Goal: Task Accomplishment & Management: Use online tool/utility

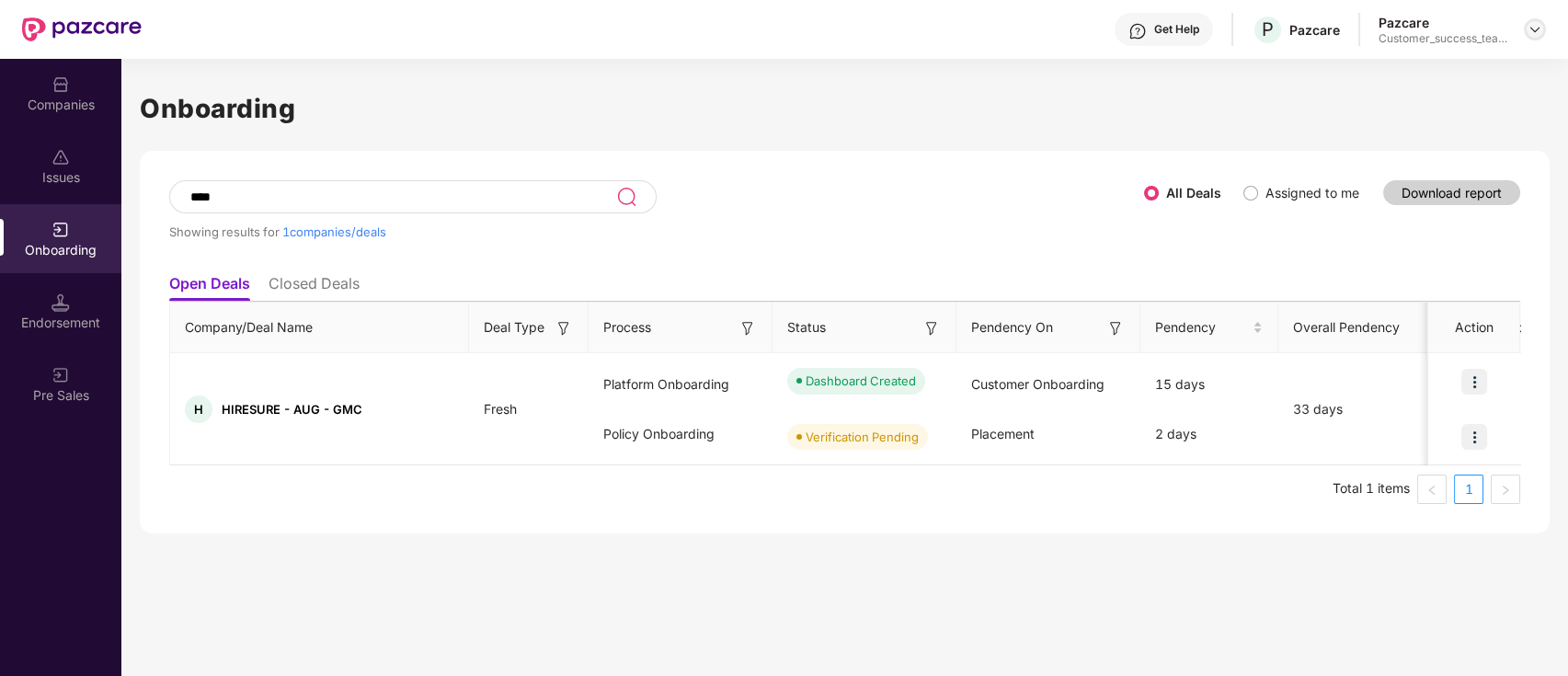
click at [1538, 33] on img at bounding box center [1535, 30] width 15 height 15
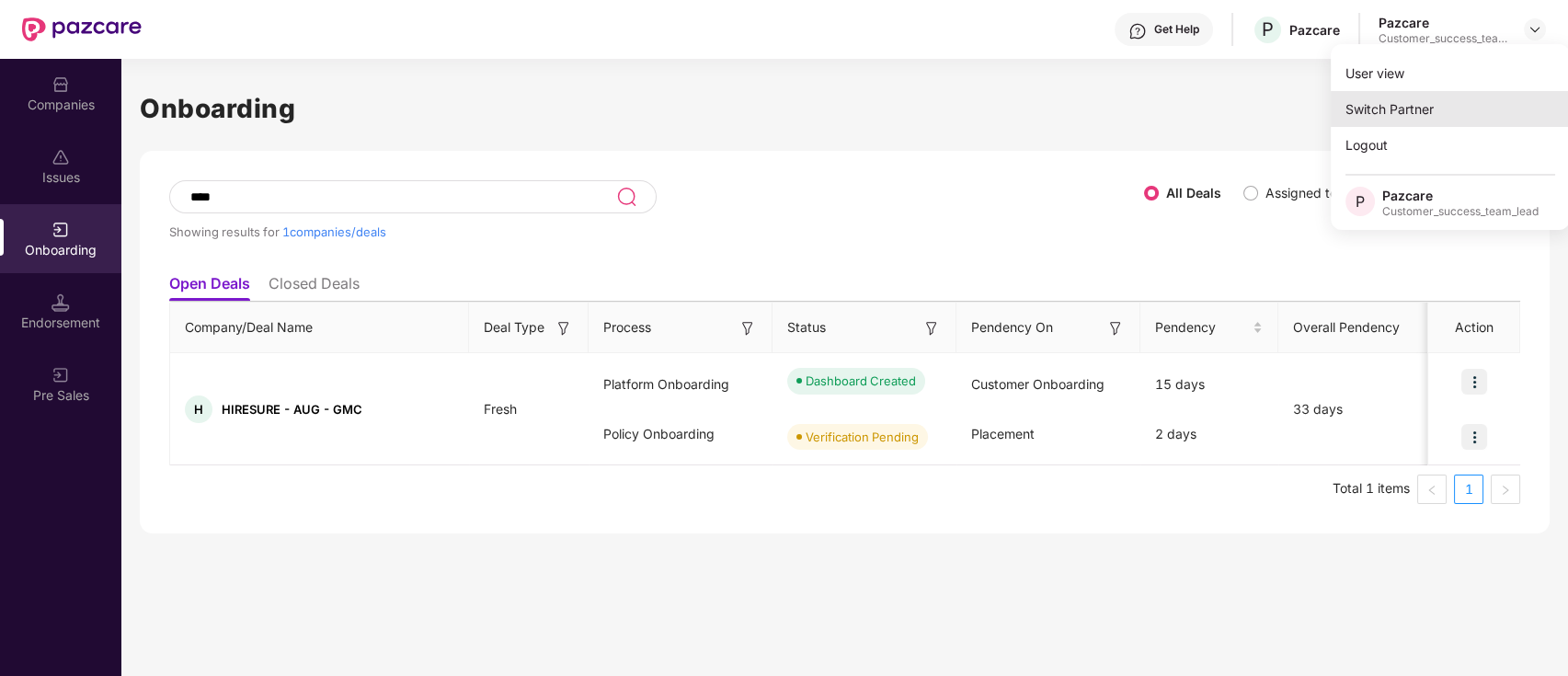
click at [1449, 92] on div "Switch Partner" at bounding box center [1450, 108] width 239 height 36
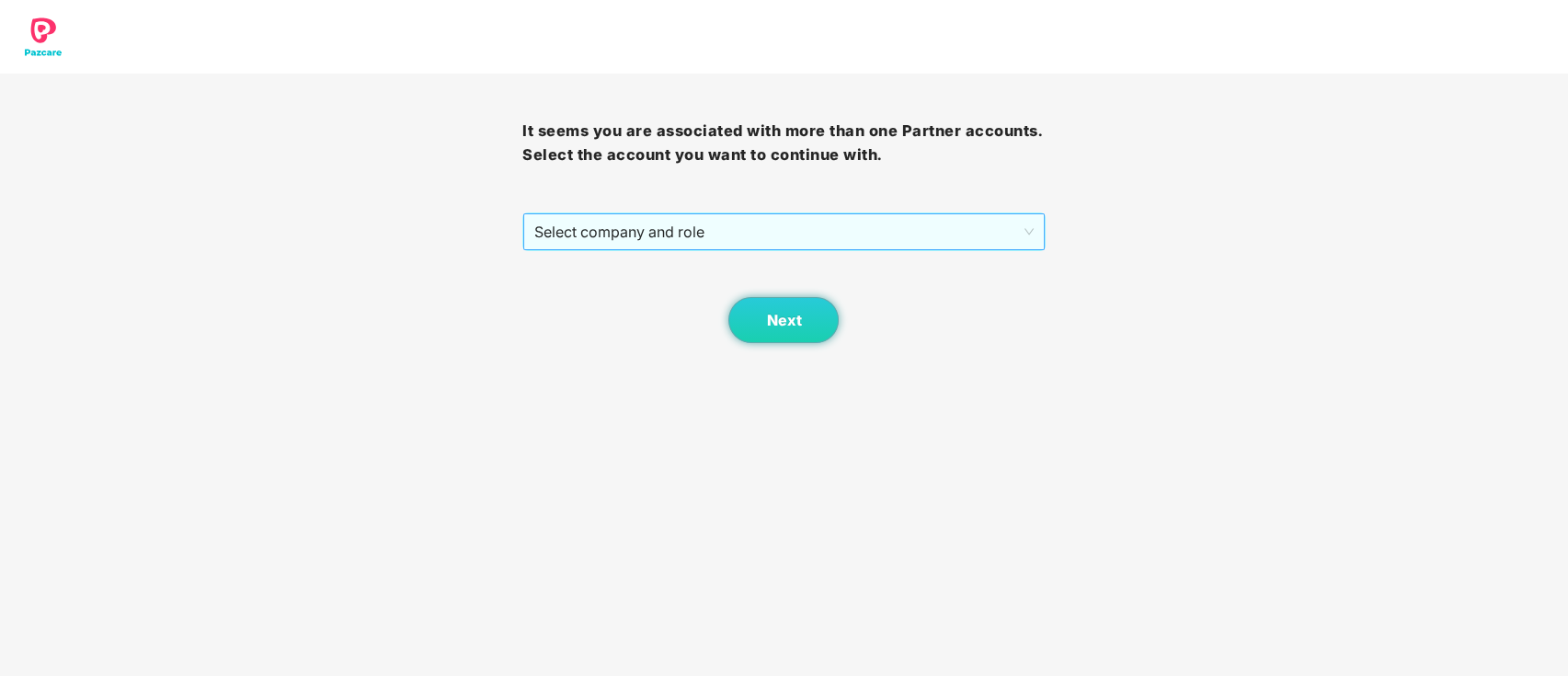
click at [834, 224] on span "Select company and role" at bounding box center [783, 231] width 498 height 35
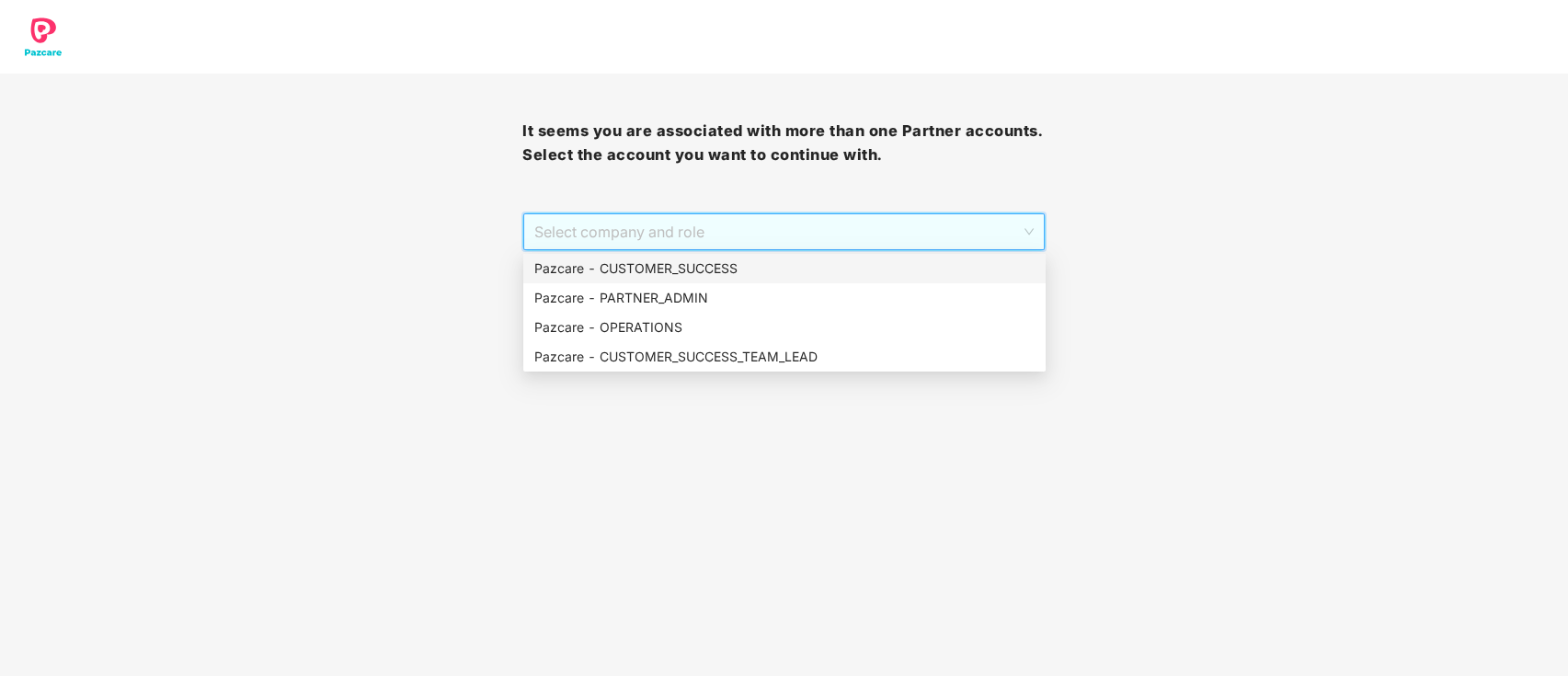
click at [726, 271] on div "Pazcare - CUSTOMER_SUCCESS" at bounding box center [784, 269] width 500 height 21
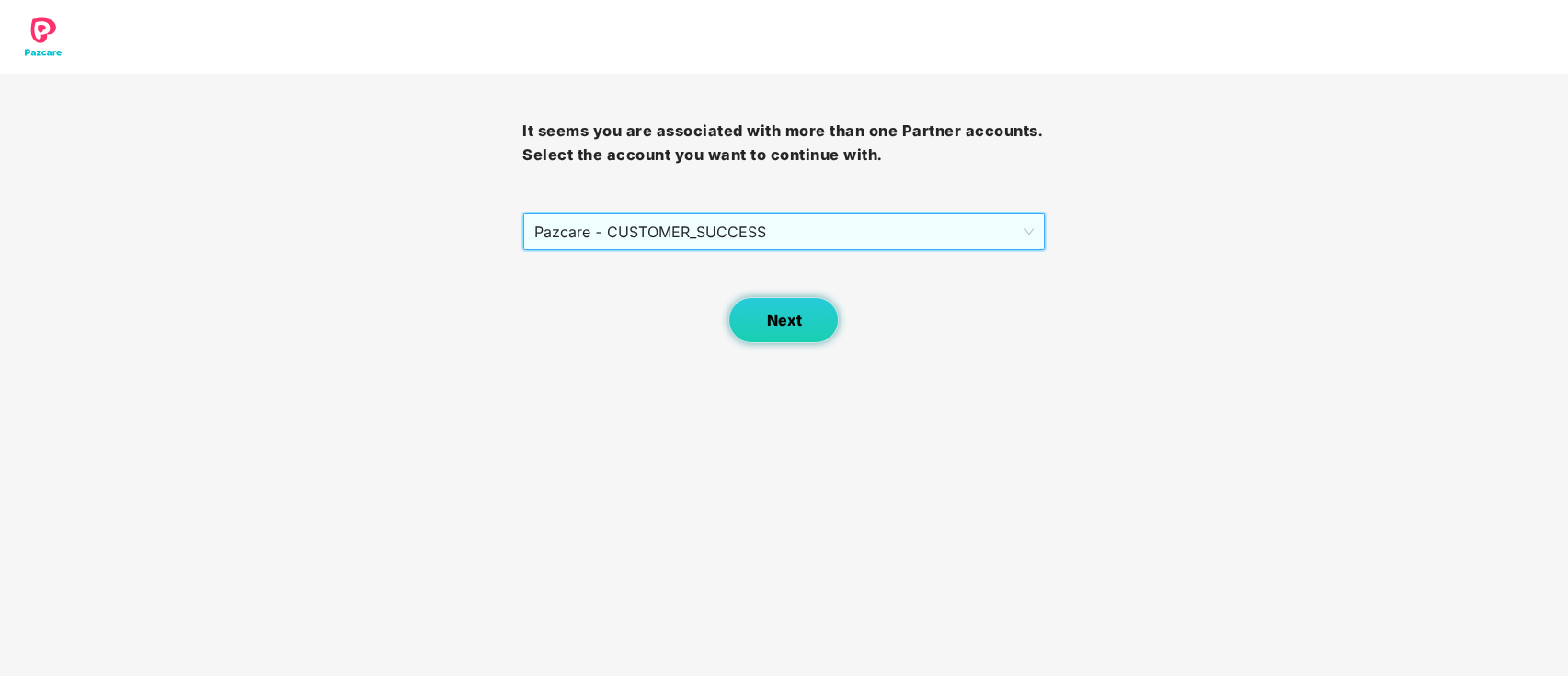
click at [785, 325] on span "Next" at bounding box center [783, 321] width 35 height 18
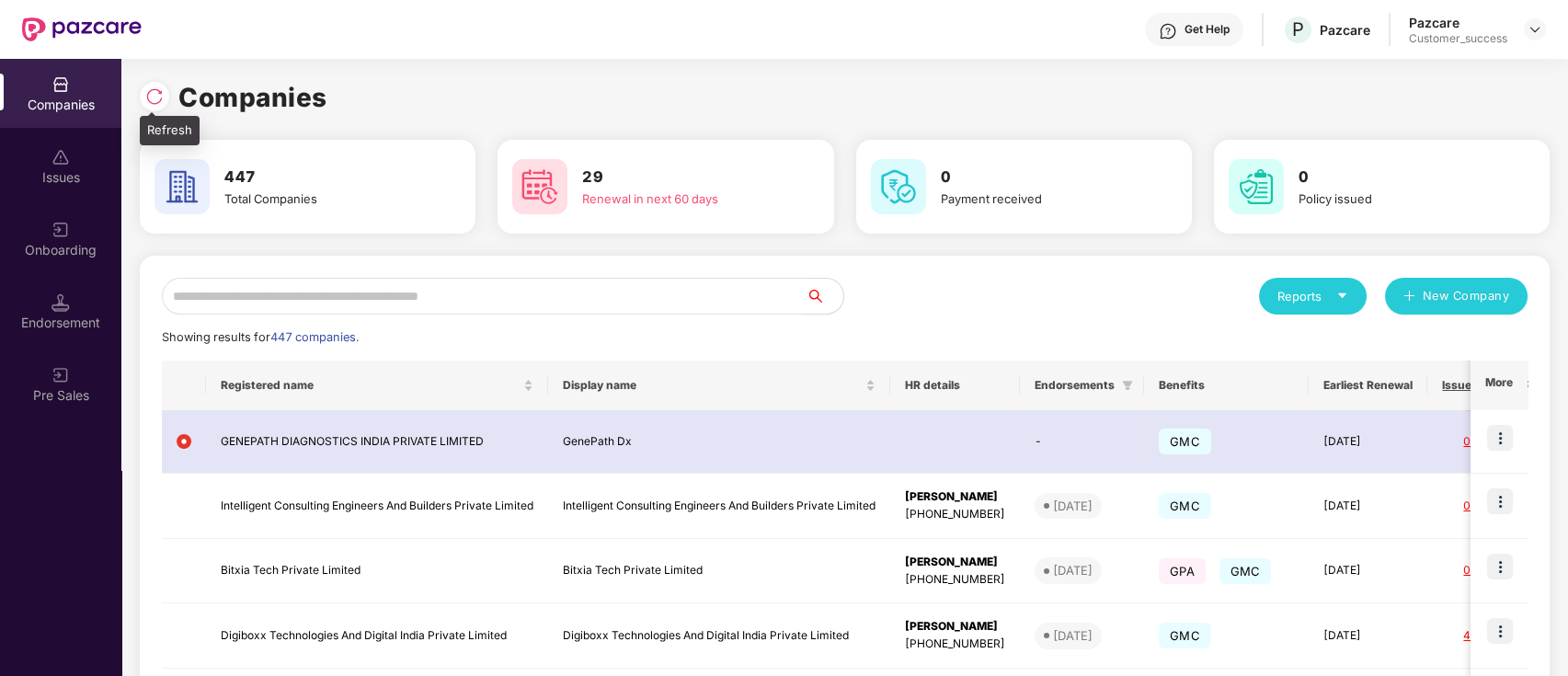
click at [161, 96] on img at bounding box center [155, 97] width 19 height 19
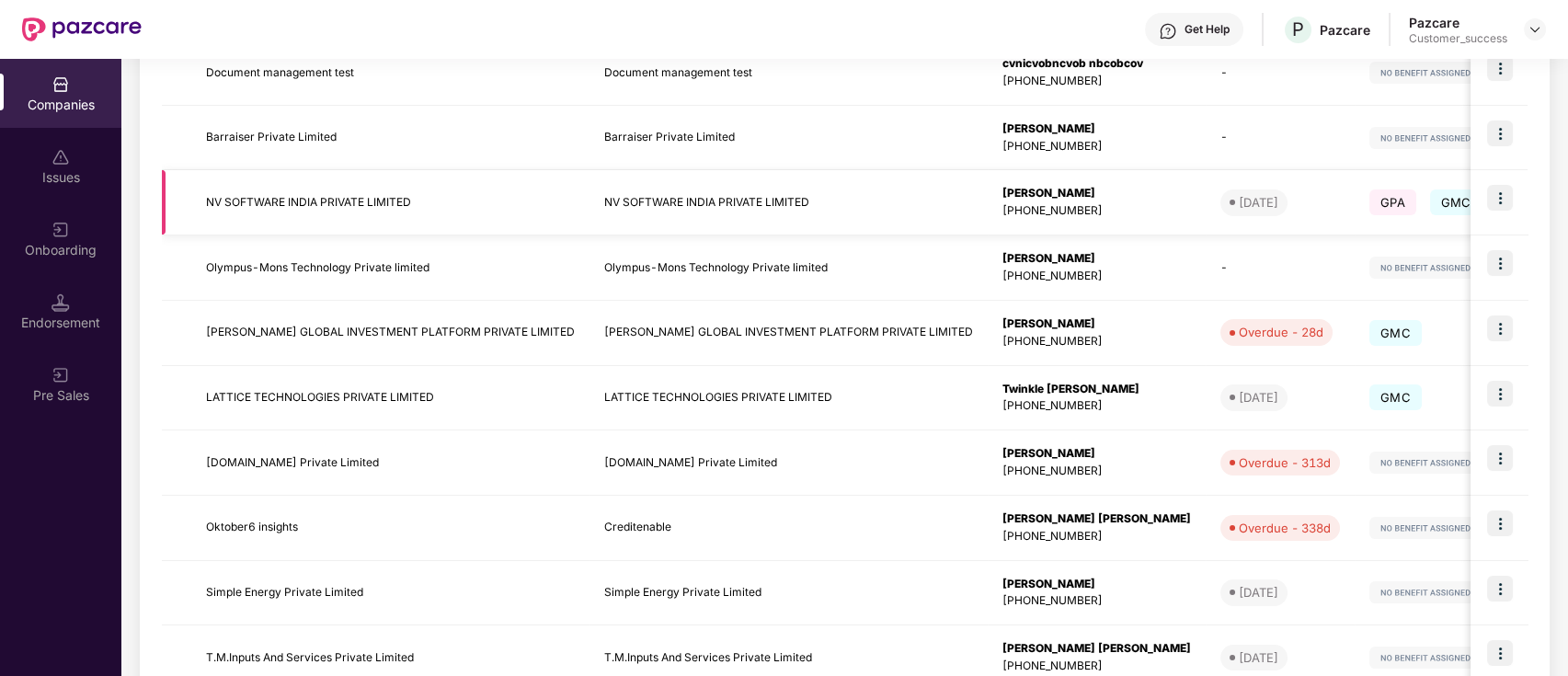
scroll to position [486, 0]
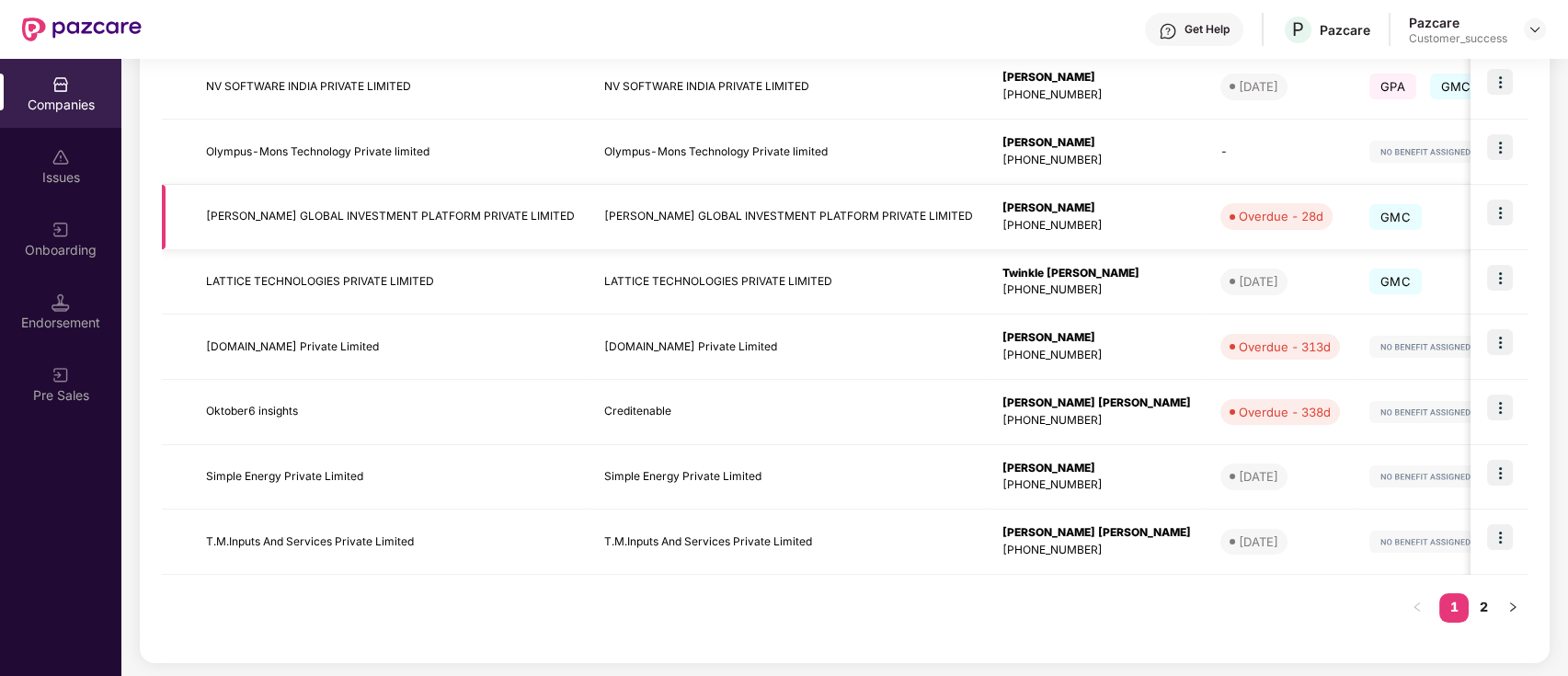
click at [1504, 214] on img at bounding box center [1501, 213] width 26 height 26
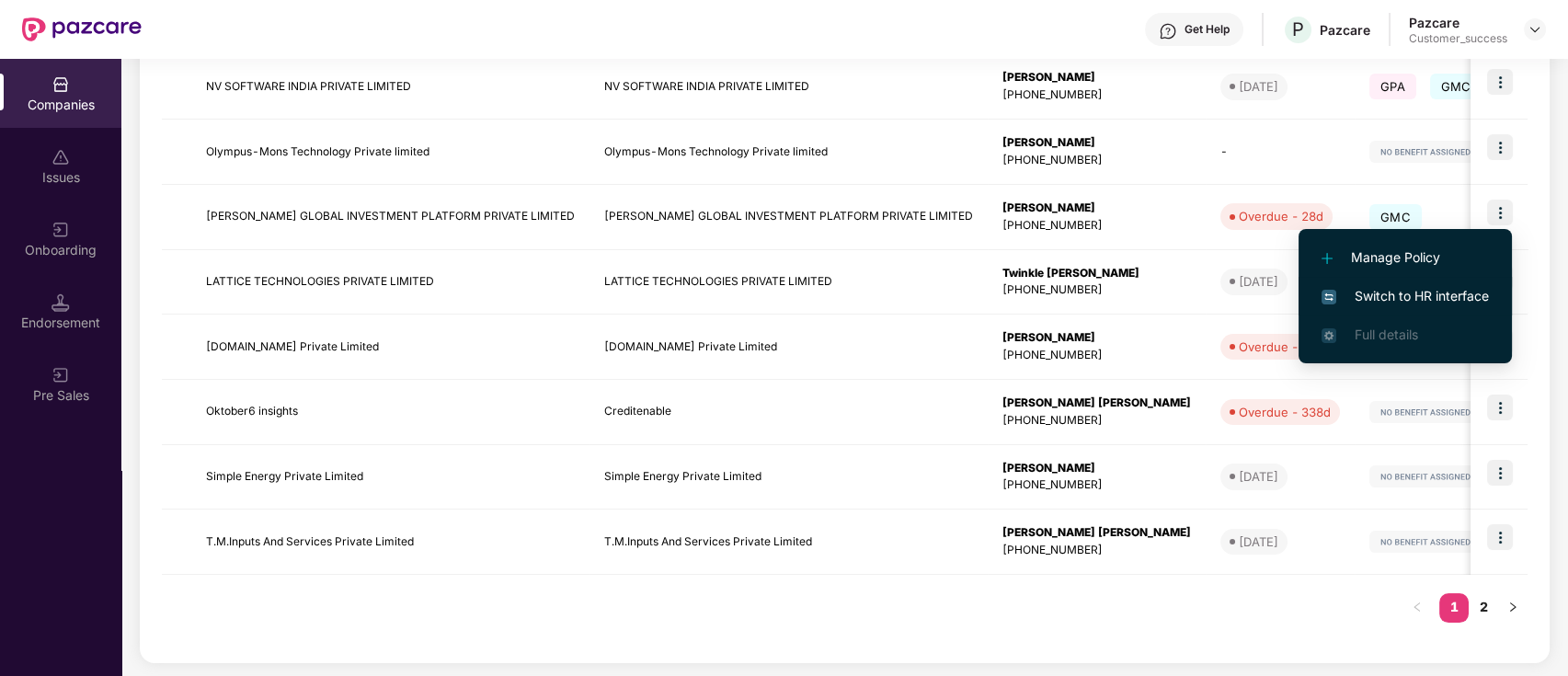
click at [1487, 286] on span "Switch to HR interface" at bounding box center [1404, 296] width 167 height 21
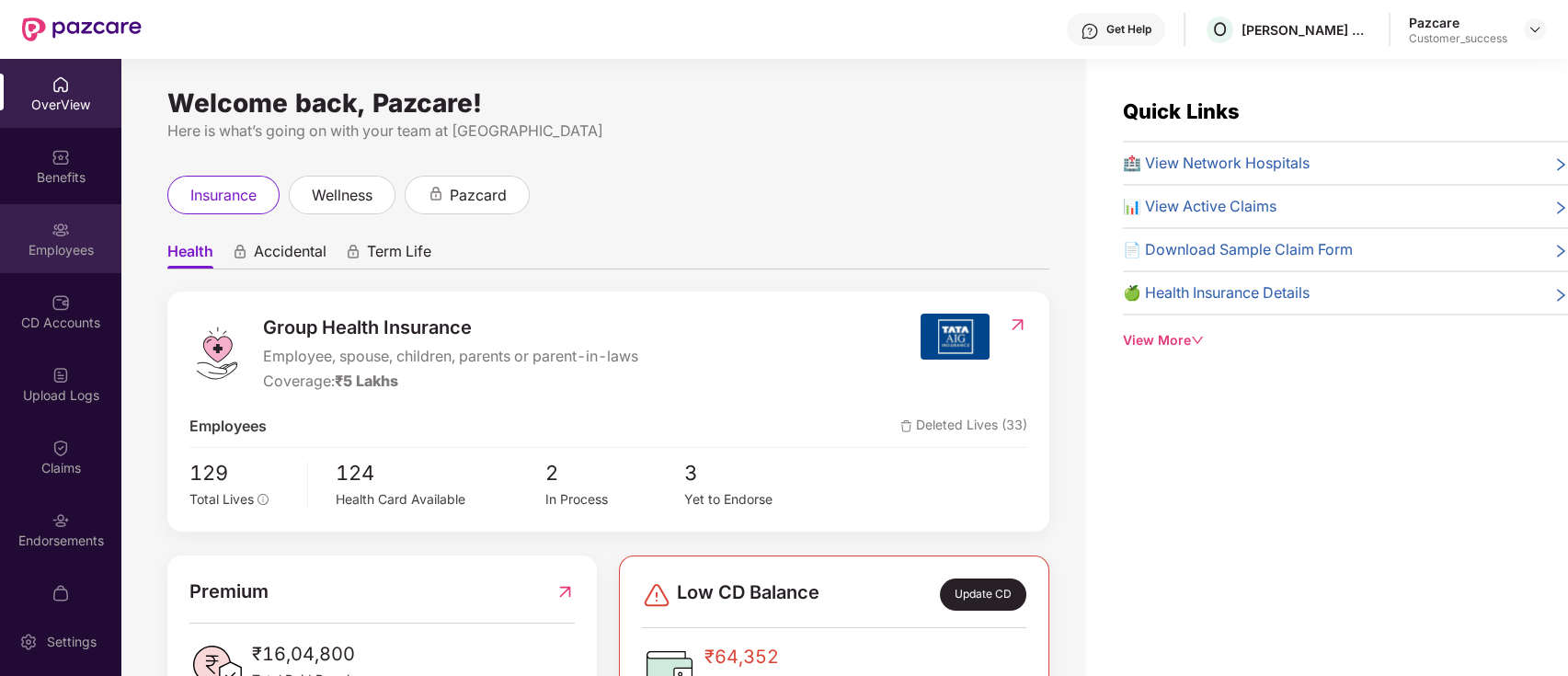
click at [82, 258] on div "Employees" at bounding box center [61, 251] width 121 height 19
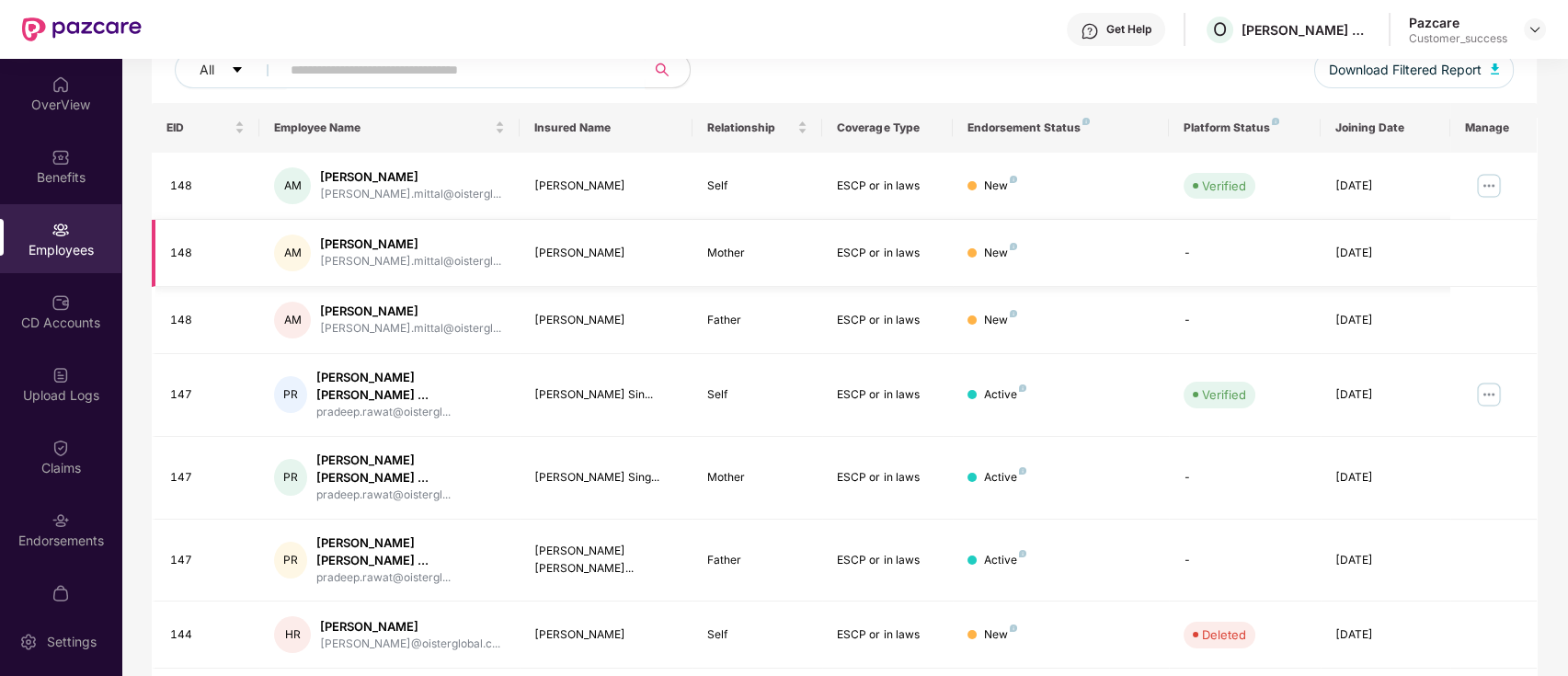
scroll to position [245, 0]
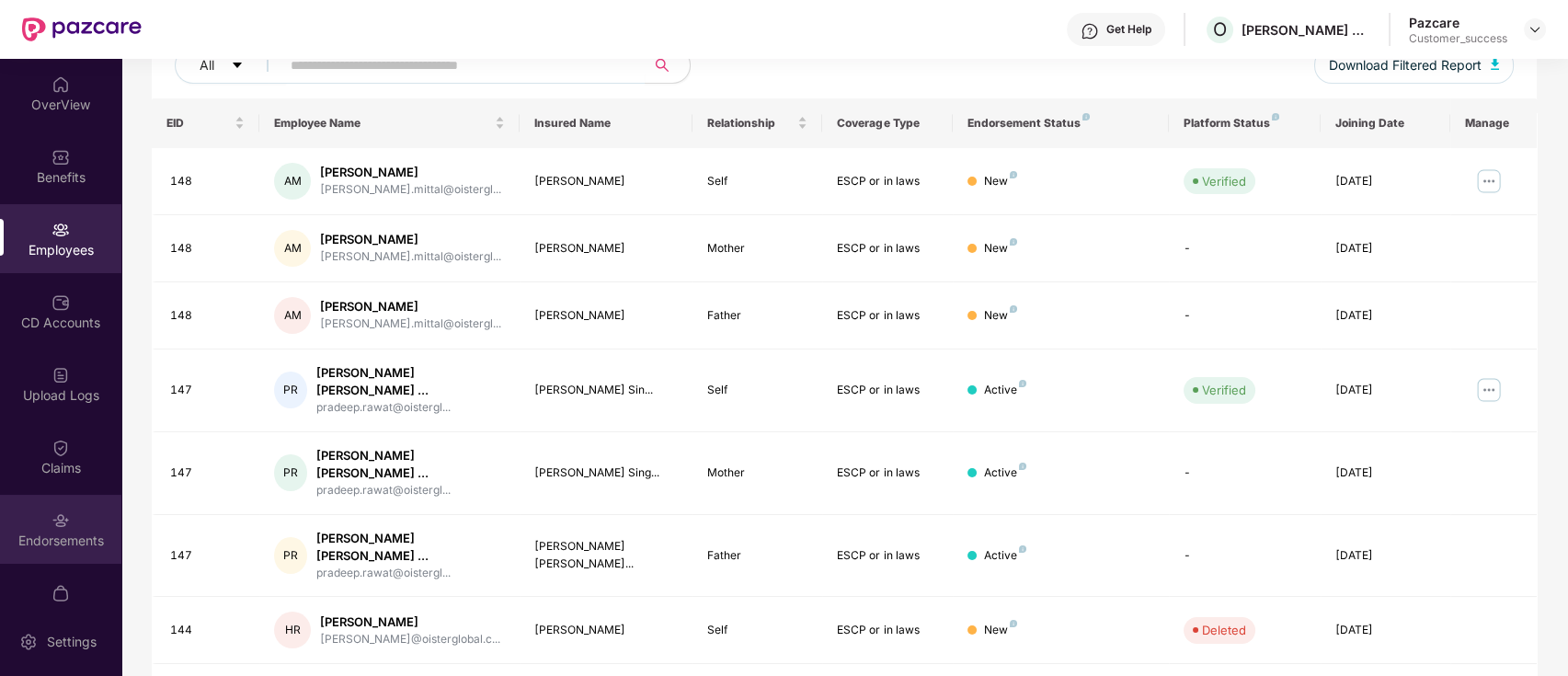
click at [58, 530] on div "Endorsements" at bounding box center [61, 530] width 121 height 69
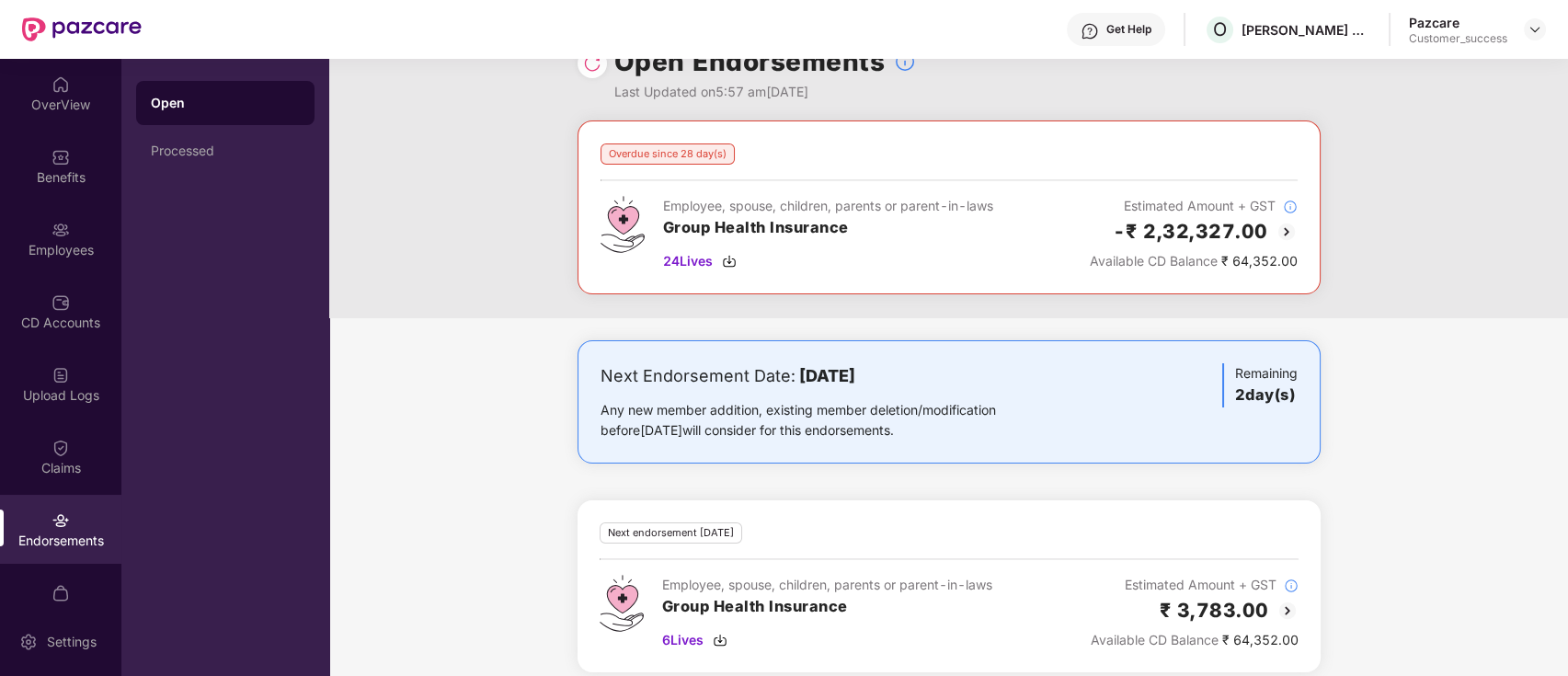
scroll to position [57, 0]
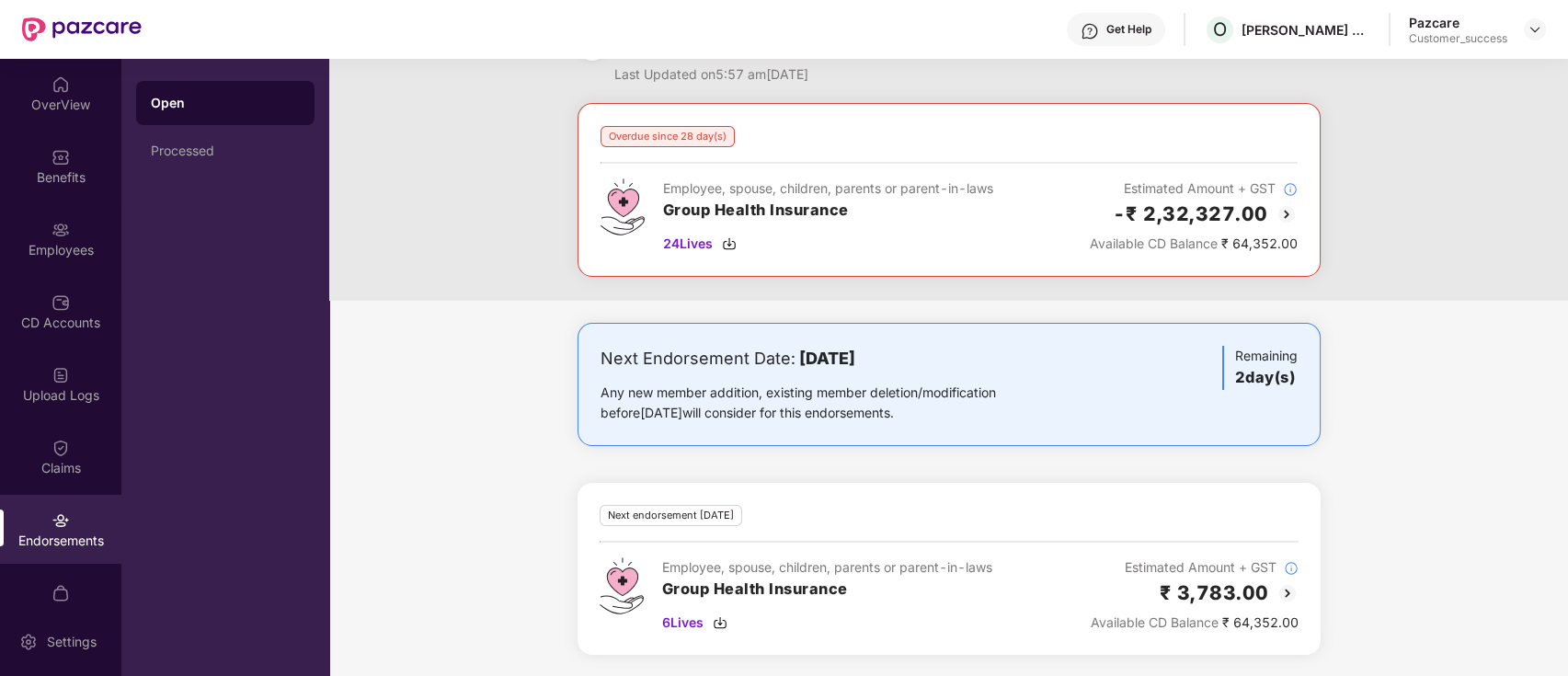
click at [1284, 214] on img at bounding box center [1287, 215] width 22 height 22
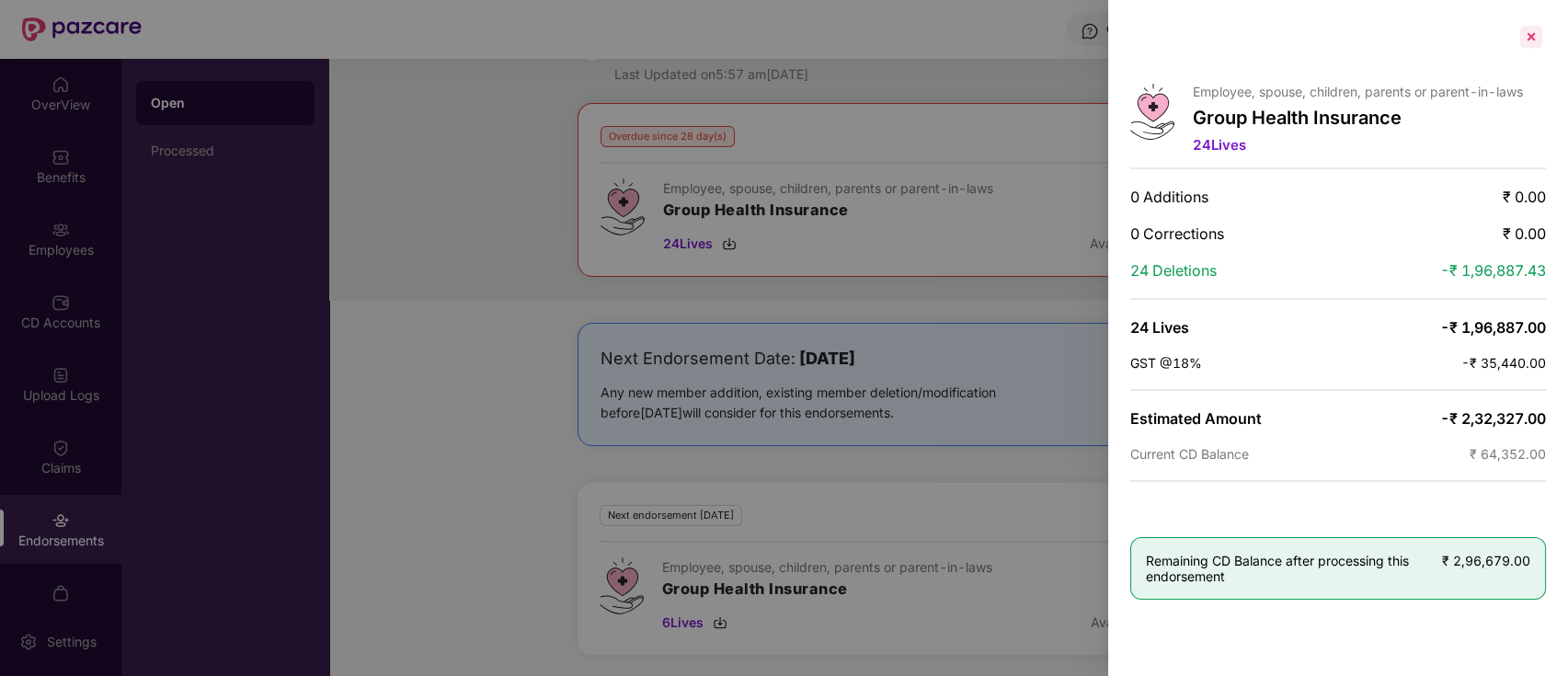
click at [1538, 43] on div at bounding box center [1531, 36] width 29 height 29
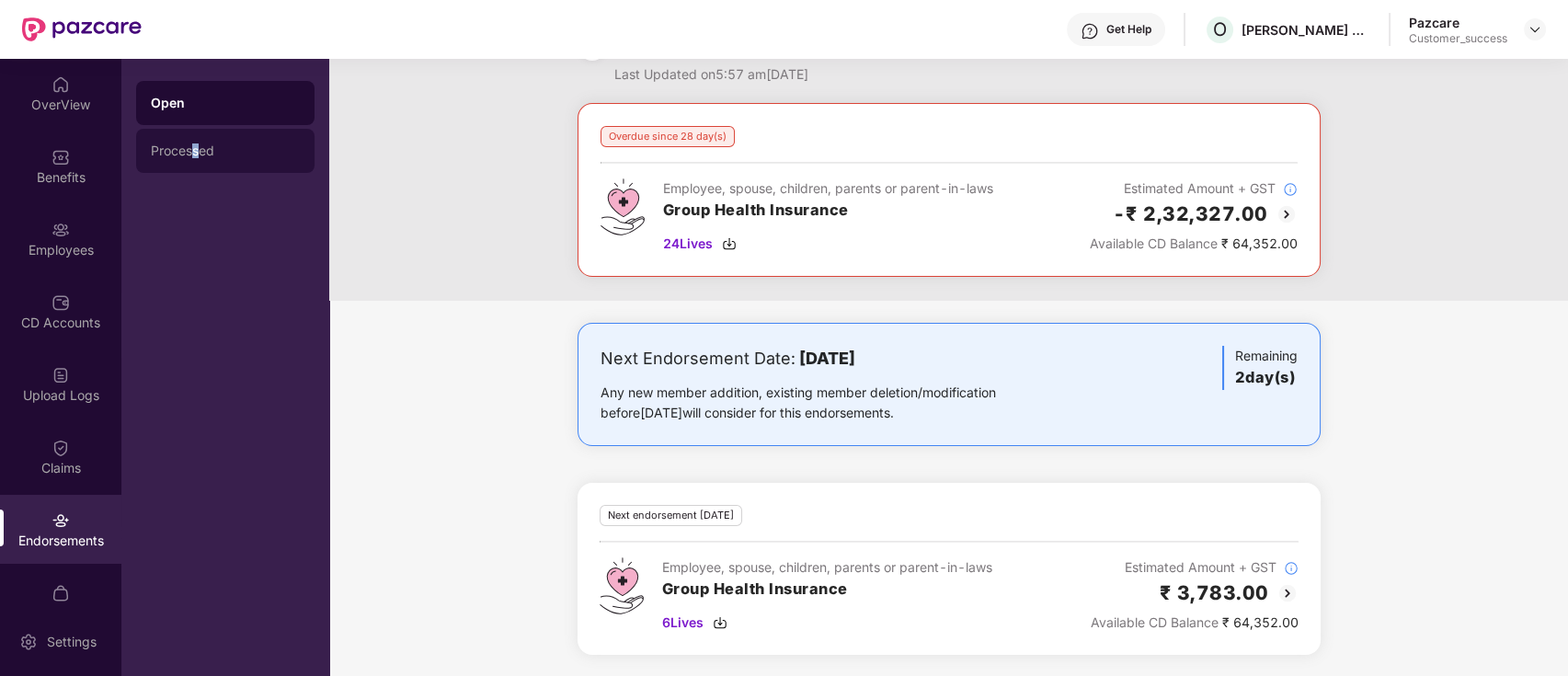
click at [198, 151] on div "Processed" at bounding box center [224, 151] width 149 height 15
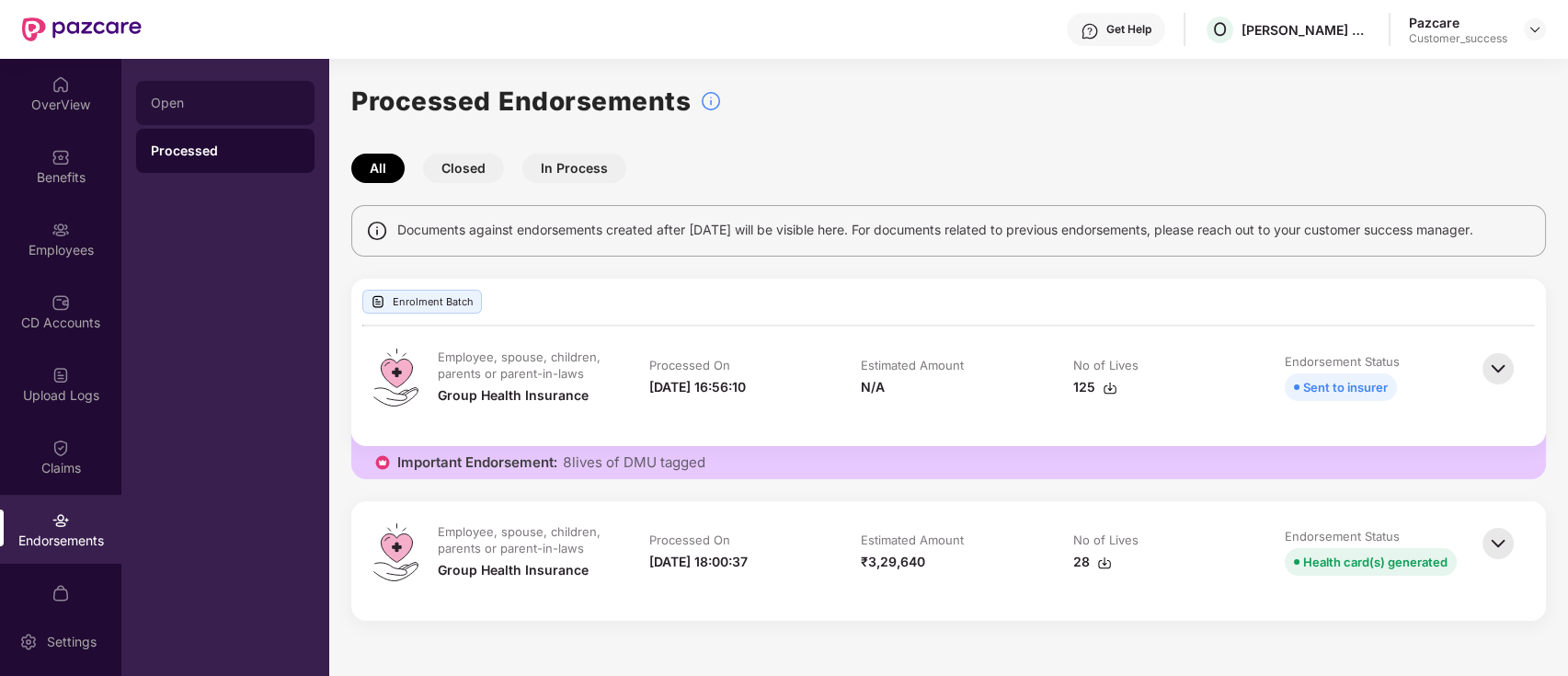
click at [214, 122] on div "Open" at bounding box center [225, 103] width 178 height 44
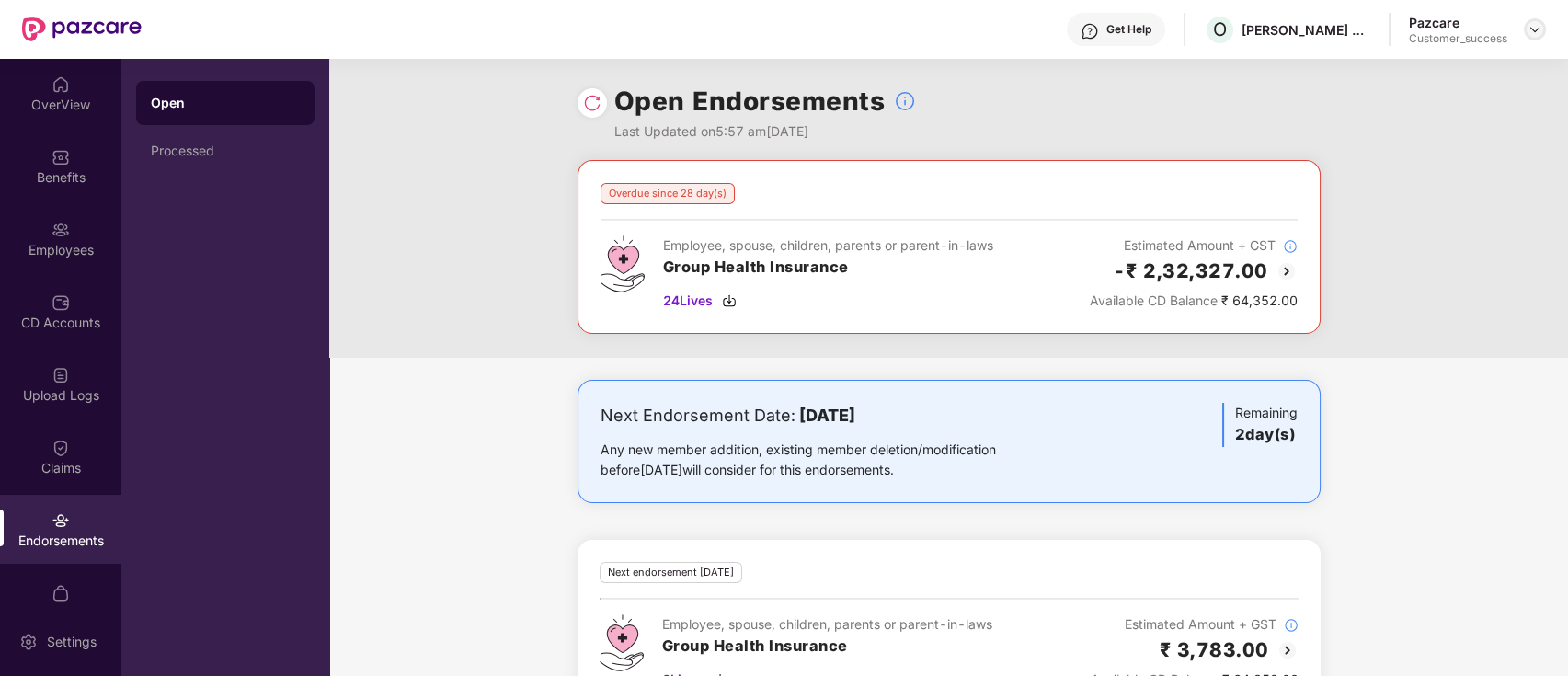
click at [1538, 31] on img at bounding box center [1535, 30] width 15 height 15
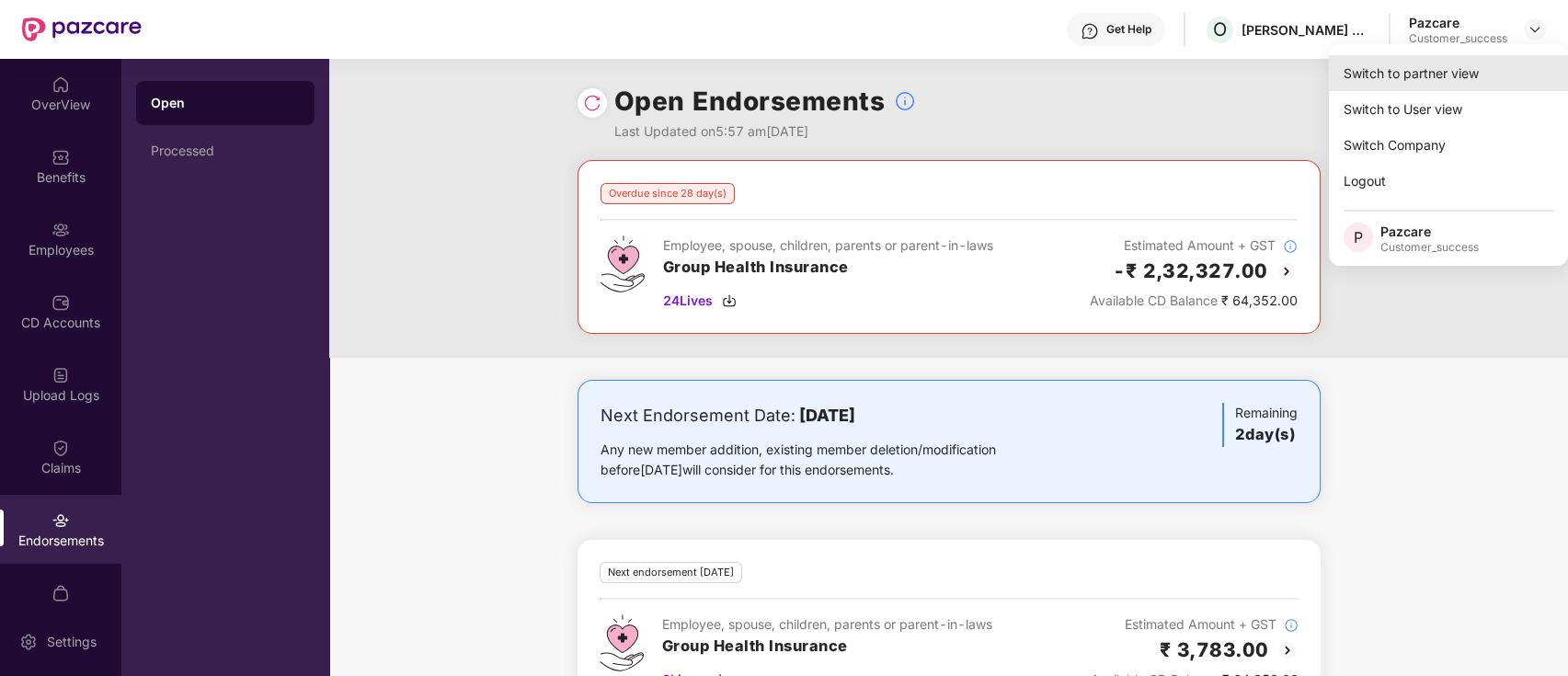
click at [1511, 69] on div "Switch to partner view" at bounding box center [1448, 73] width 239 height 36
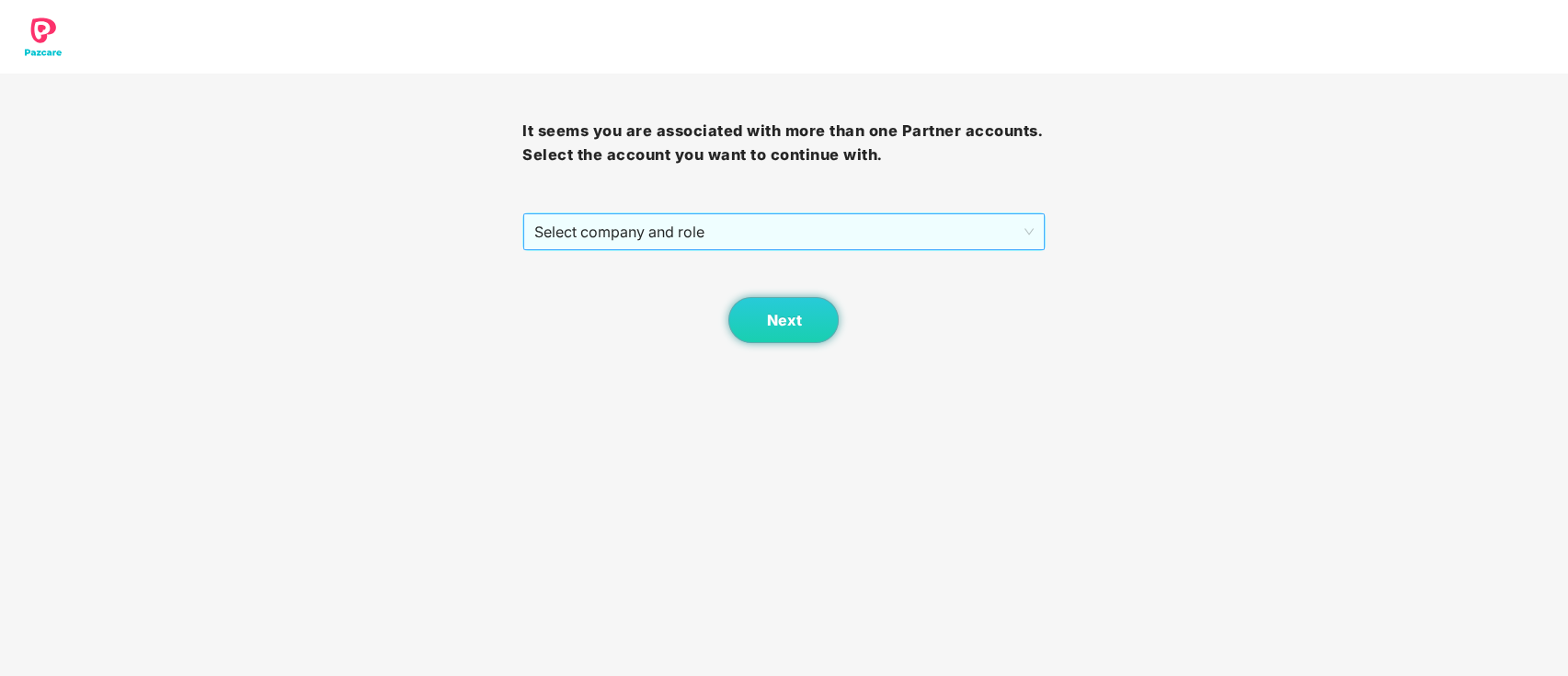
click at [878, 219] on span "Select company and role" at bounding box center [783, 231] width 498 height 35
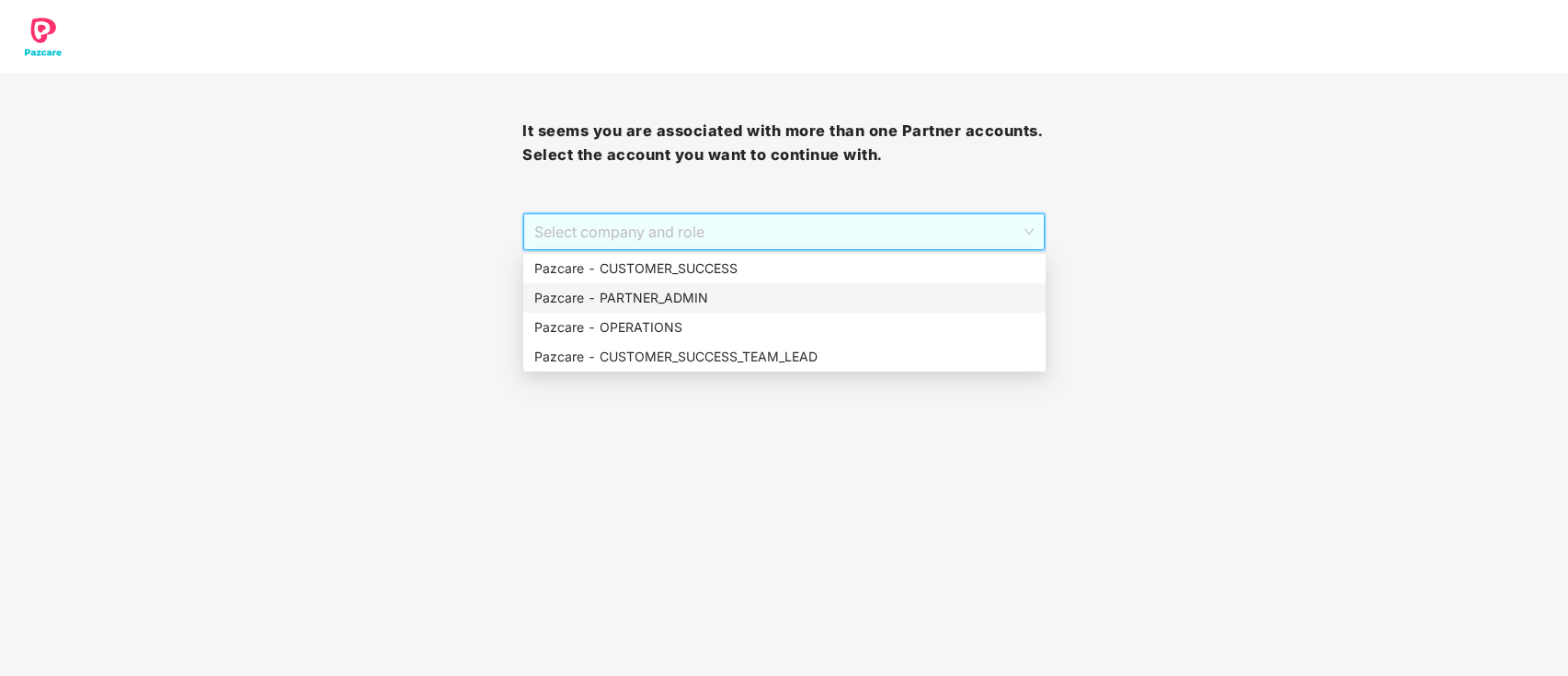
click at [709, 307] on div "Pazcare - PARTNER_ADMIN" at bounding box center [784, 298] width 500 height 21
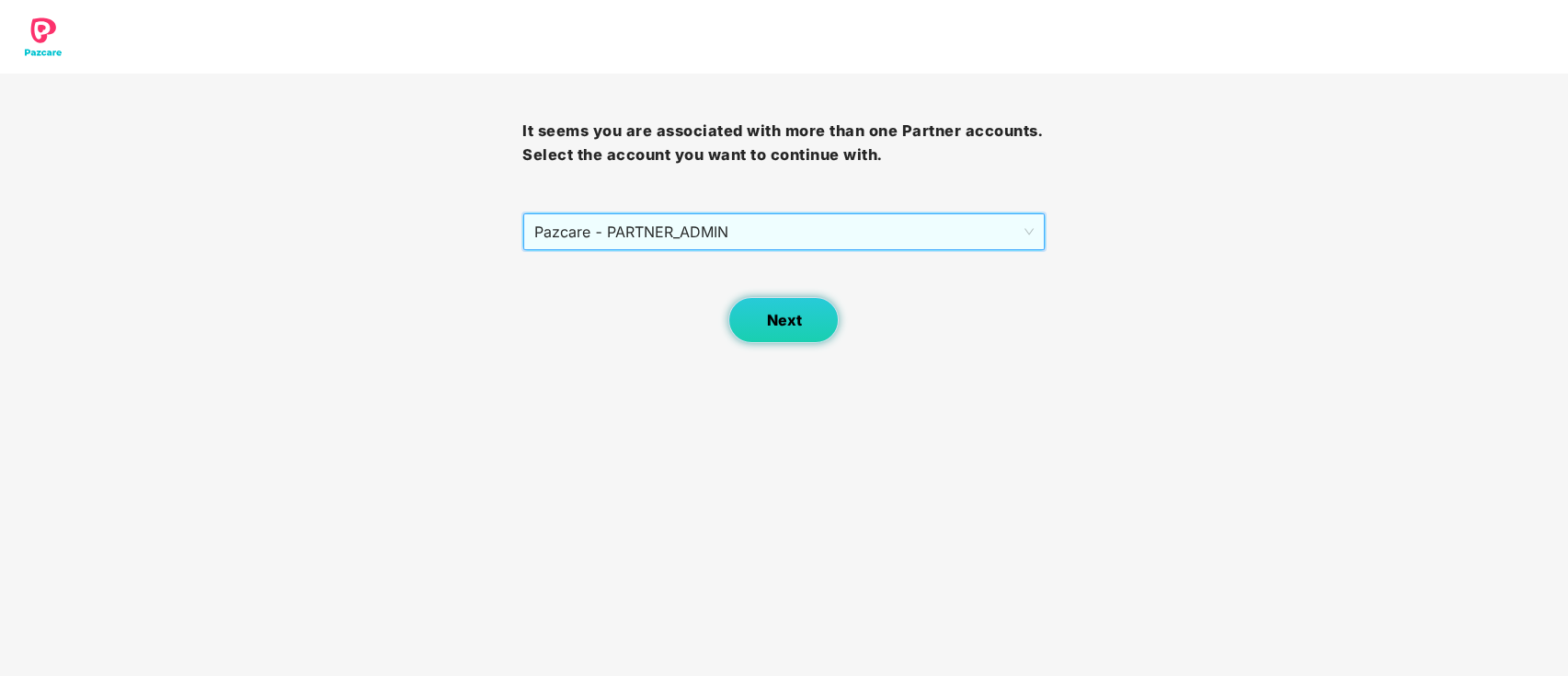
click at [800, 325] on span "Next" at bounding box center [783, 321] width 35 height 18
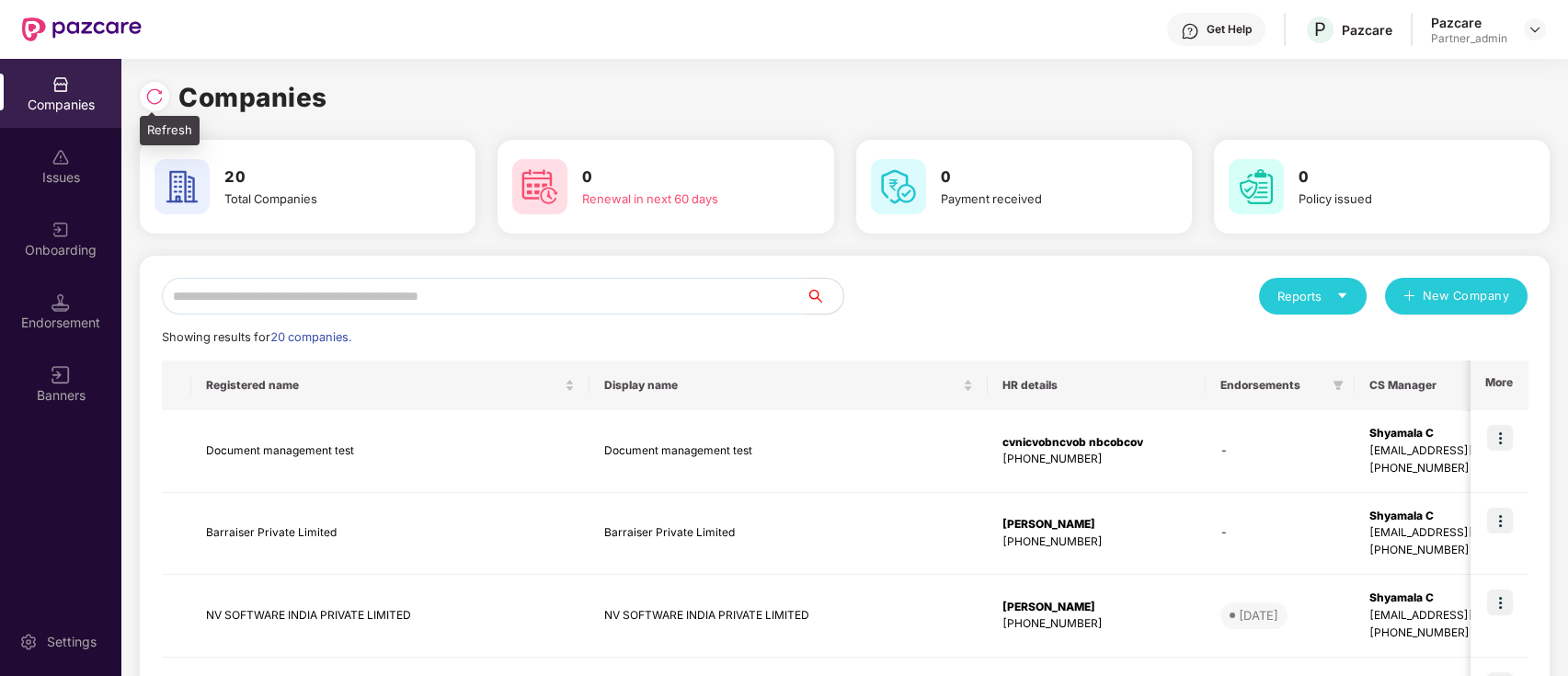
click at [150, 95] on img at bounding box center [155, 97] width 19 height 19
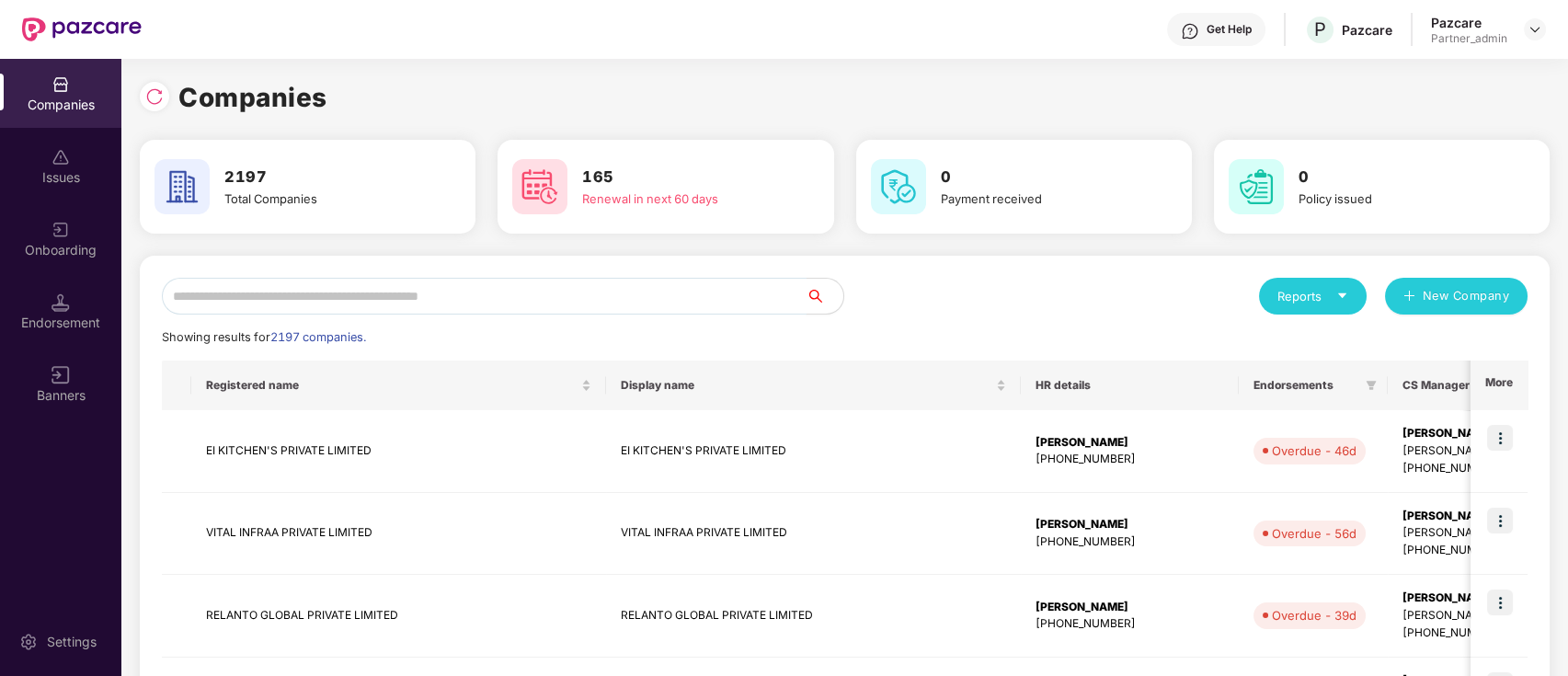
click at [654, 293] on input "text" at bounding box center [484, 295] width 645 height 36
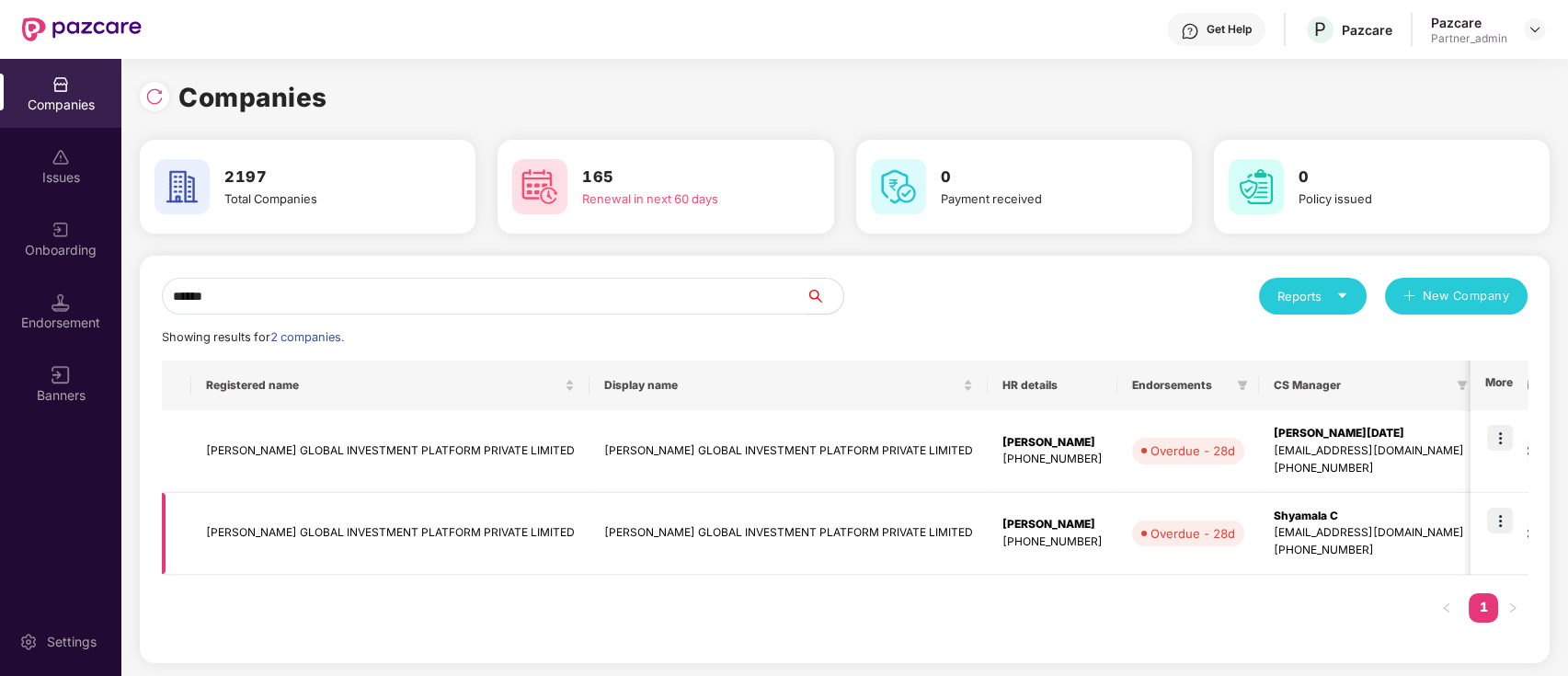
type input "******"
click at [1508, 527] on img at bounding box center [1501, 521] width 26 height 26
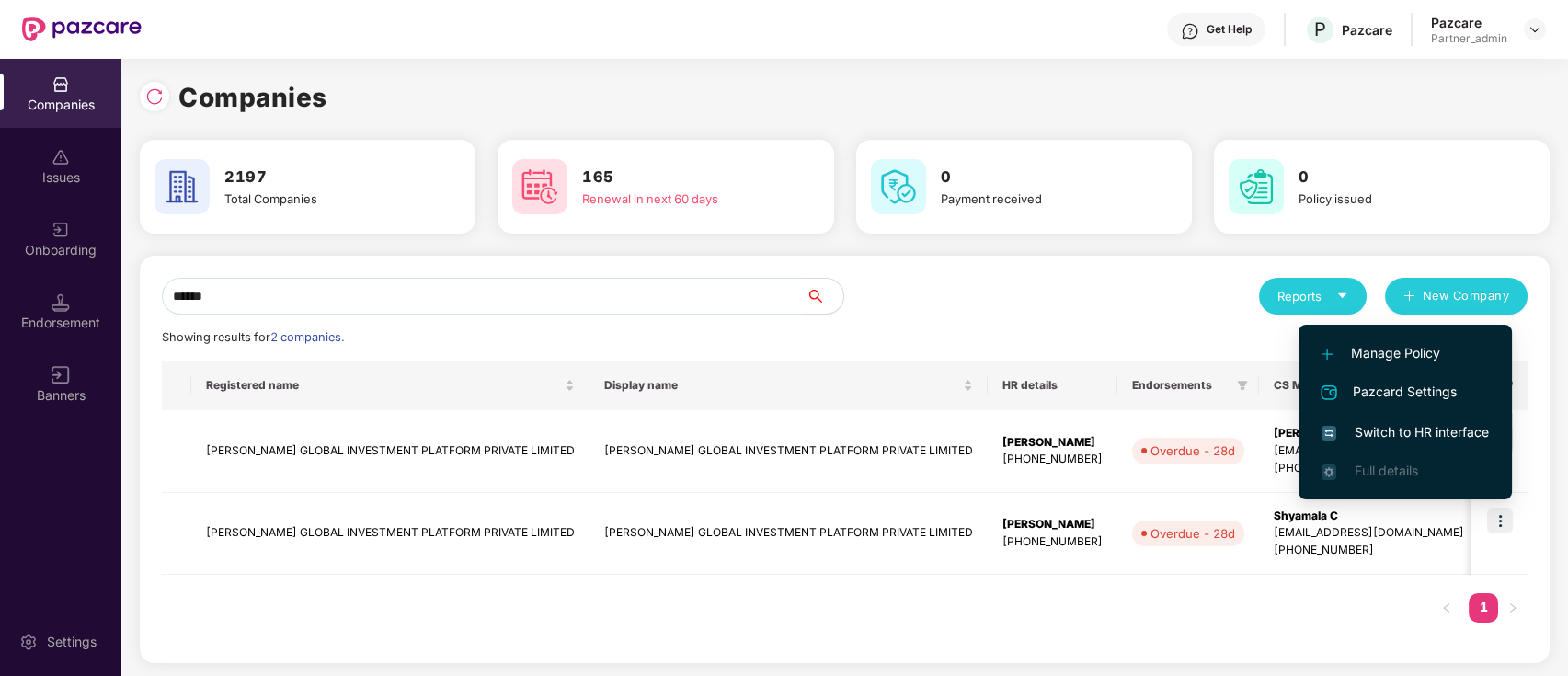
click at [1448, 426] on span "Switch to HR interface" at bounding box center [1404, 433] width 167 height 21
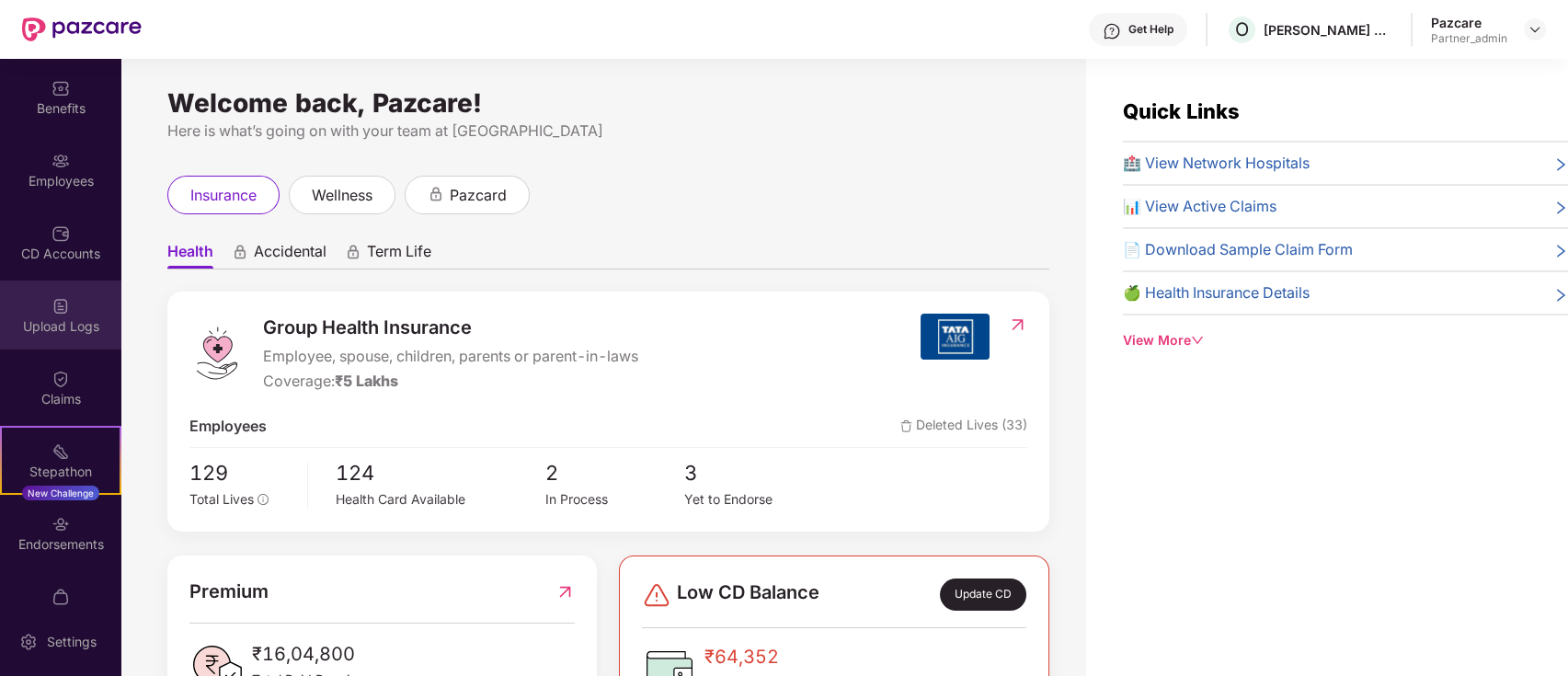
scroll to position [105, 0]
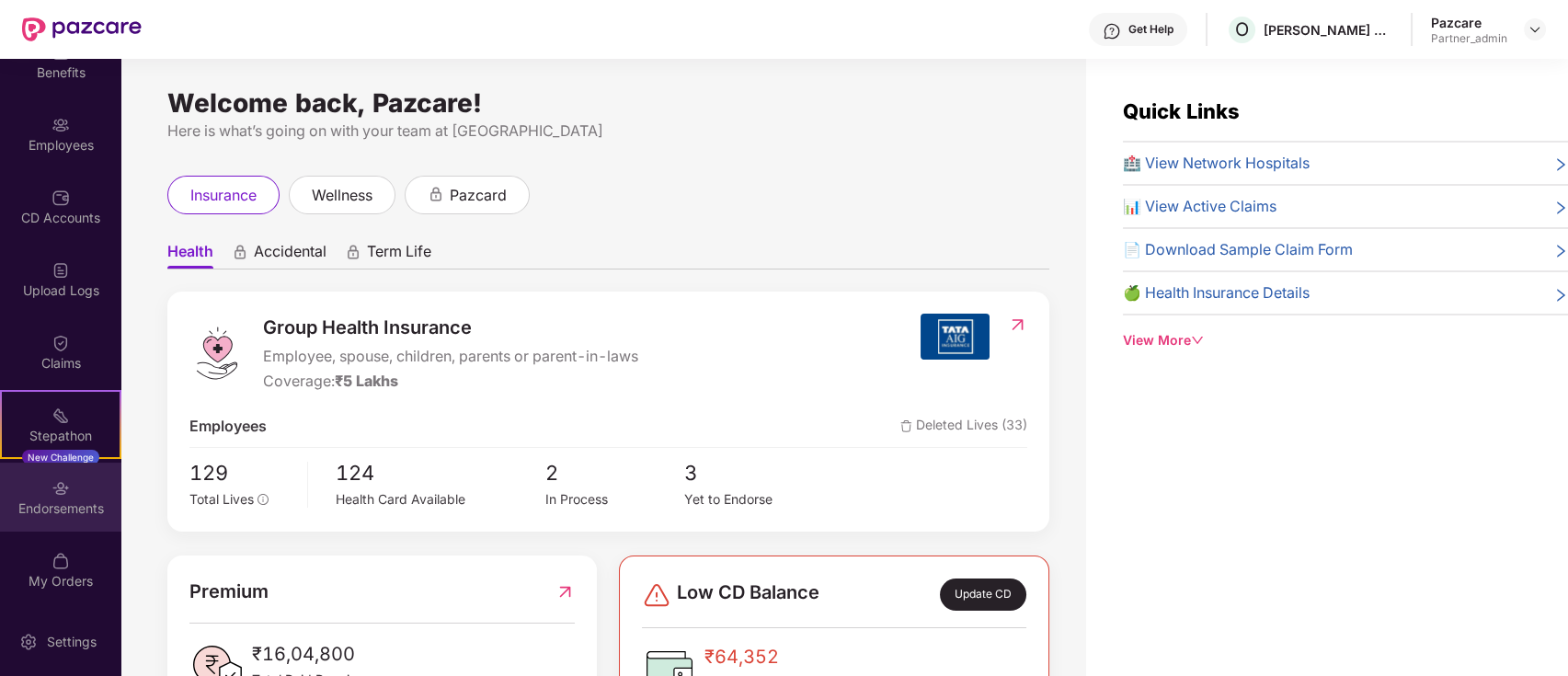
click at [71, 495] on div "Endorsements" at bounding box center [61, 497] width 121 height 69
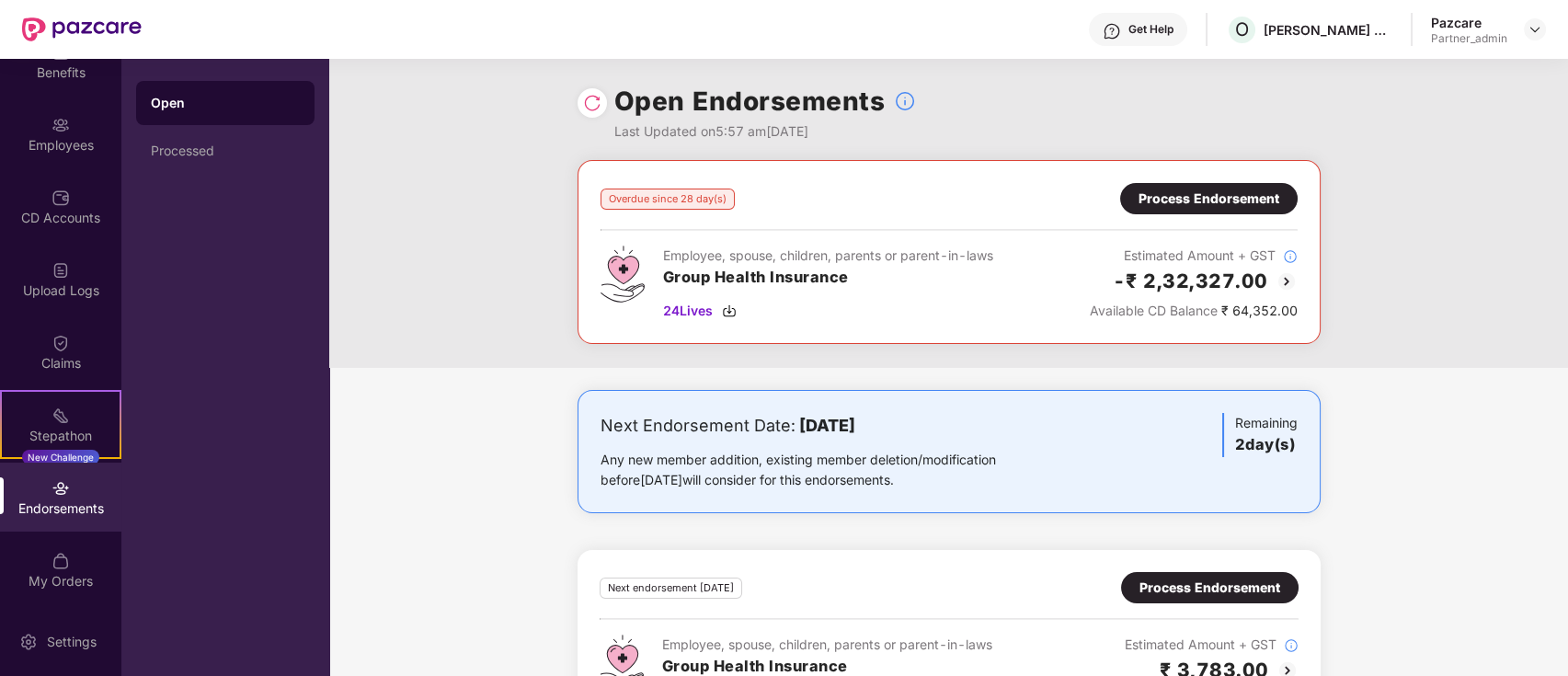
click at [1220, 203] on div "Process Endorsement" at bounding box center [1209, 199] width 141 height 21
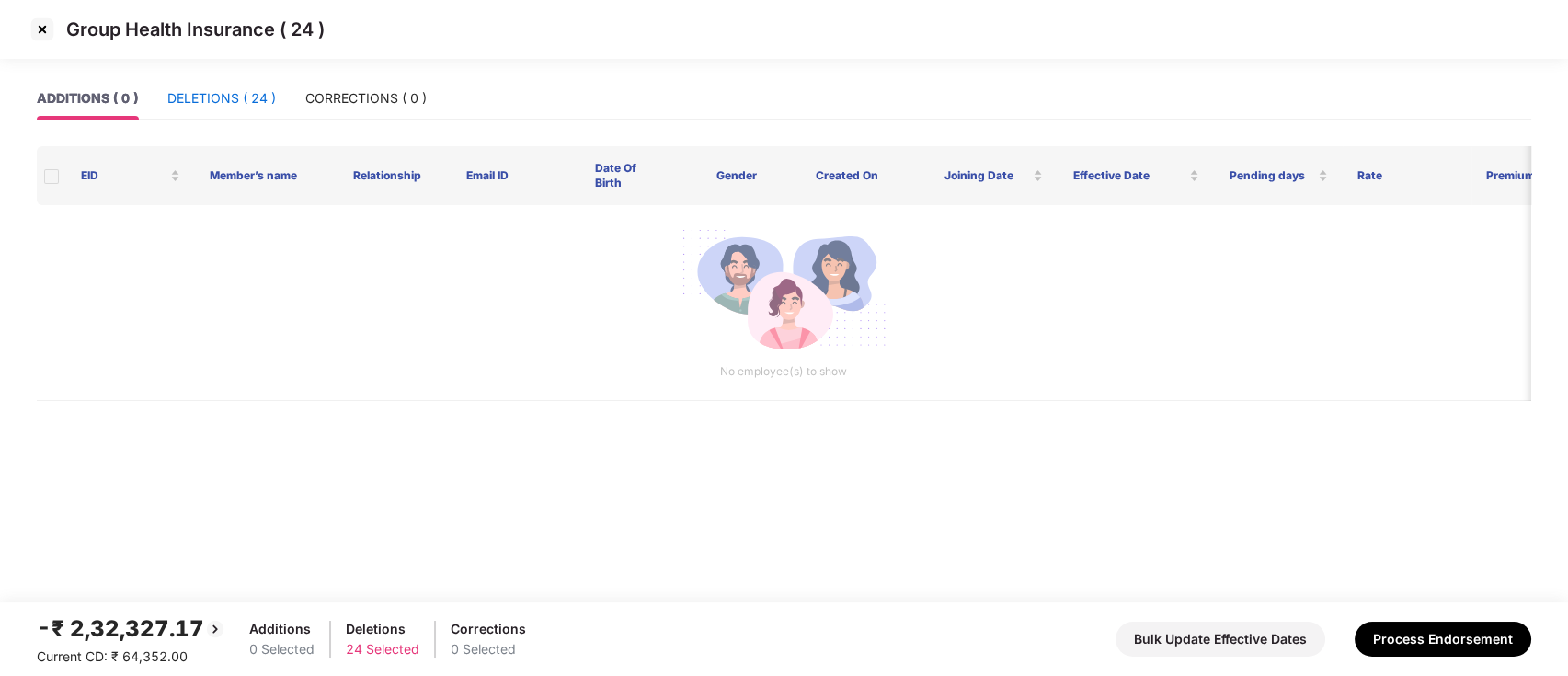
click at [242, 98] on div "DELETIONS ( 24 )" at bounding box center [221, 98] width 108 height 21
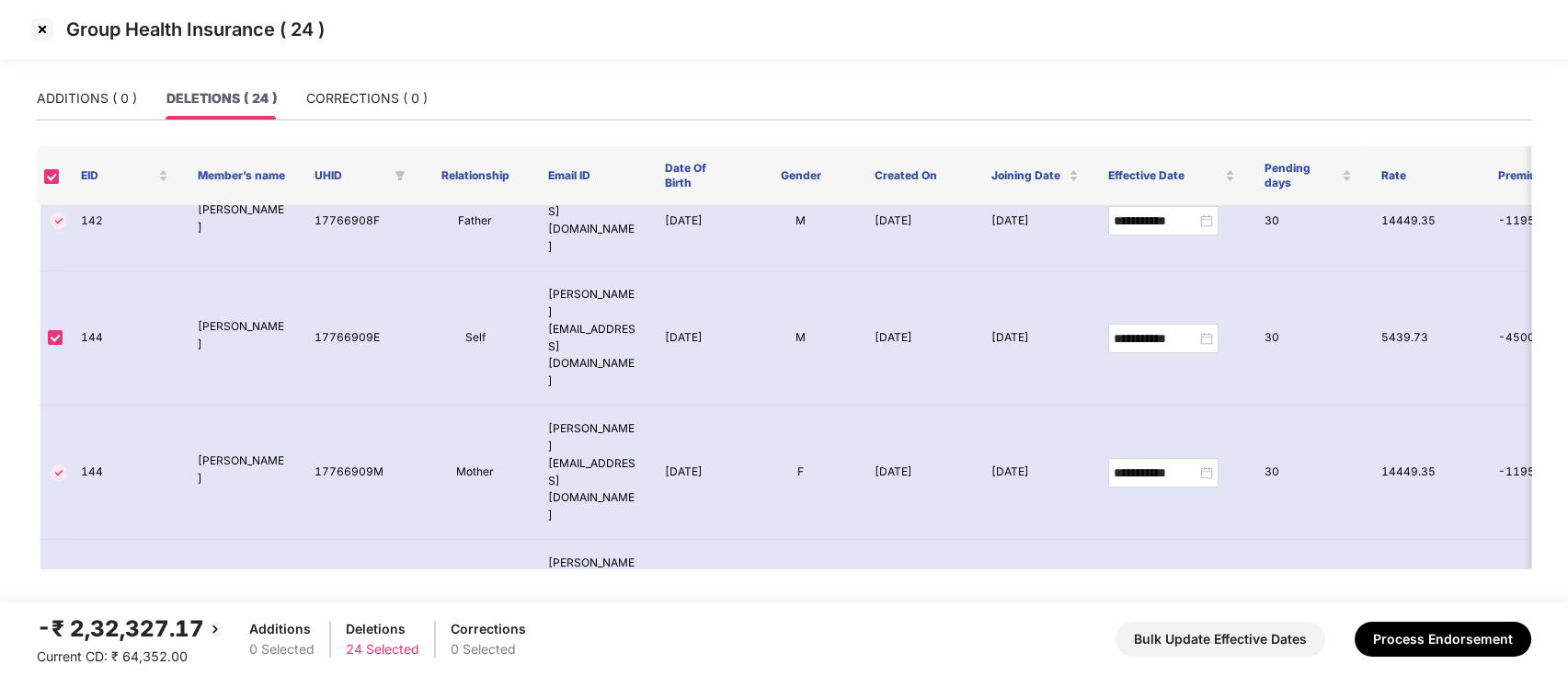
scroll to position [1348, 0]
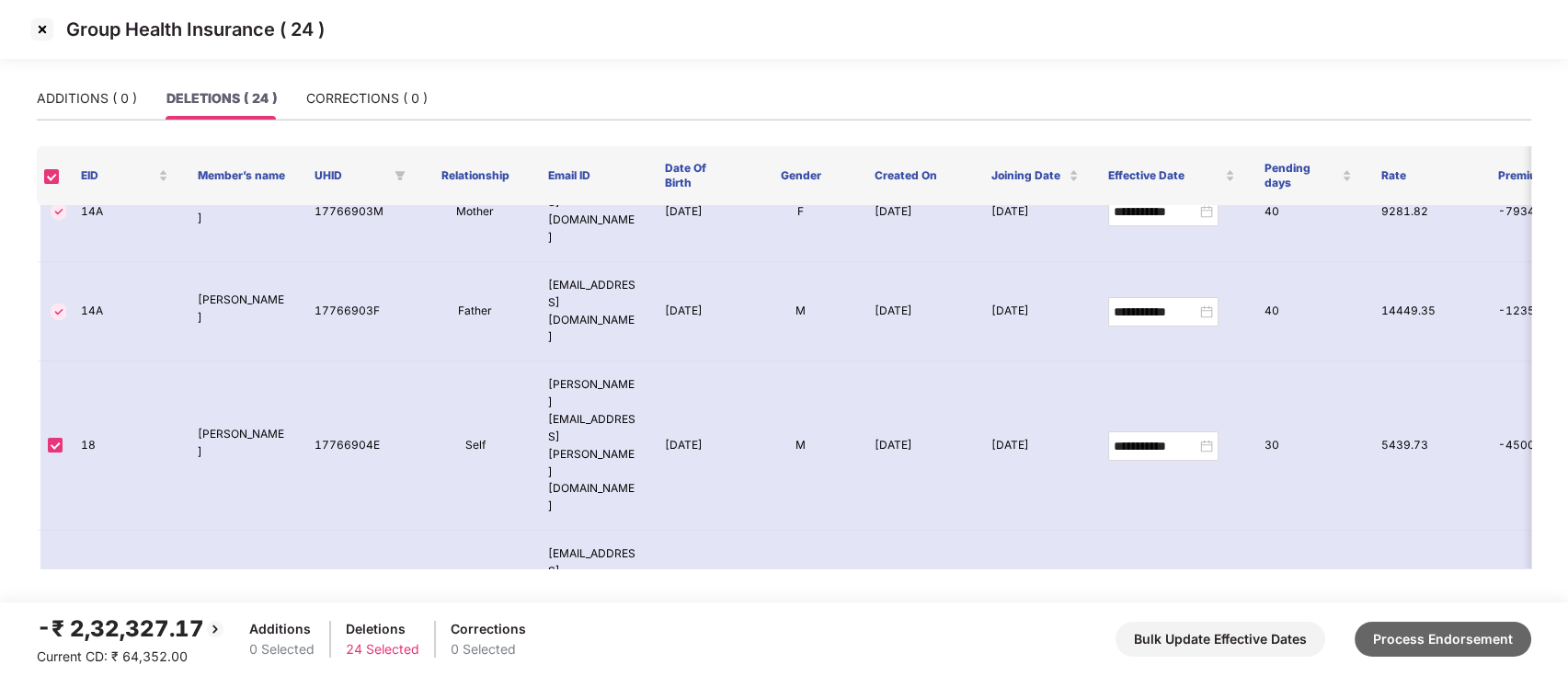
click at [1432, 634] on button "Process Endorsement" at bounding box center [1443, 639] width 177 height 35
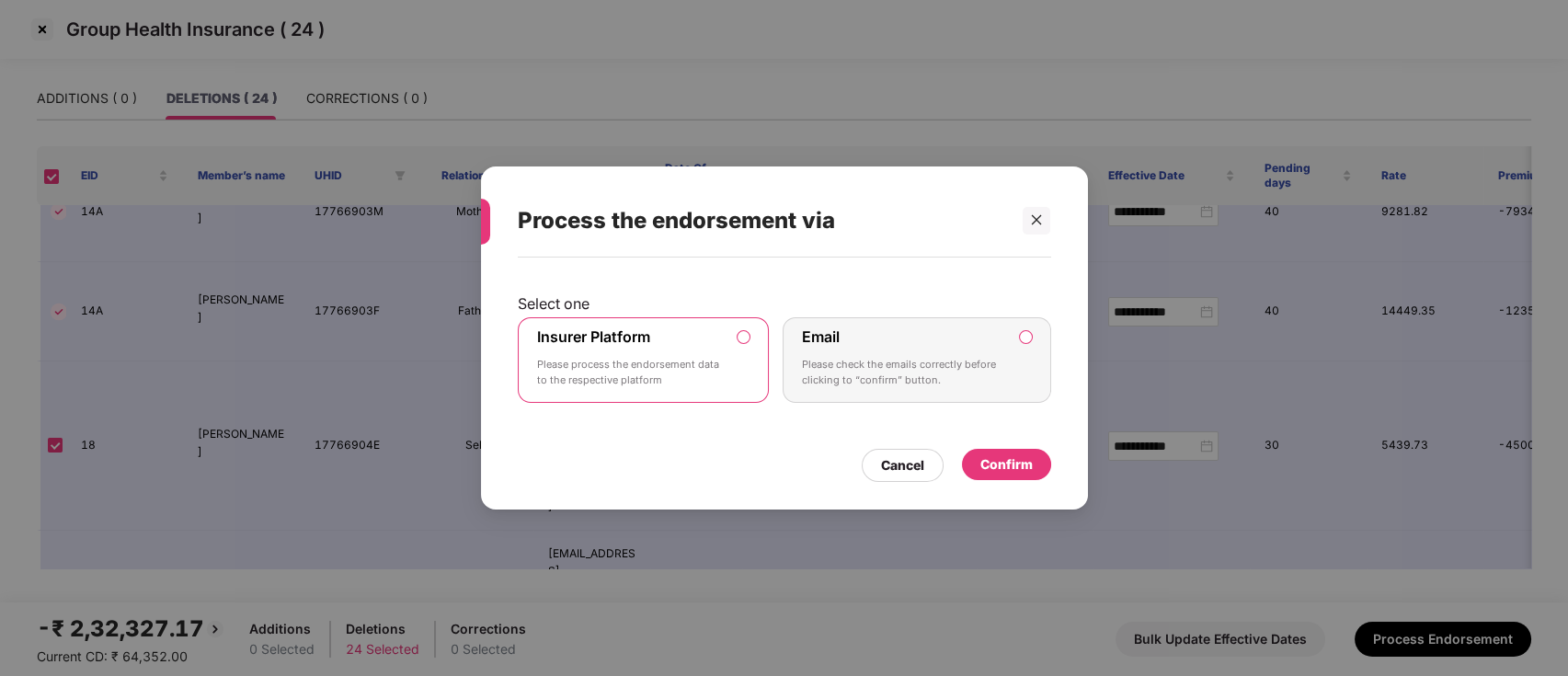
click at [995, 467] on div "Confirm" at bounding box center [1006, 465] width 52 height 21
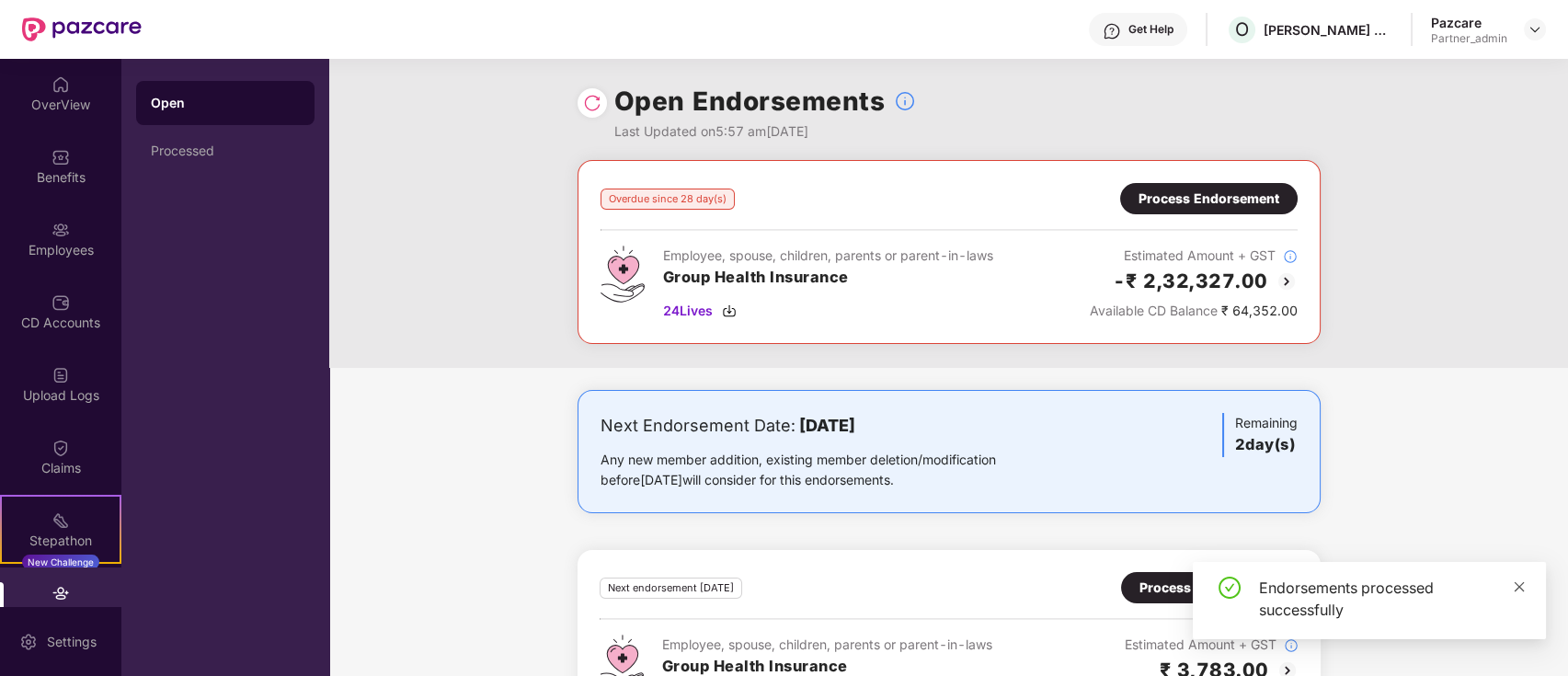
click at [1515, 587] on icon "close" at bounding box center [1519, 587] width 13 height 13
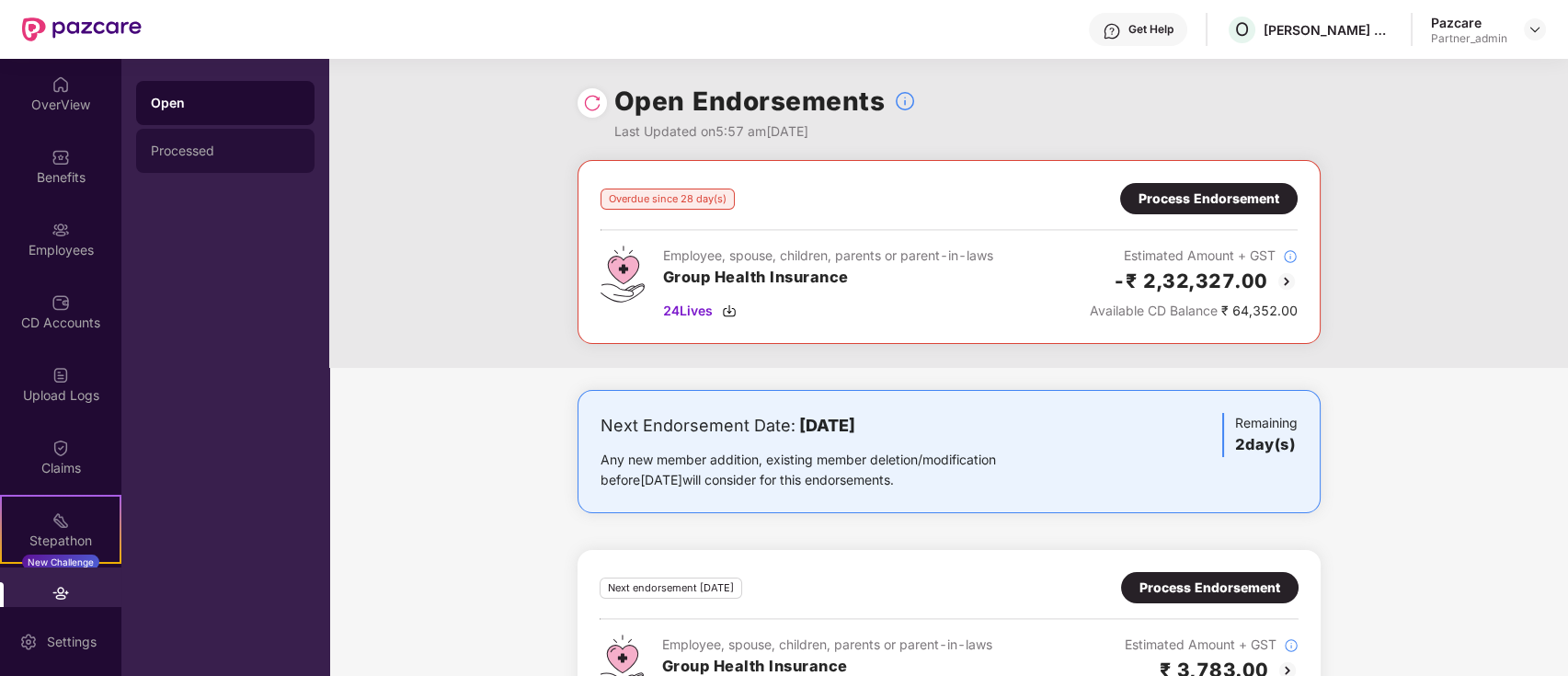
click at [246, 145] on div "Processed" at bounding box center [224, 151] width 149 height 15
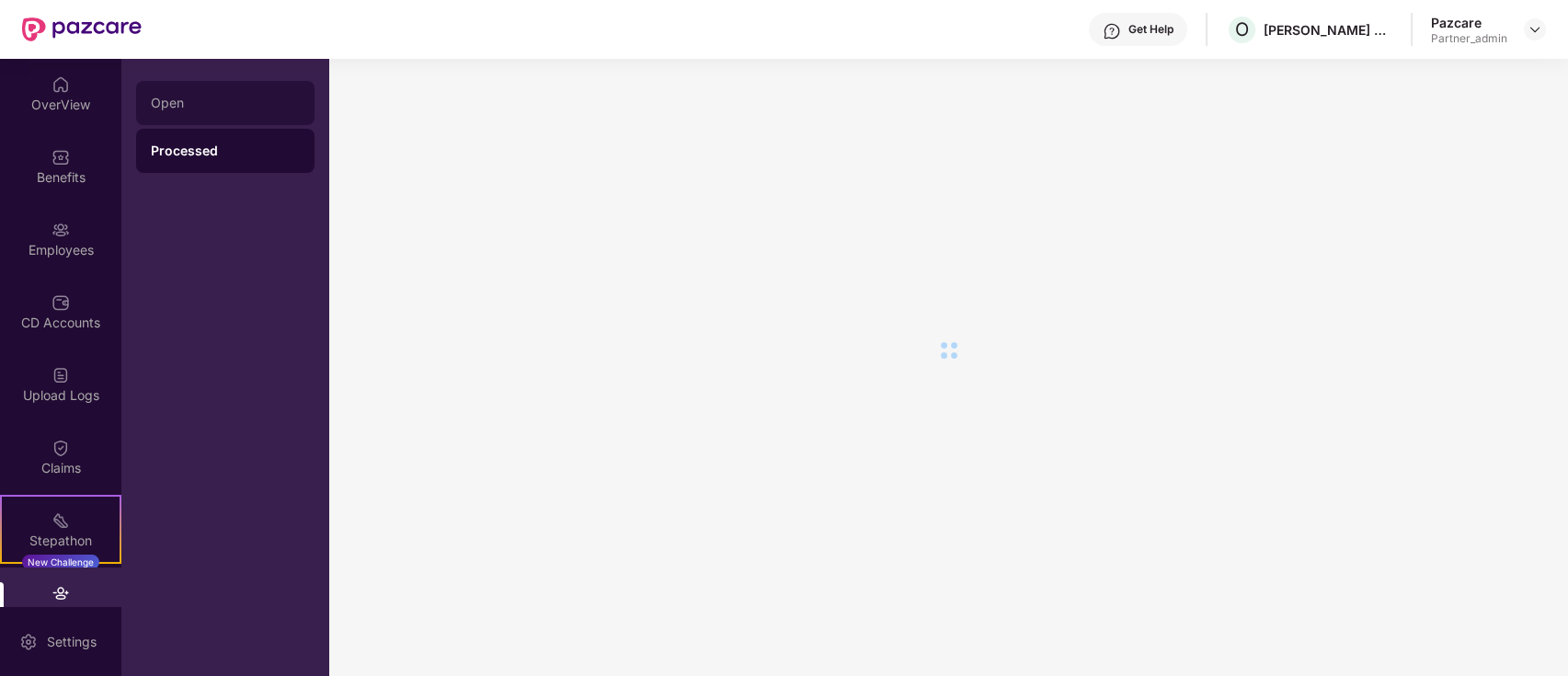
click at [249, 108] on div "Open" at bounding box center [224, 103] width 149 height 15
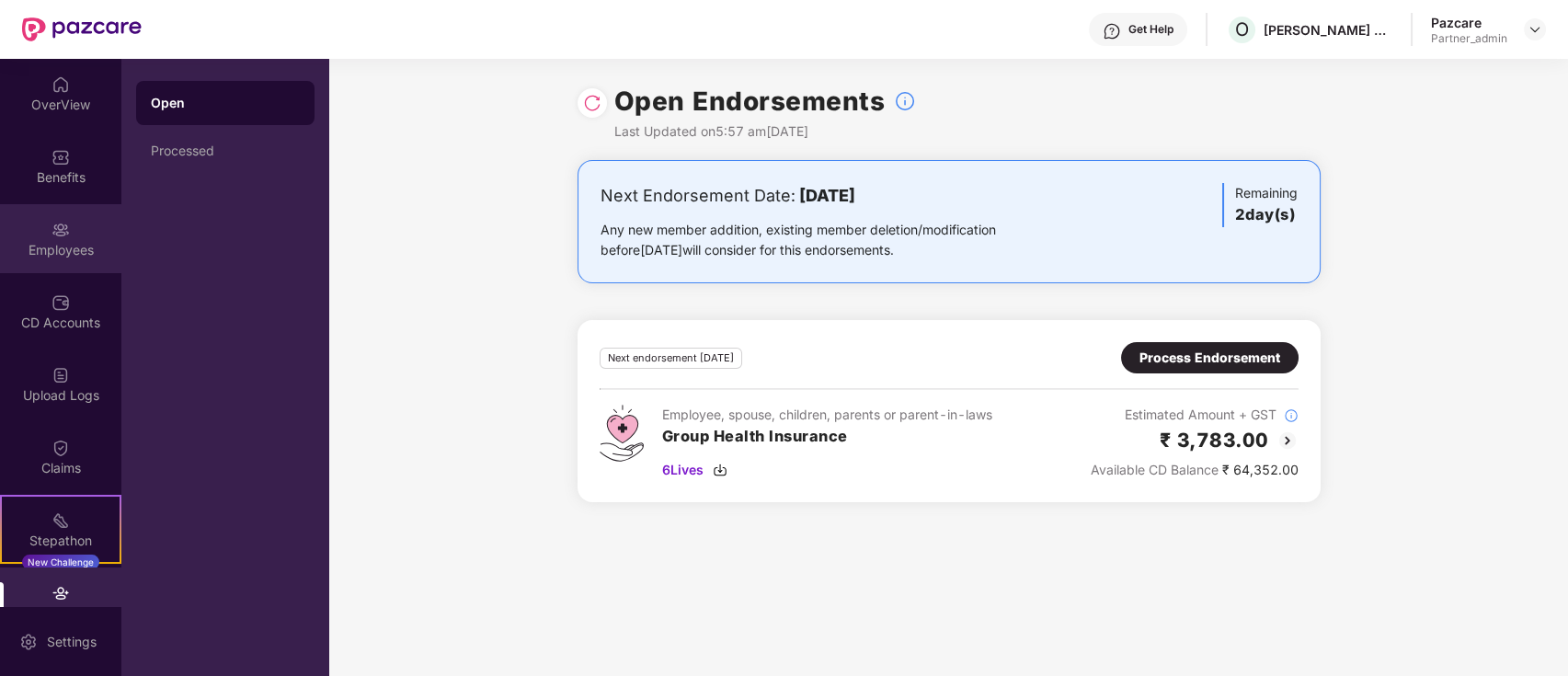
click at [46, 248] on div "Employees" at bounding box center [61, 251] width 121 height 19
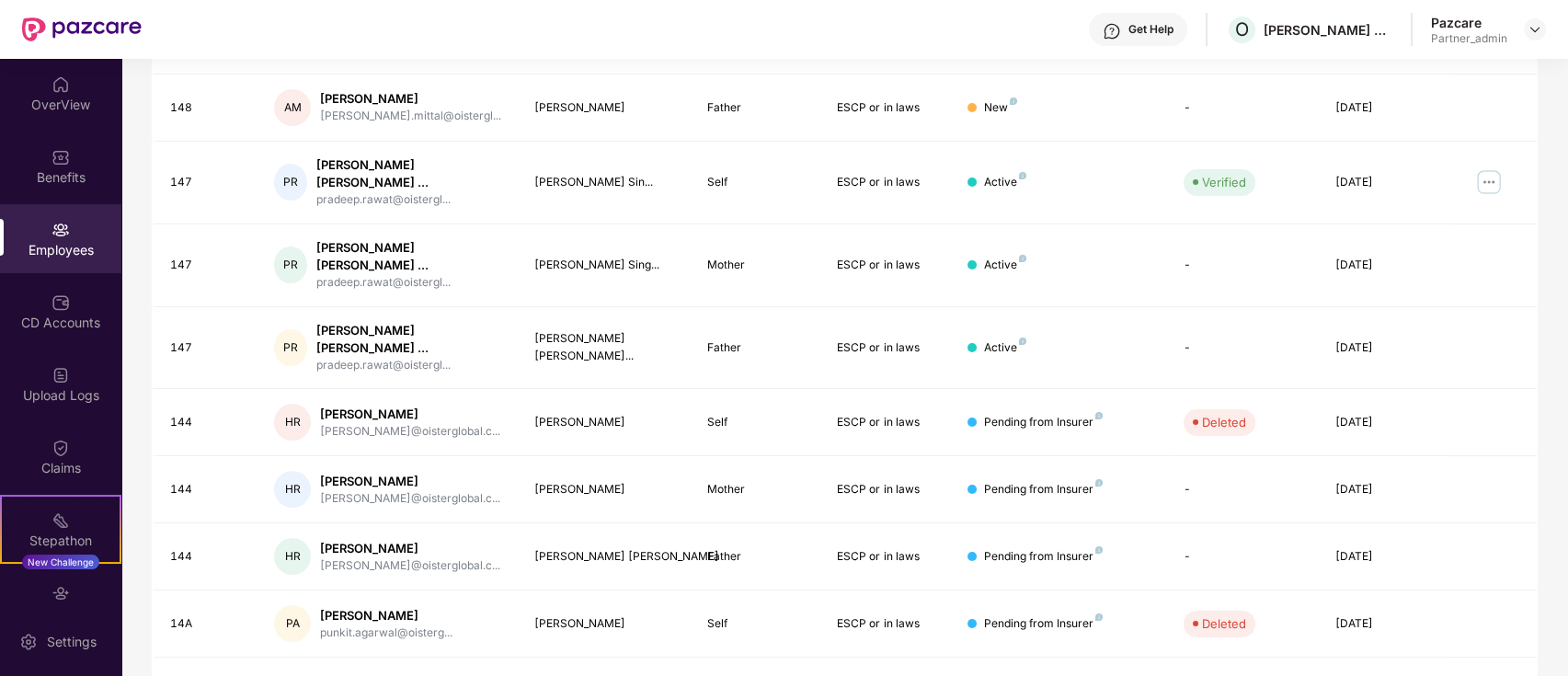
scroll to position [0, 0]
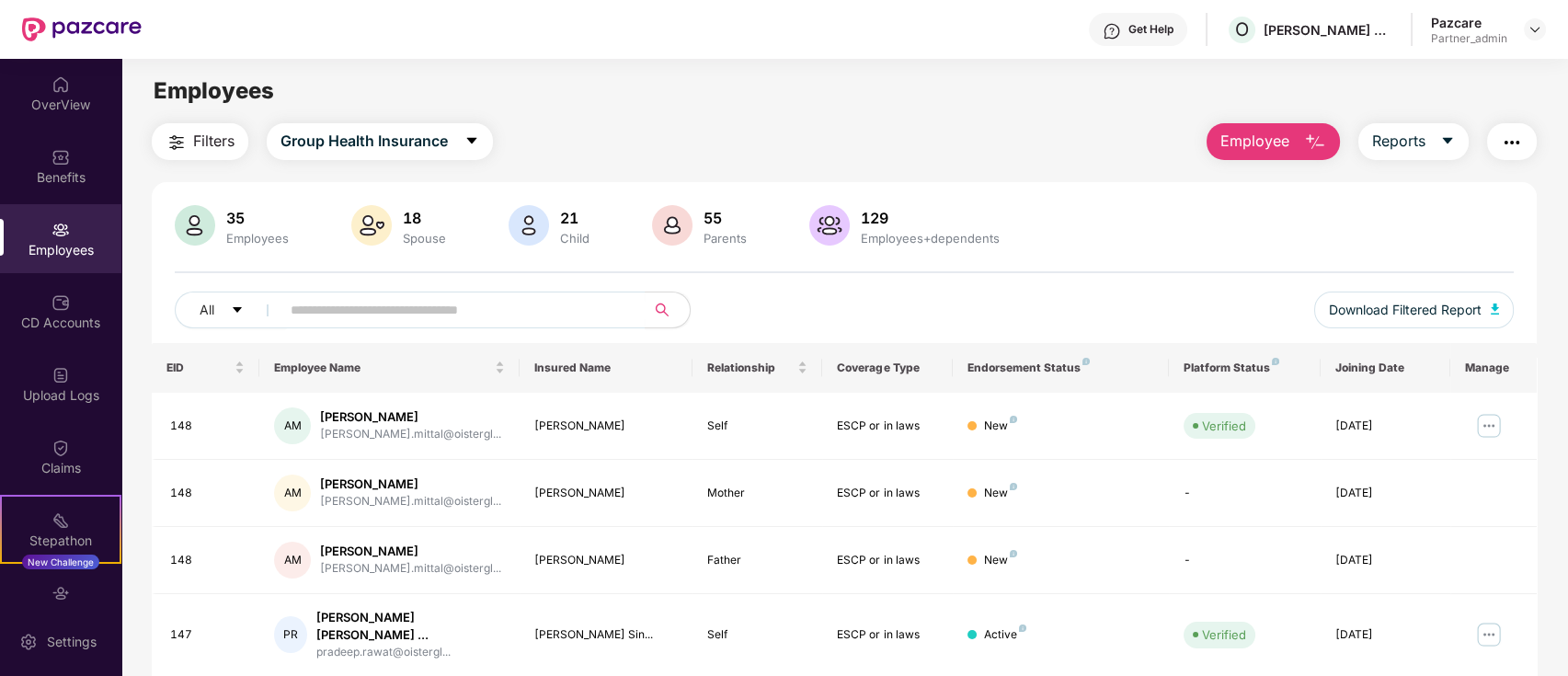
click at [1517, 144] on img "button" at bounding box center [1512, 143] width 22 height 22
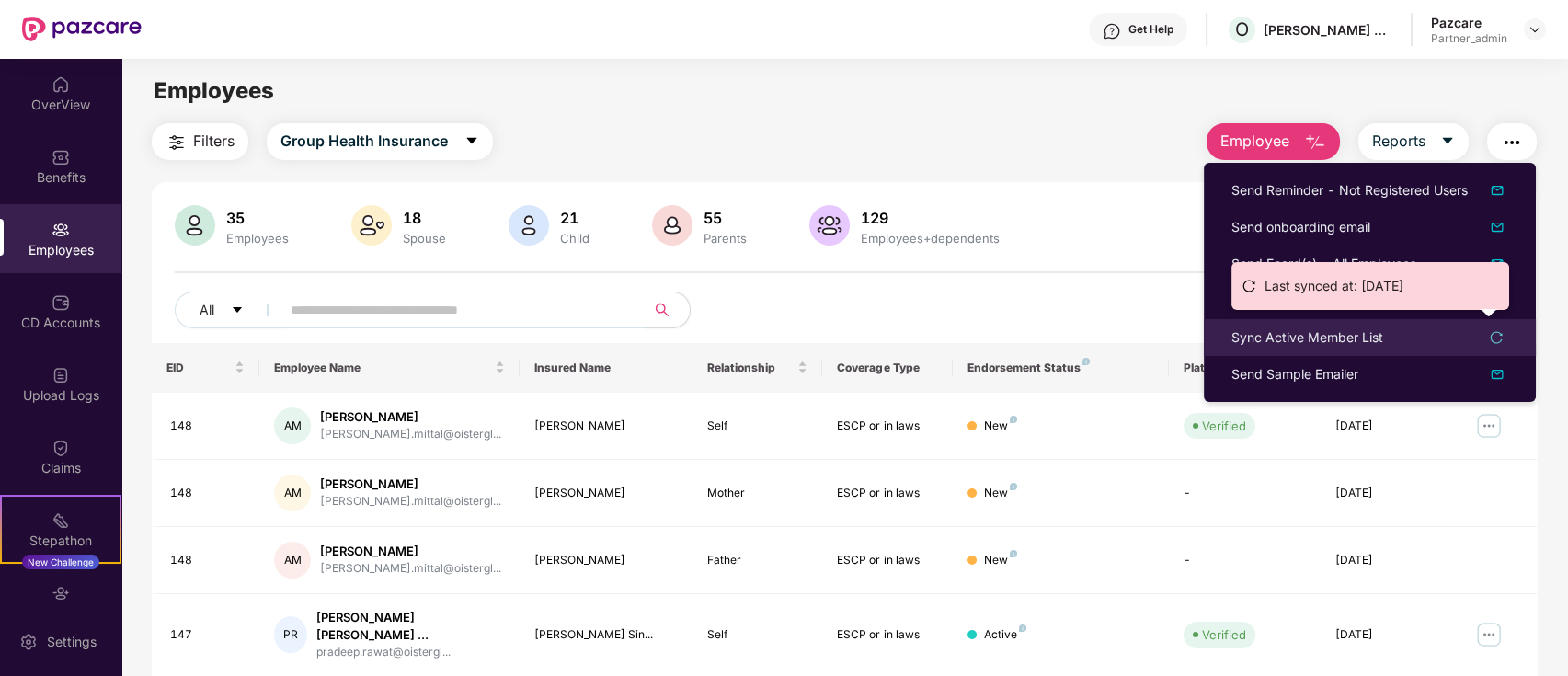
click at [1361, 339] on div "Sync Active Member List" at bounding box center [1307, 338] width 151 height 21
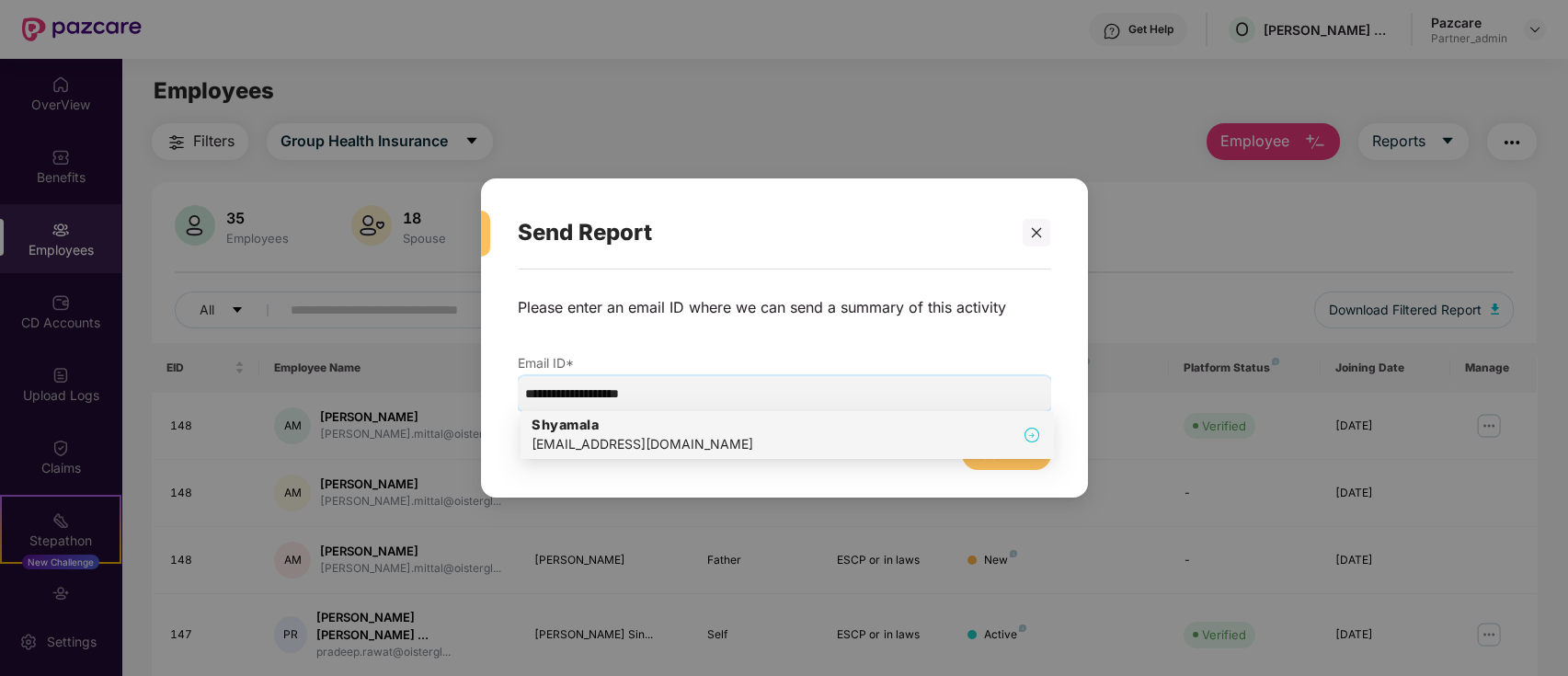
click at [722, 425] on div "[PERSON_NAME] [PERSON_NAME][EMAIL_ADDRESS][DOMAIN_NAME]" at bounding box center [787, 435] width 511 height 38
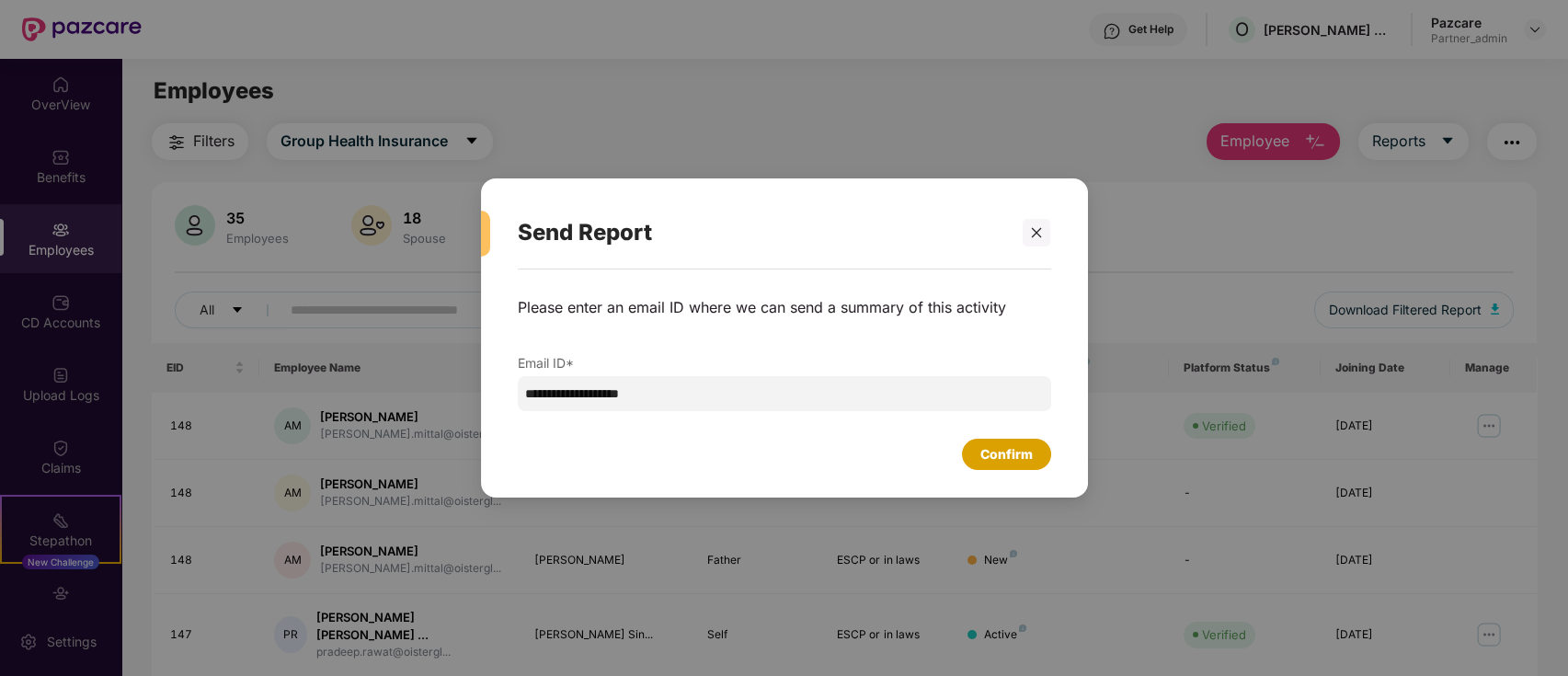
click at [999, 460] on div "Confirm" at bounding box center [1006, 454] width 52 height 21
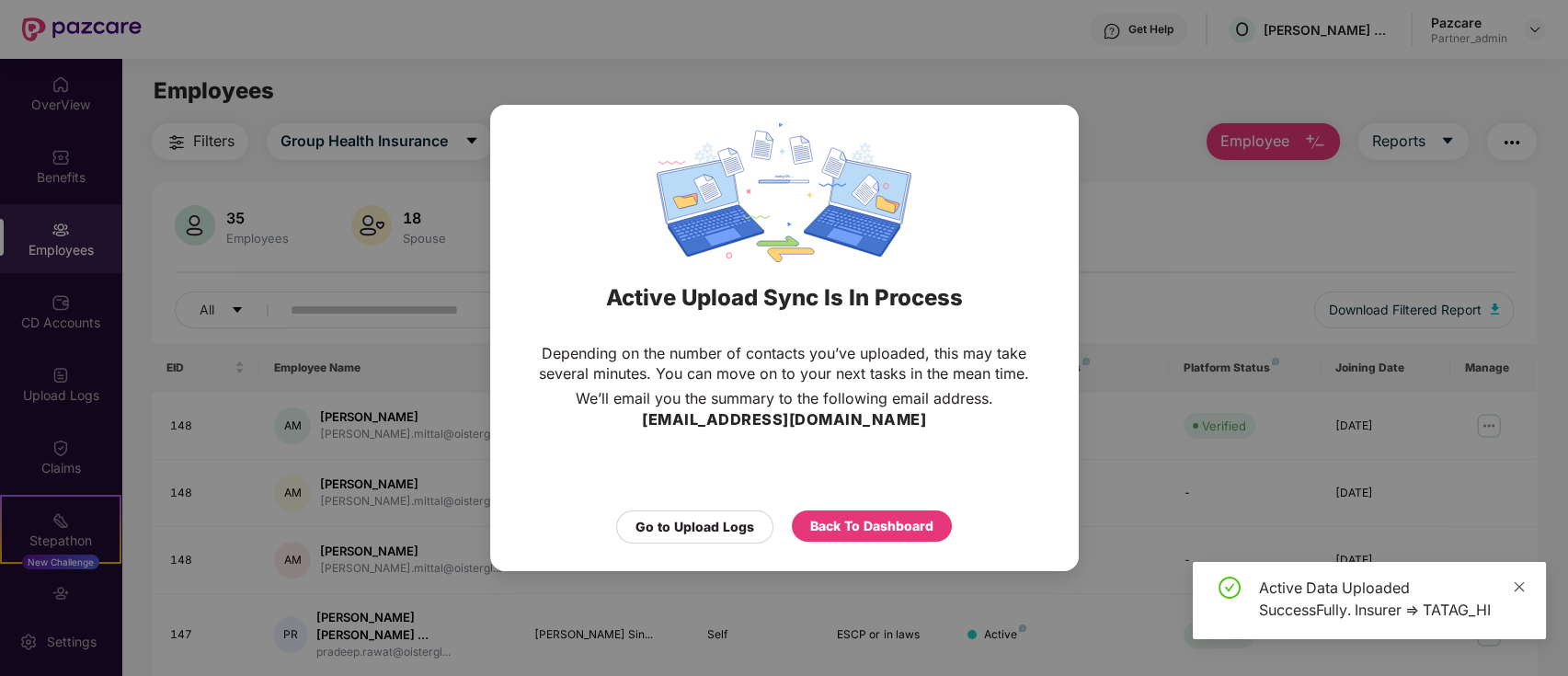
click at [1521, 586] on icon "close" at bounding box center [1519, 587] width 13 height 13
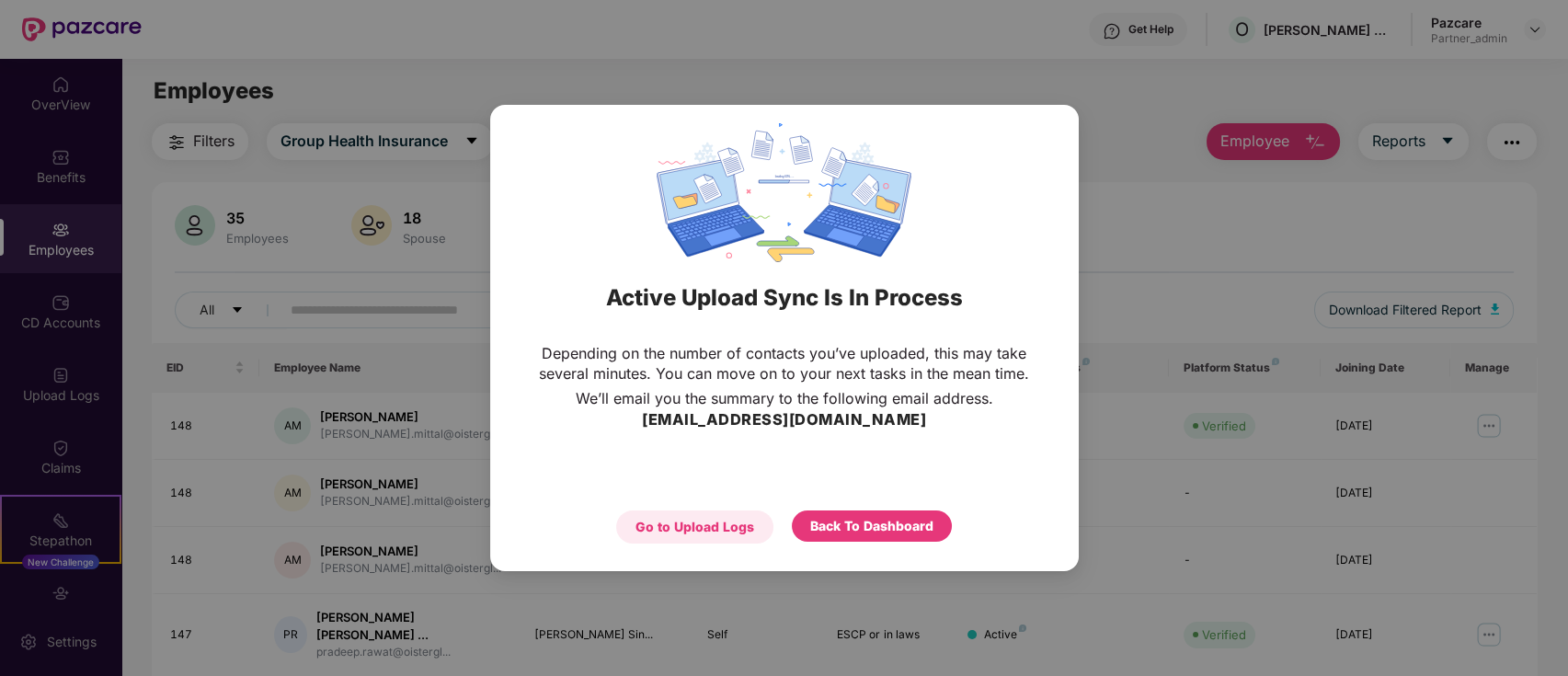
click at [699, 511] on div "Go to Upload Logs" at bounding box center [694, 526] width 157 height 33
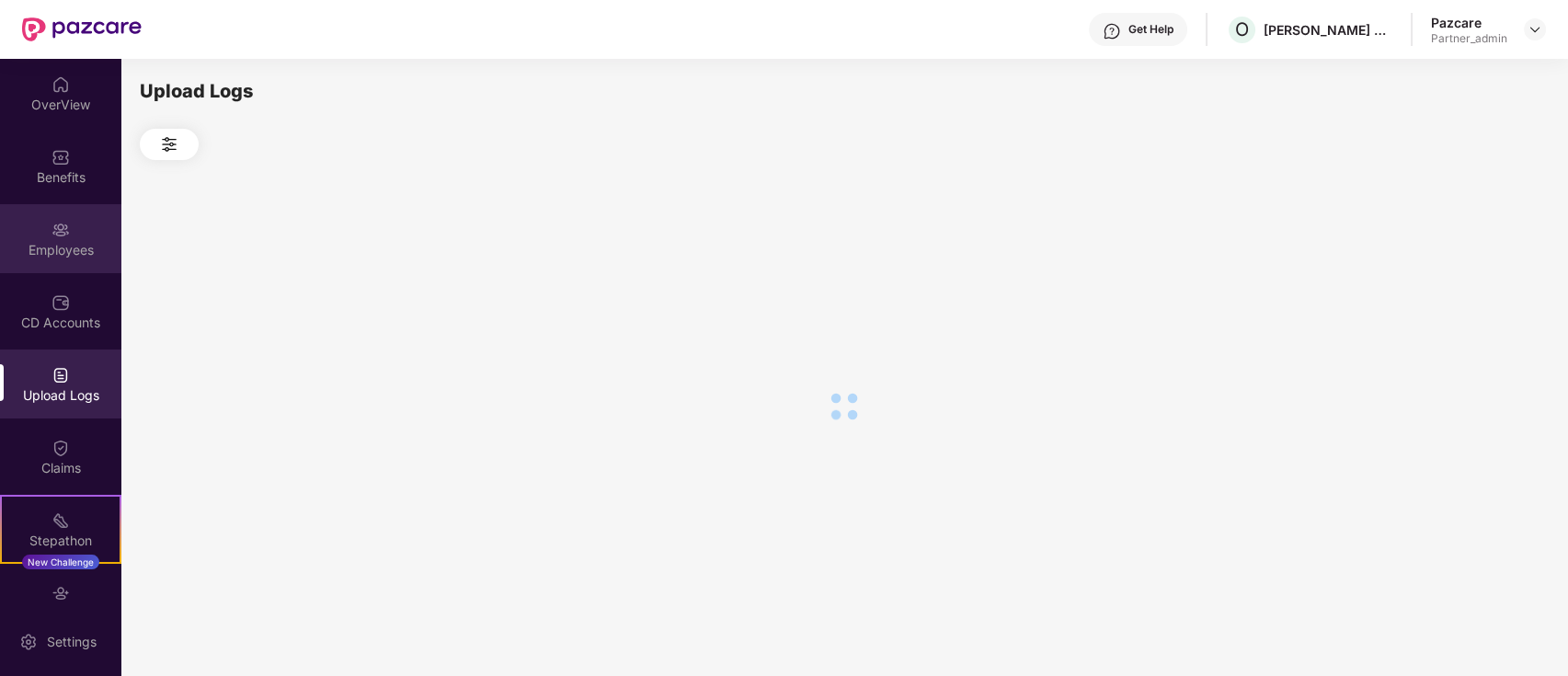
click at [51, 232] on img at bounding box center [61, 230] width 19 height 19
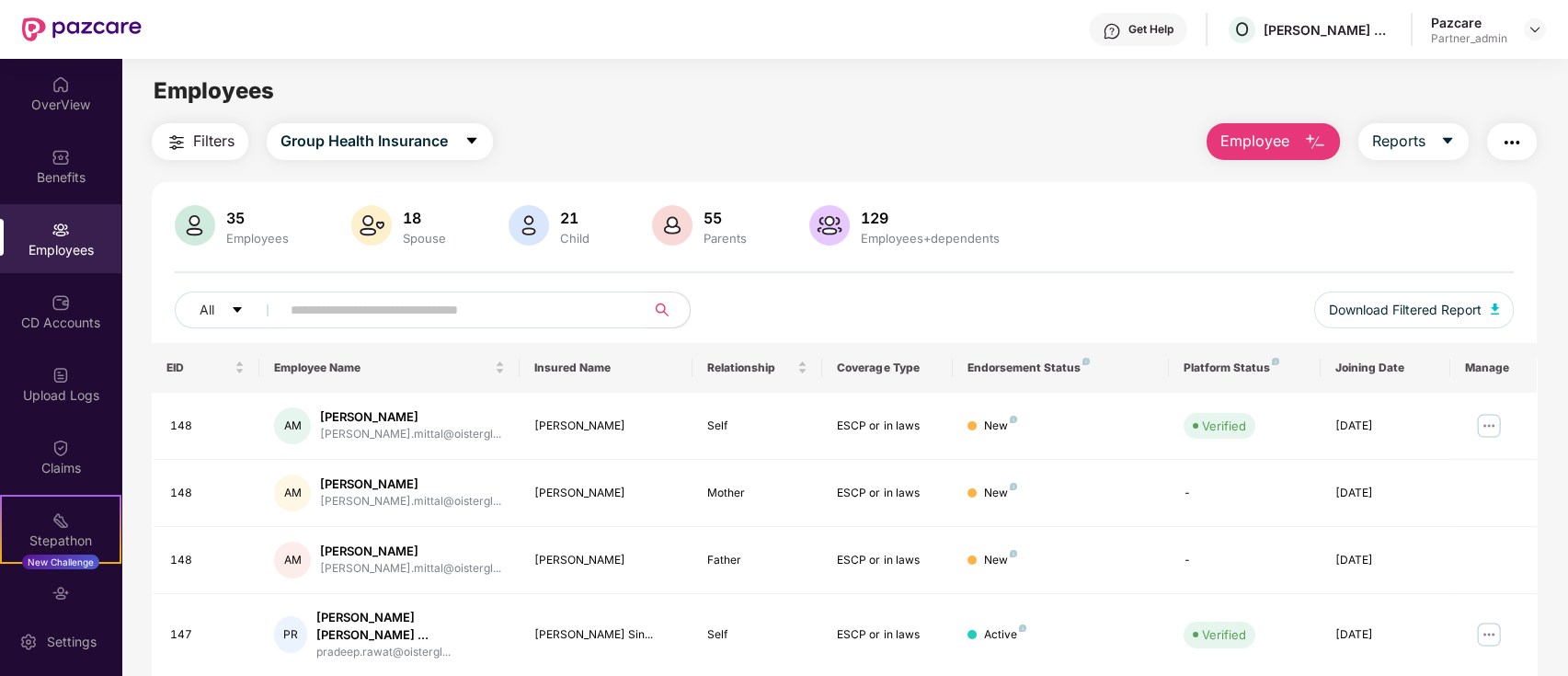
click at [167, 148] on img "button" at bounding box center [177, 143] width 22 height 22
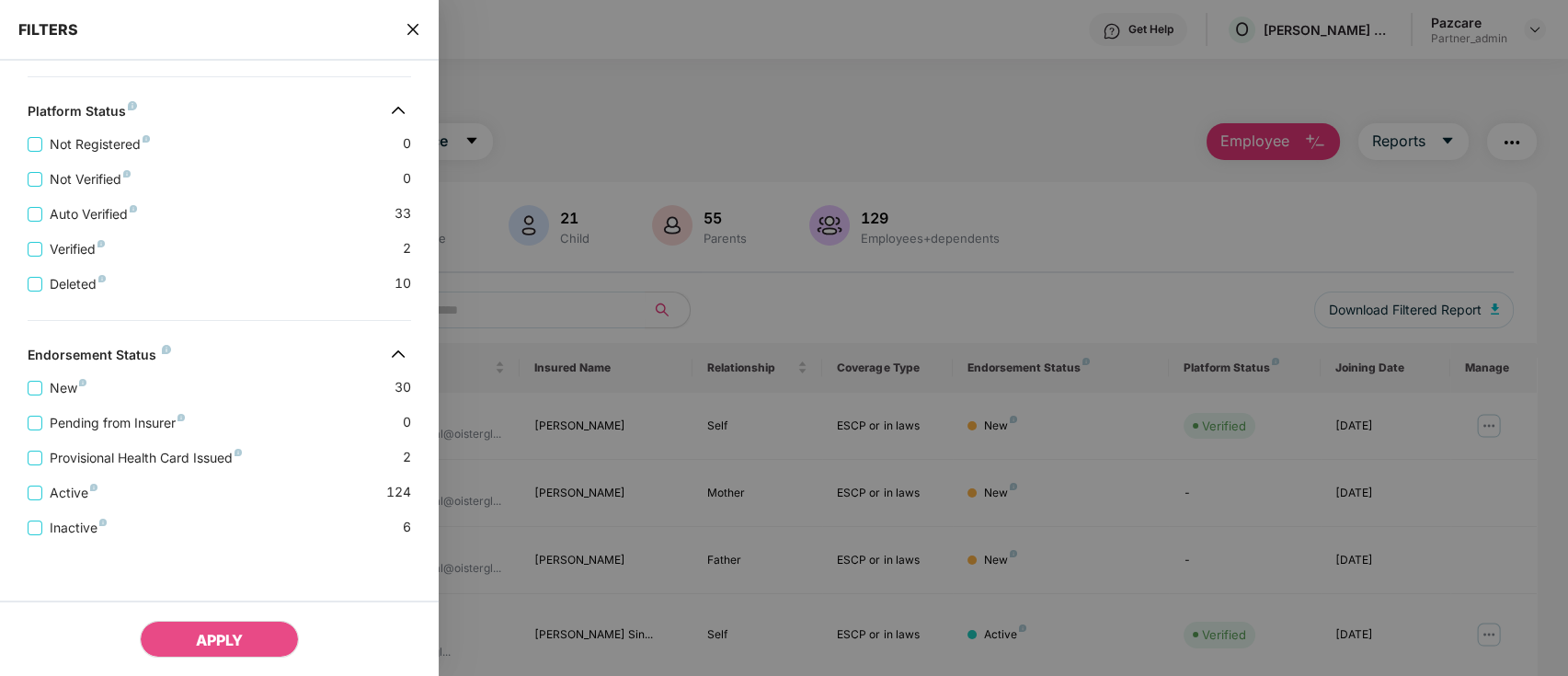
scroll to position [643, 0]
click at [411, 43] on div "FILTERS" at bounding box center [219, 30] width 438 height 61
click at [412, 33] on icon "close" at bounding box center [413, 30] width 15 height 15
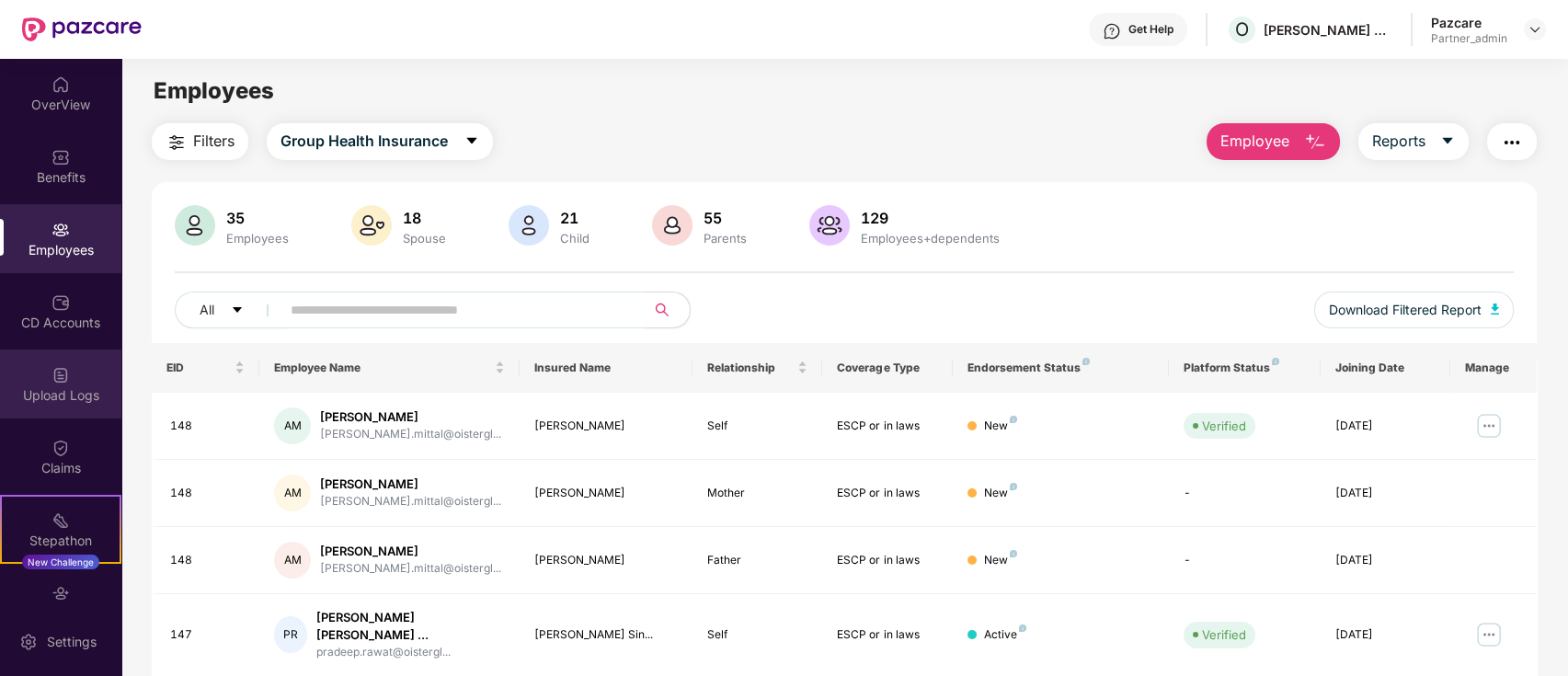
click at [36, 381] on div "Upload Logs" at bounding box center [61, 384] width 121 height 69
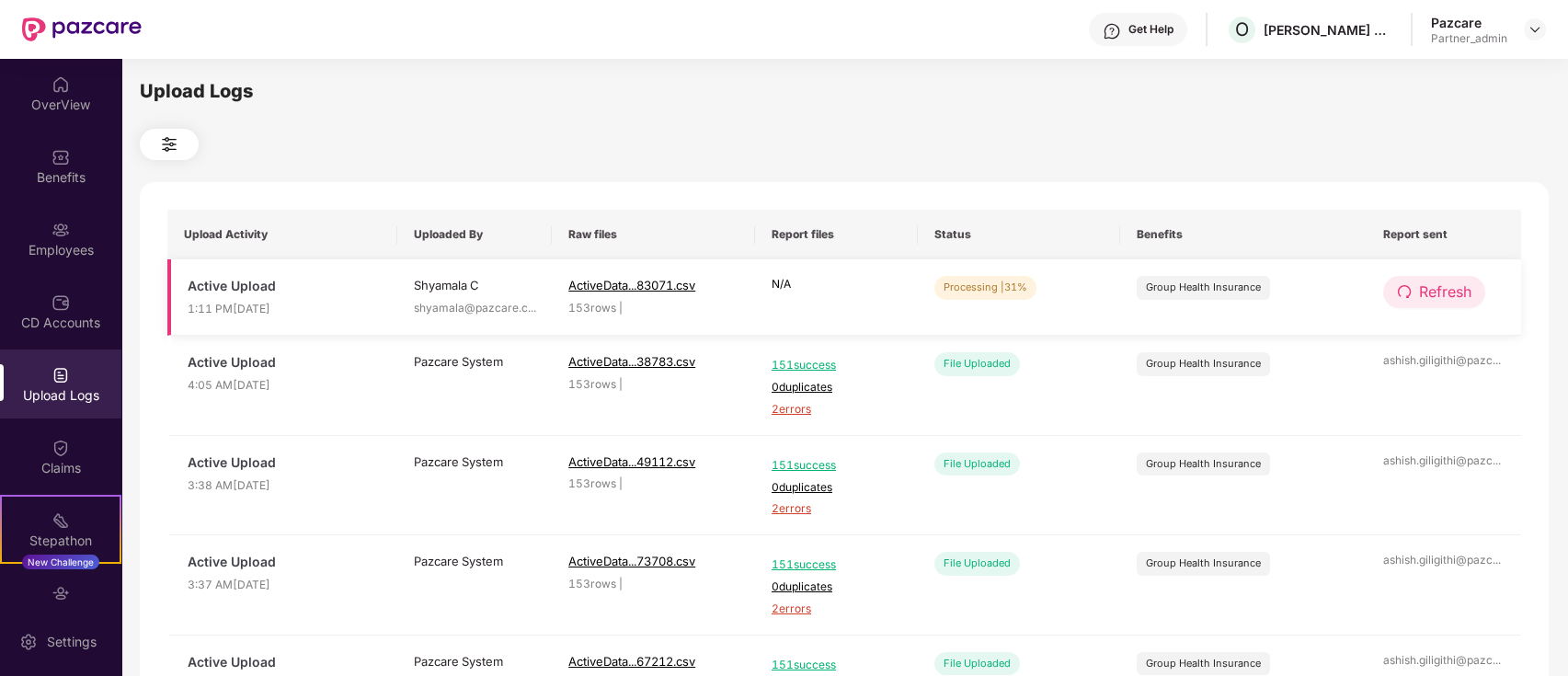
click at [1413, 282] on button "Refresh" at bounding box center [1433, 292] width 102 height 32
click at [1414, 288] on button "Refresh" at bounding box center [1433, 292] width 102 height 32
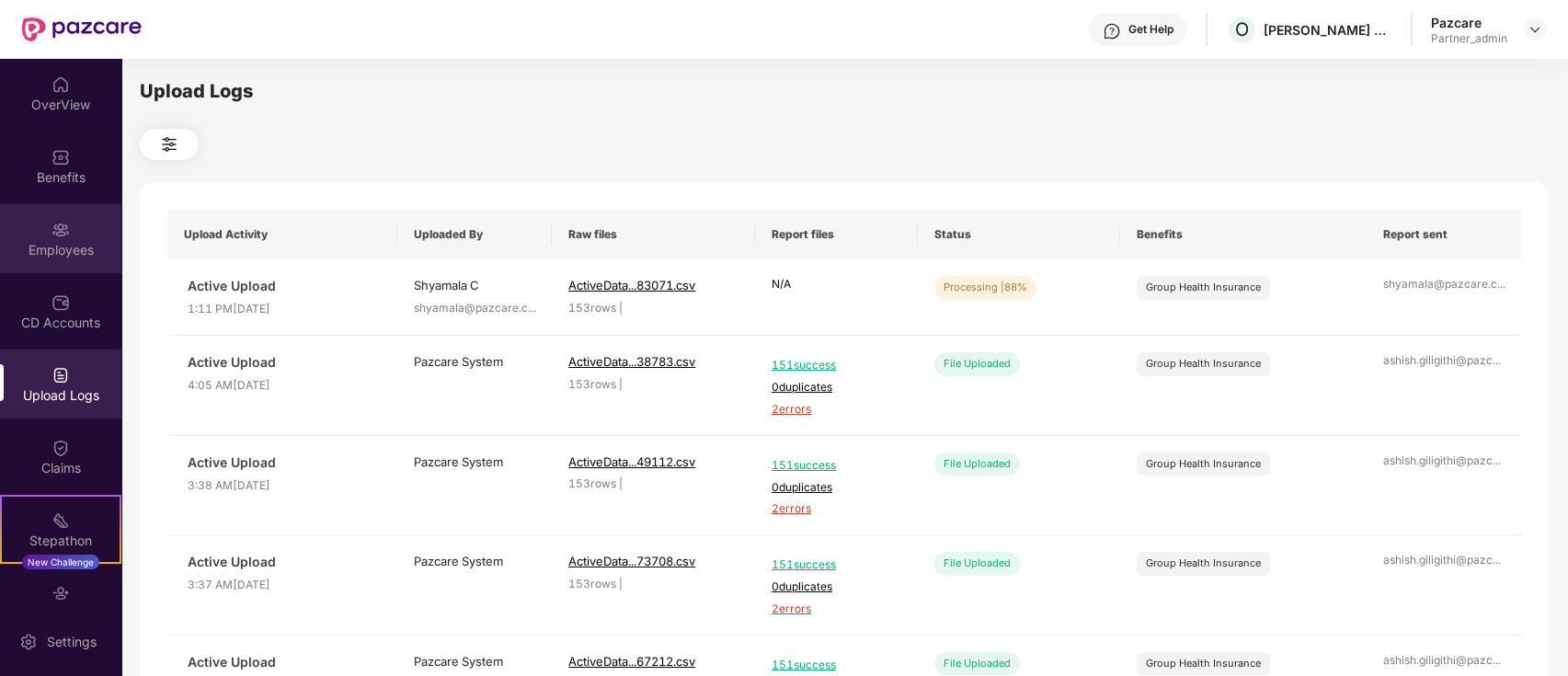
click at [81, 234] on div "Employees" at bounding box center [61, 239] width 121 height 69
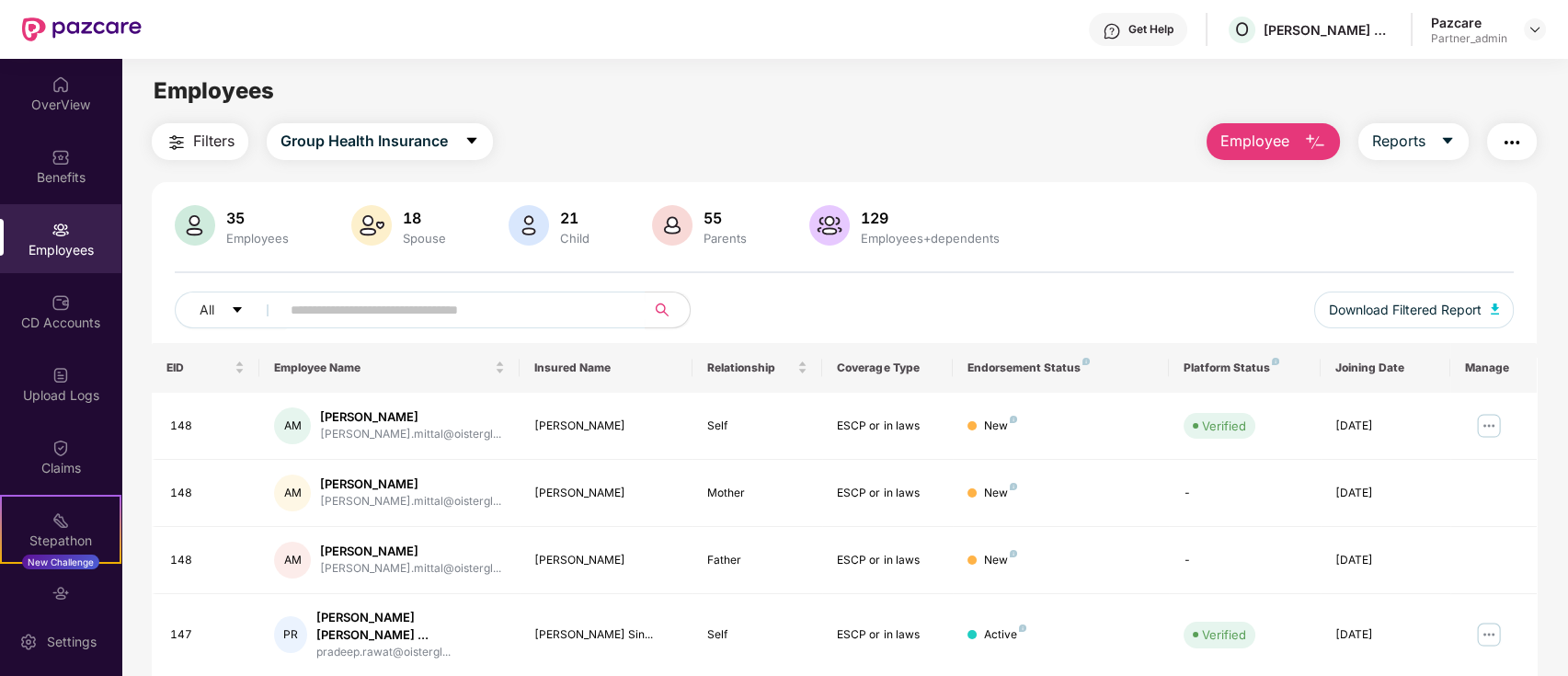
click at [200, 133] on span "Filters" at bounding box center [214, 141] width 41 height 23
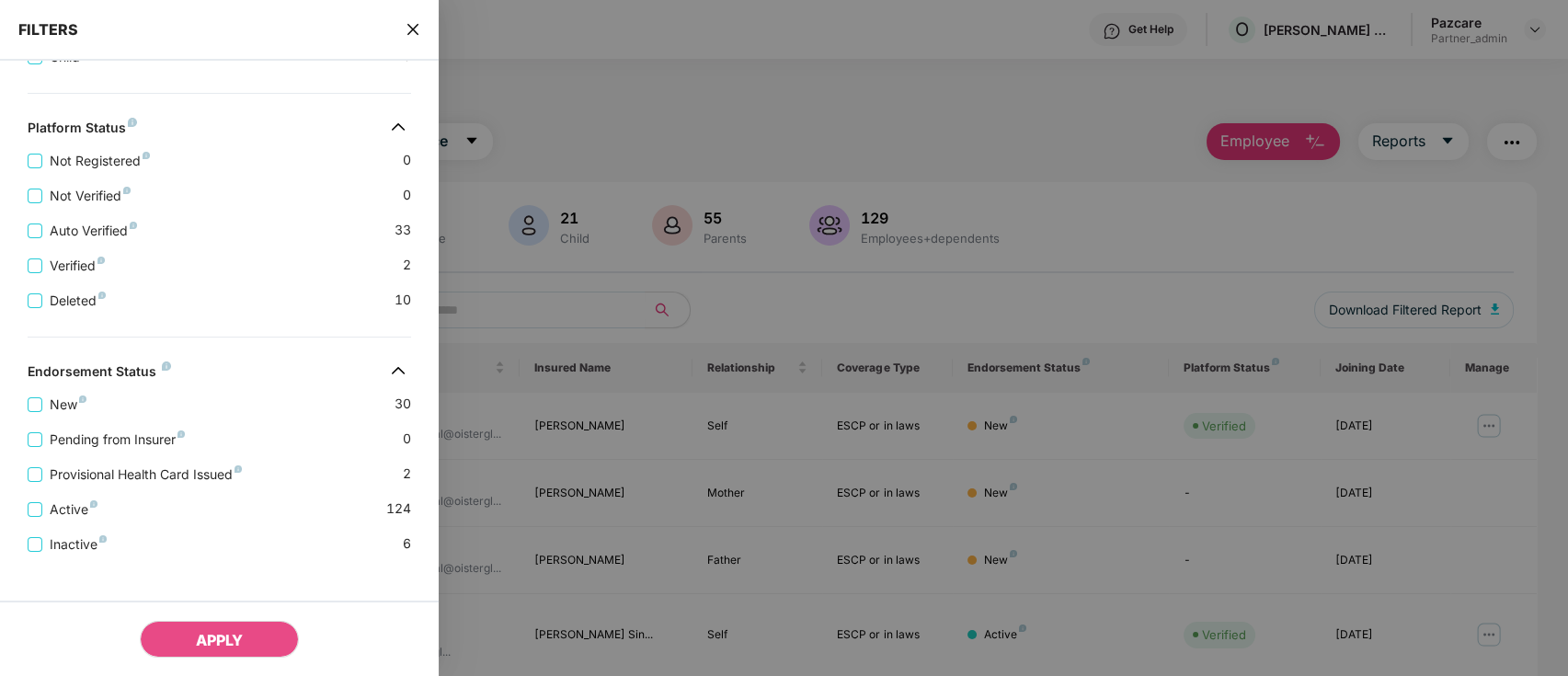
scroll to position [613, 0]
click at [416, 32] on icon "close" at bounding box center [413, 30] width 11 height 11
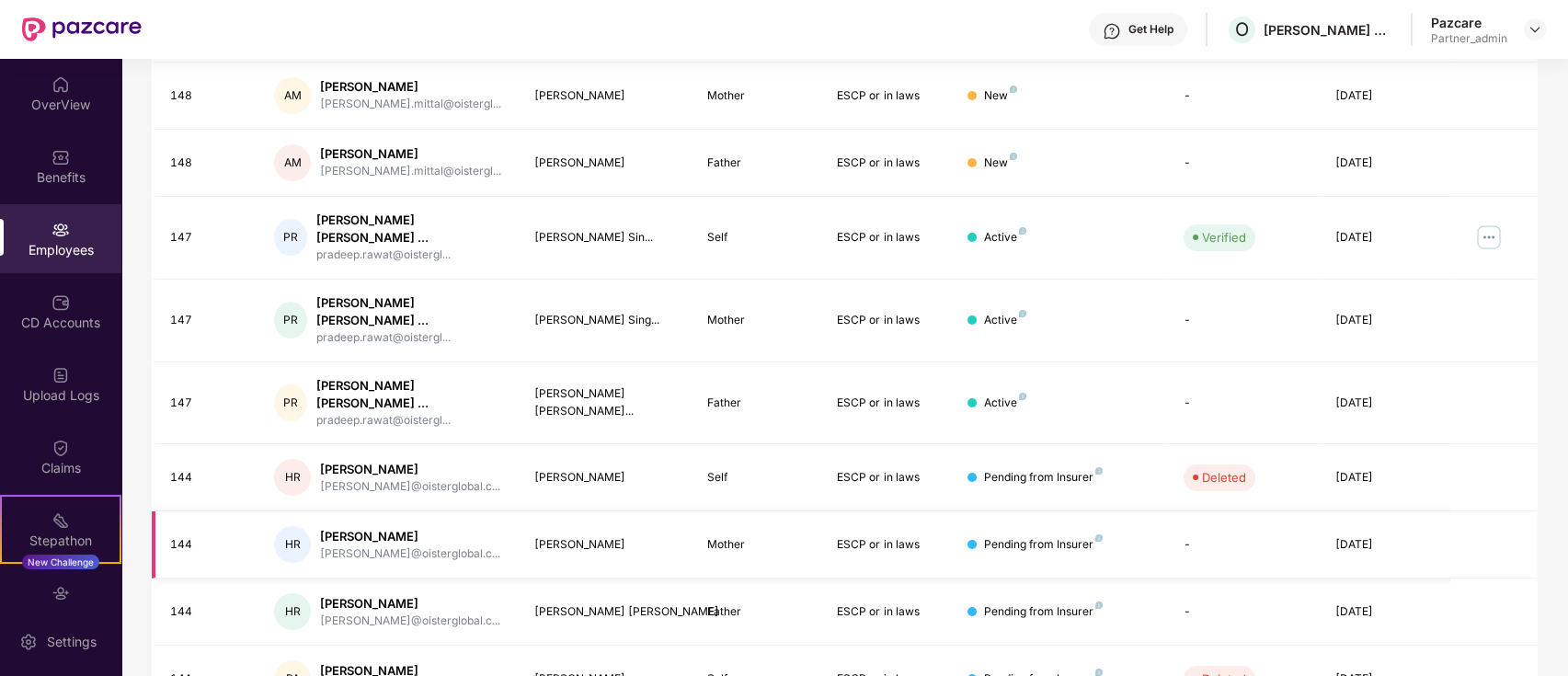
scroll to position [453, 0]
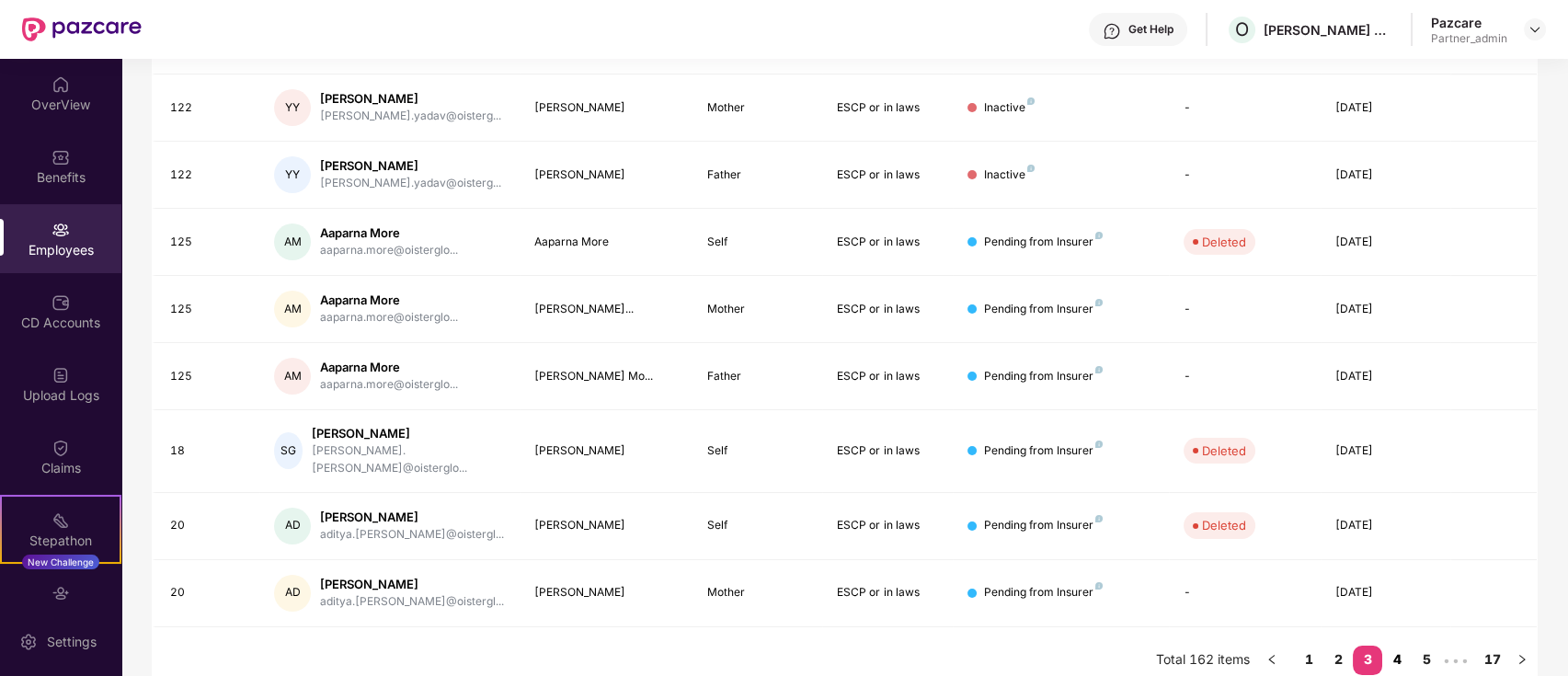
click at [1396, 646] on link "4" at bounding box center [1396, 660] width 29 height 28
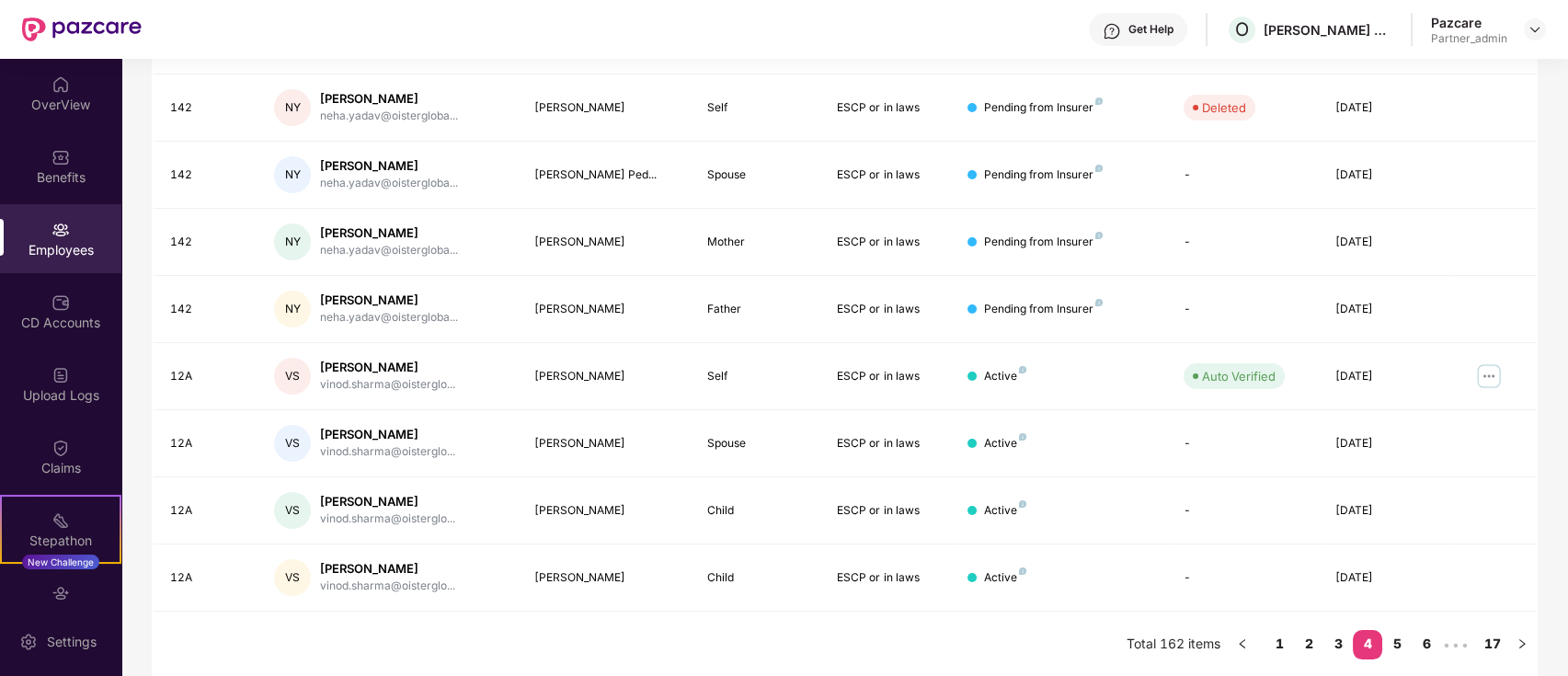
scroll to position [0, 0]
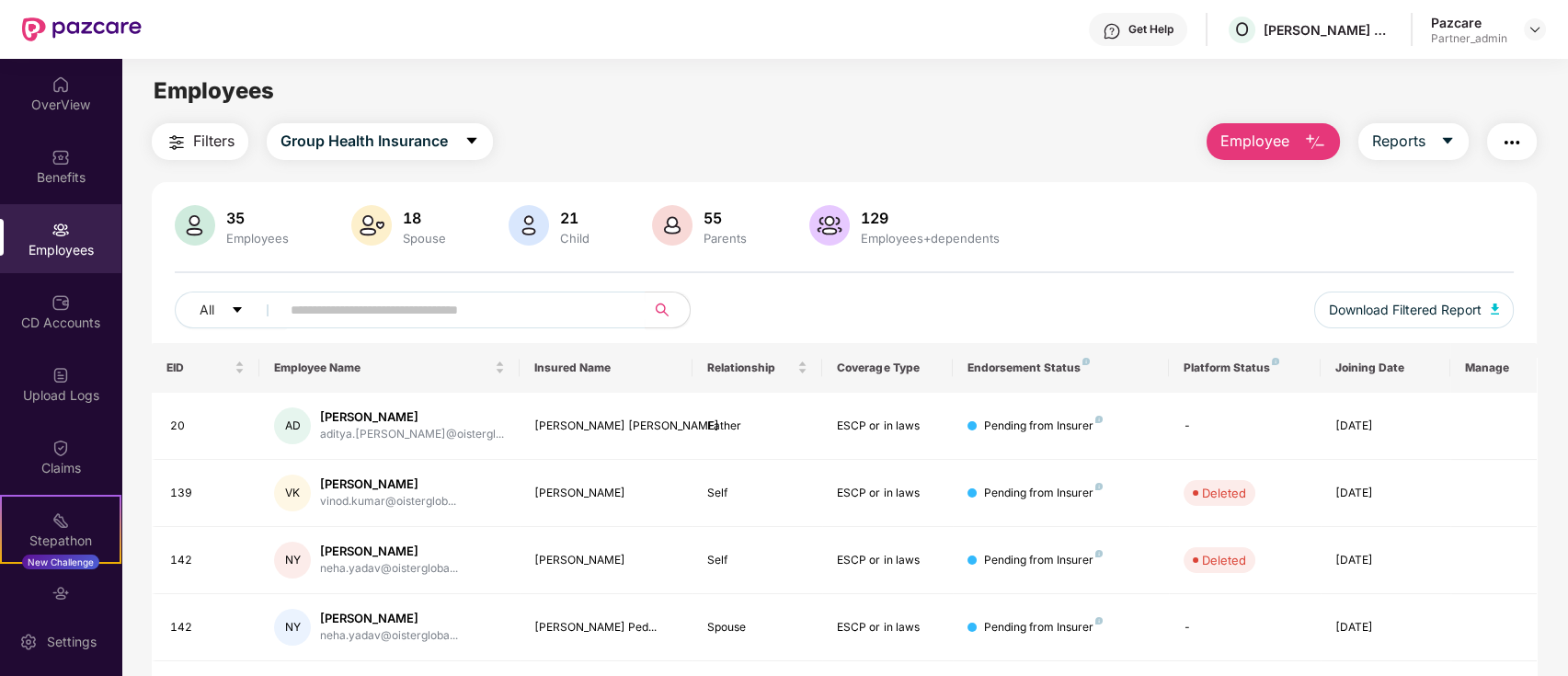
click at [182, 137] on img "button" at bounding box center [177, 143] width 22 height 22
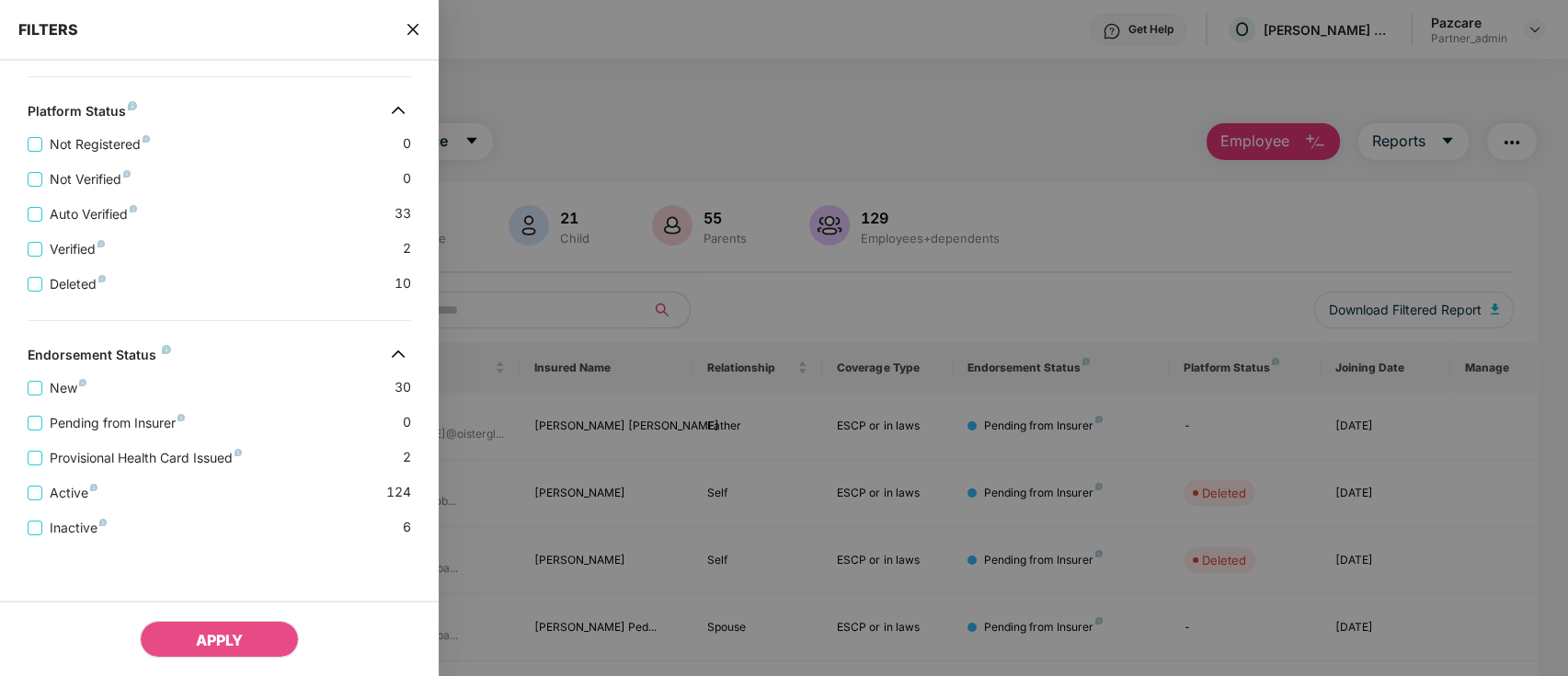
scroll to position [643, 0]
click at [419, 29] on icon "close" at bounding box center [413, 30] width 15 height 15
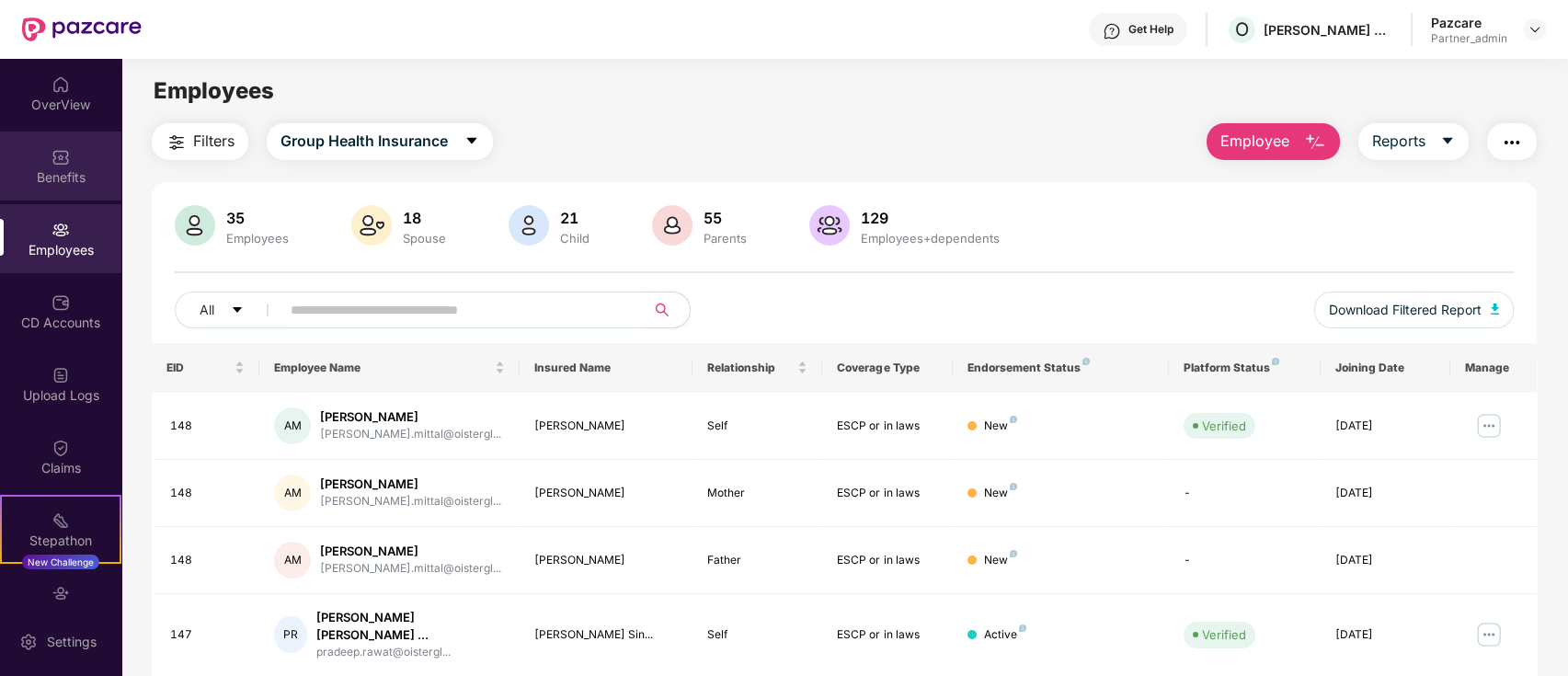
click at [88, 152] on div "Benefits" at bounding box center [61, 166] width 121 height 69
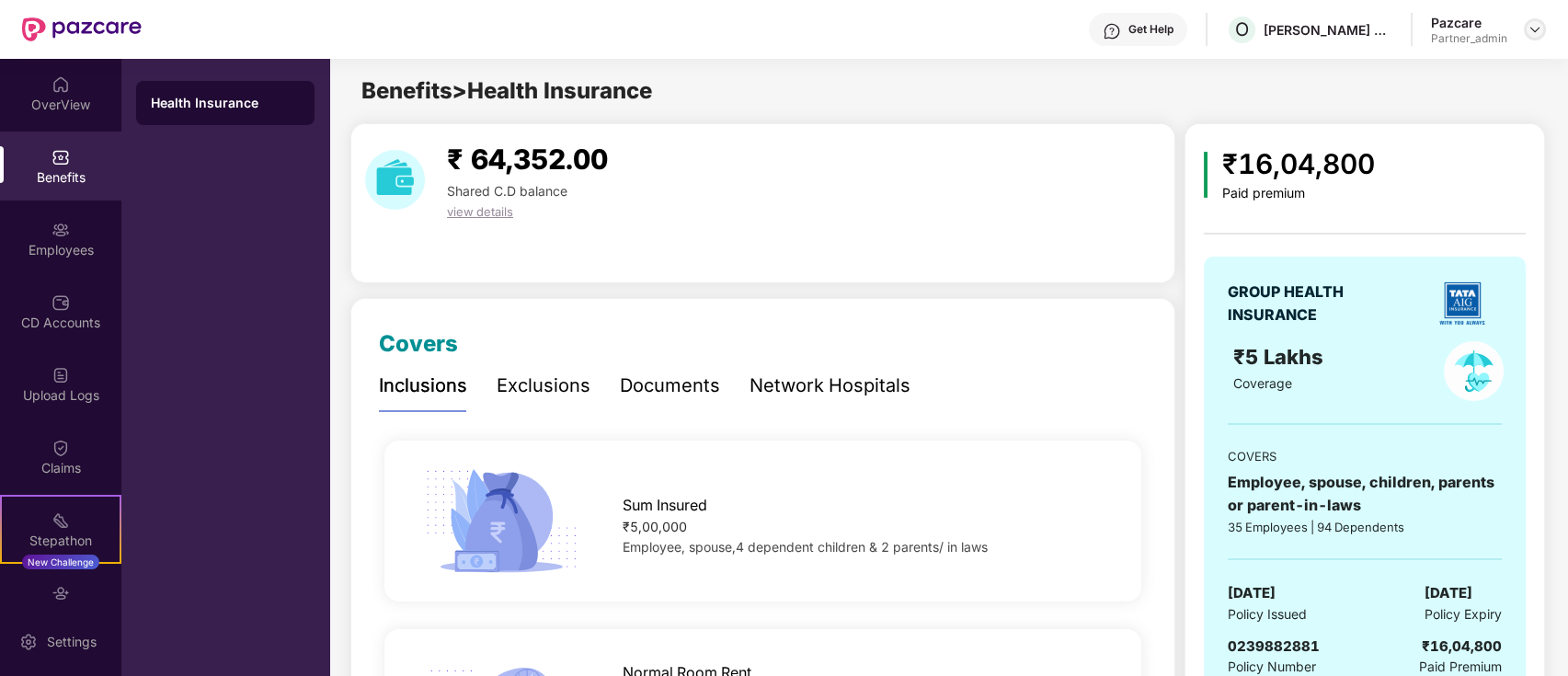
click at [1543, 28] on div at bounding box center [1535, 30] width 22 height 22
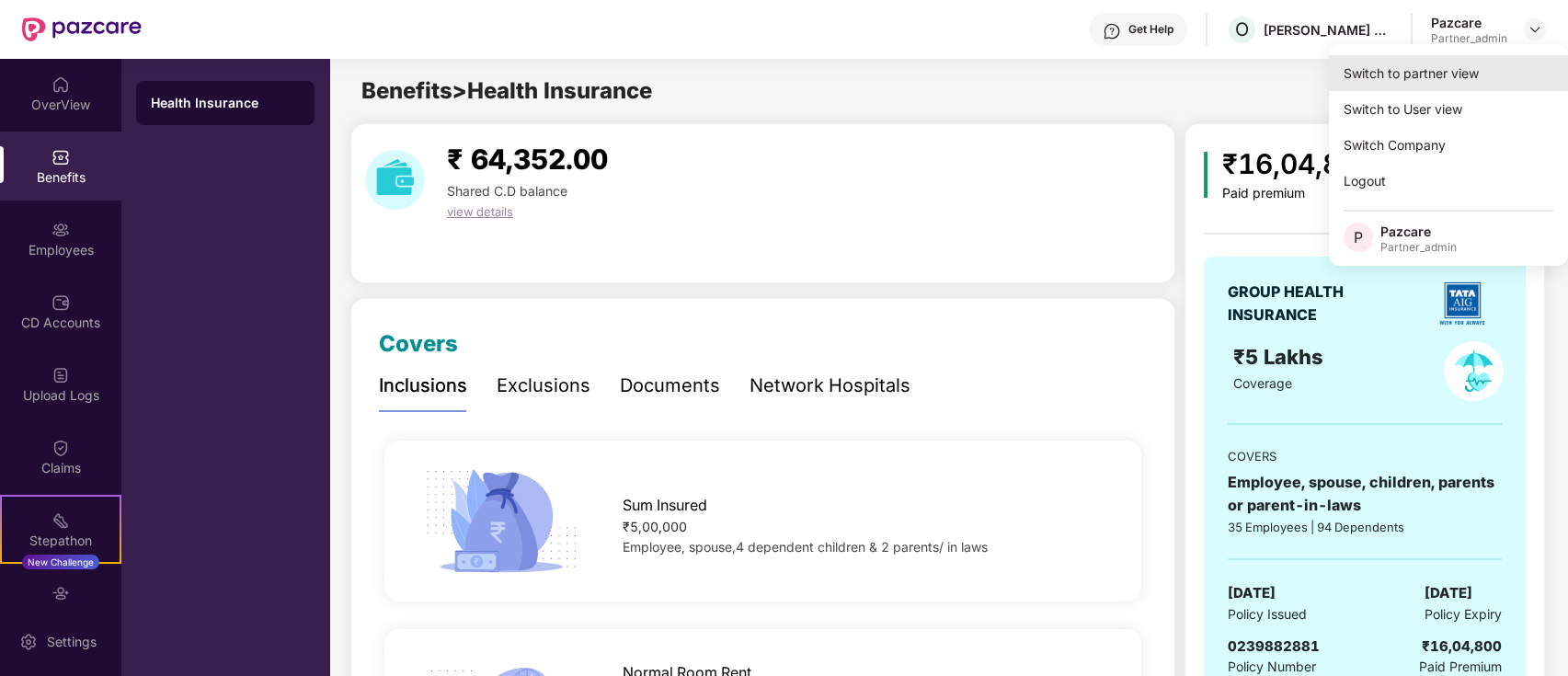
click at [1502, 69] on div "Switch to partner view" at bounding box center [1448, 73] width 239 height 36
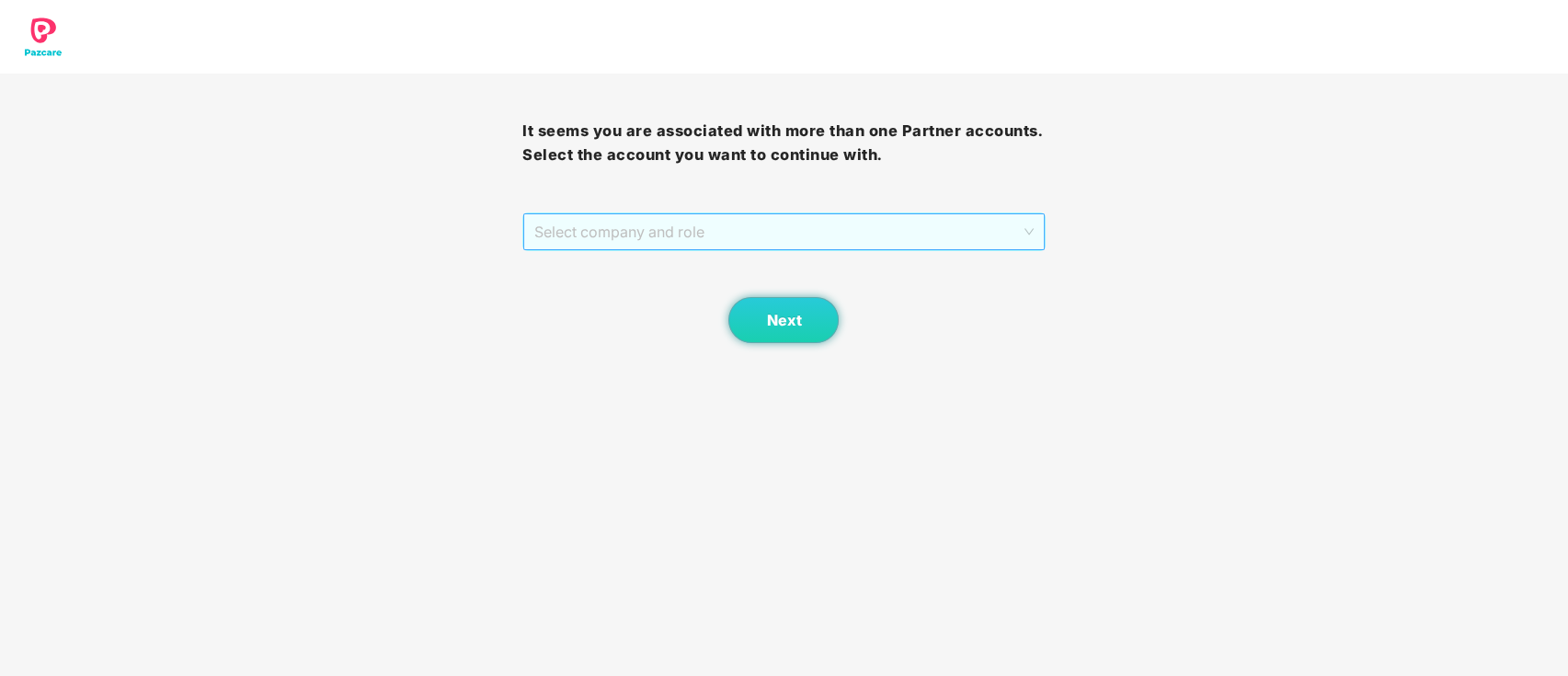
click at [897, 220] on span "Select company and role" at bounding box center [783, 231] width 498 height 35
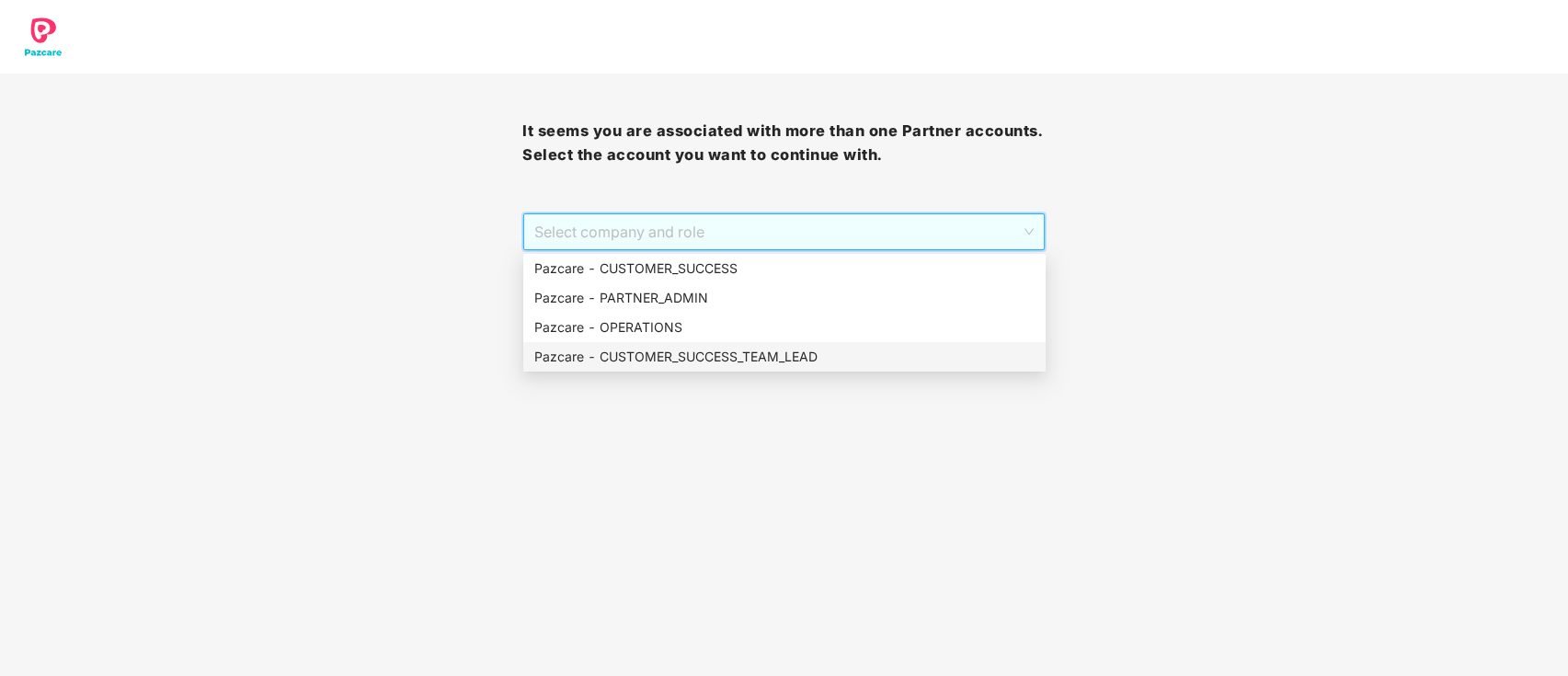
click at [734, 367] on div "Pazcare - CUSTOMER_SUCCESS_TEAM_LEAD" at bounding box center [784, 357] width 500 height 21
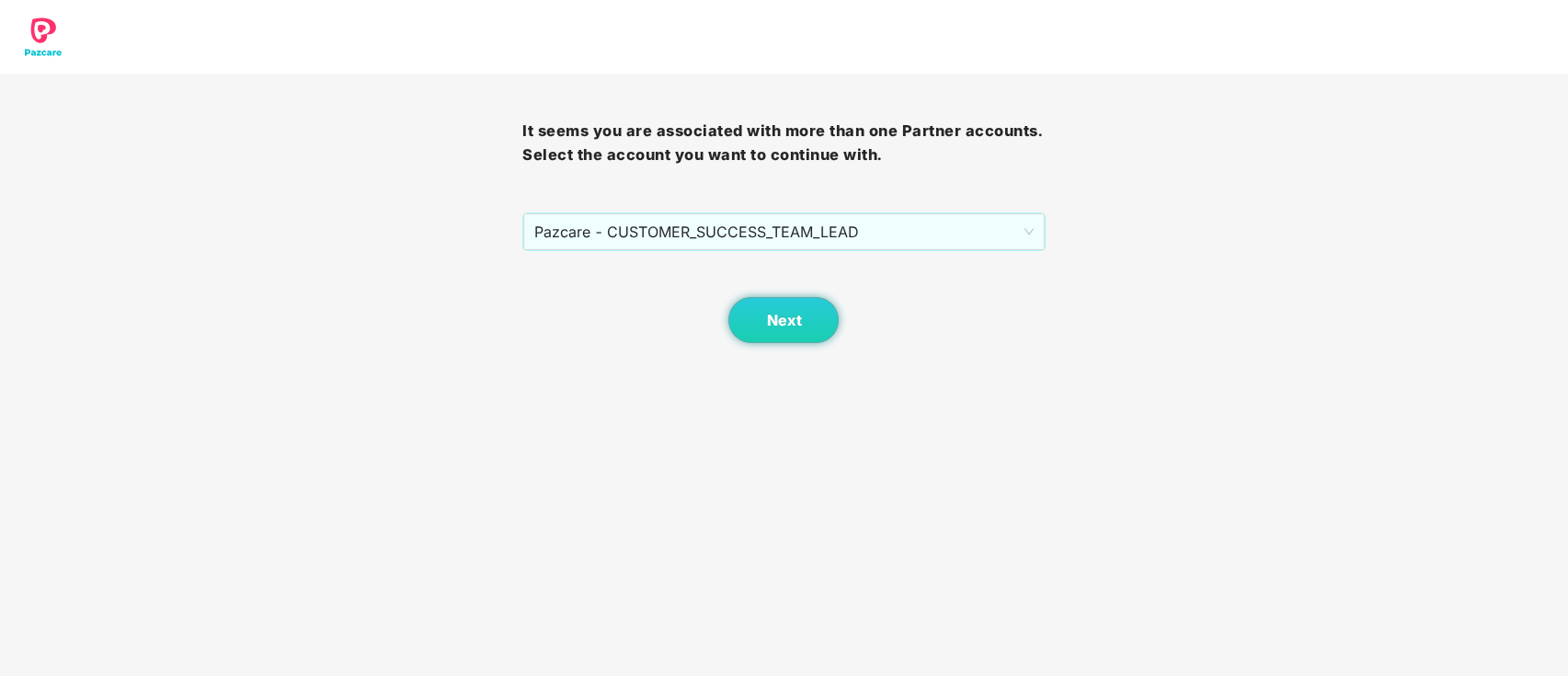
click at [848, 209] on div "It seems you are associated with more than one Partner accounts. Select the acc…" at bounding box center [783, 209] width 522 height 269
click at [793, 321] on span "Next" at bounding box center [783, 321] width 35 height 18
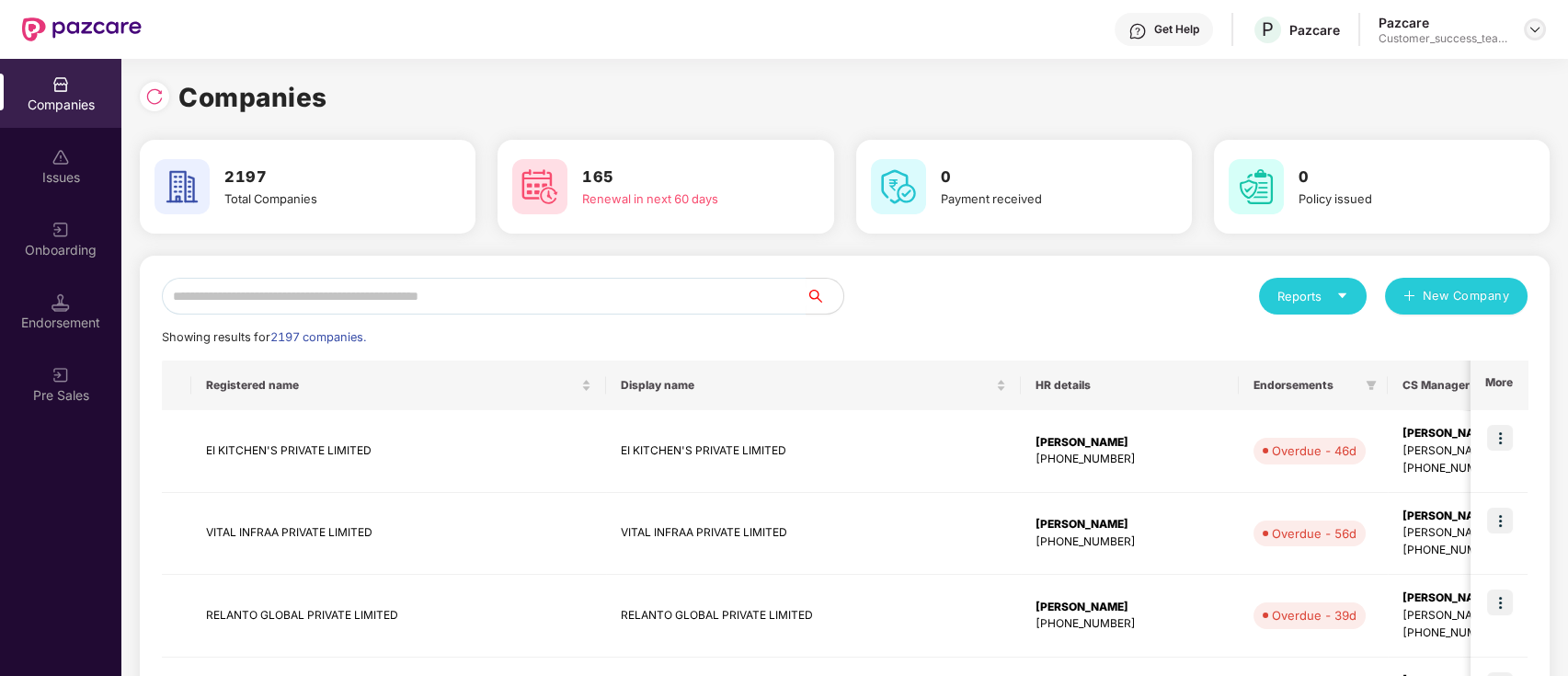
click at [1533, 19] on div at bounding box center [1535, 30] width 22 height 22
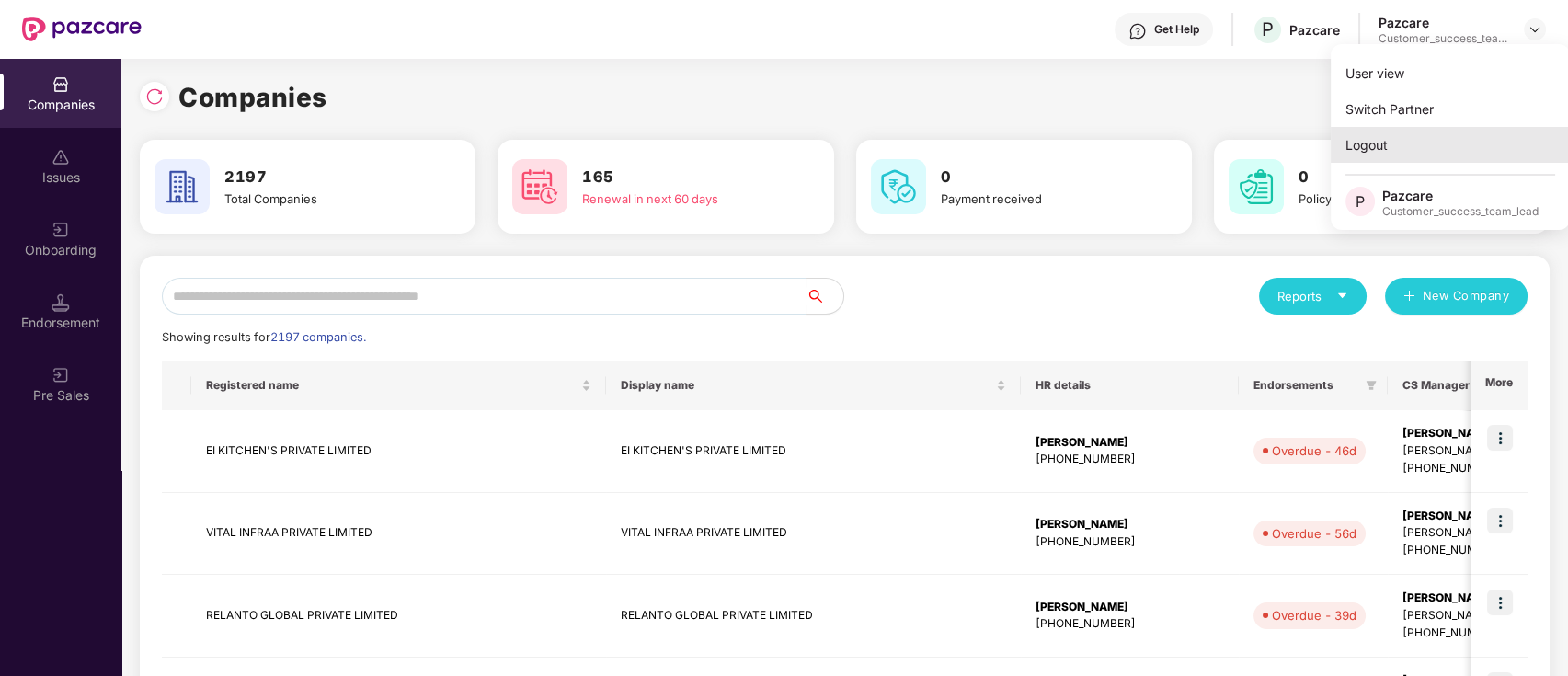
click at [1485, 139] on div "Logout" at bounding box center [1450, 145] width 239 height 36
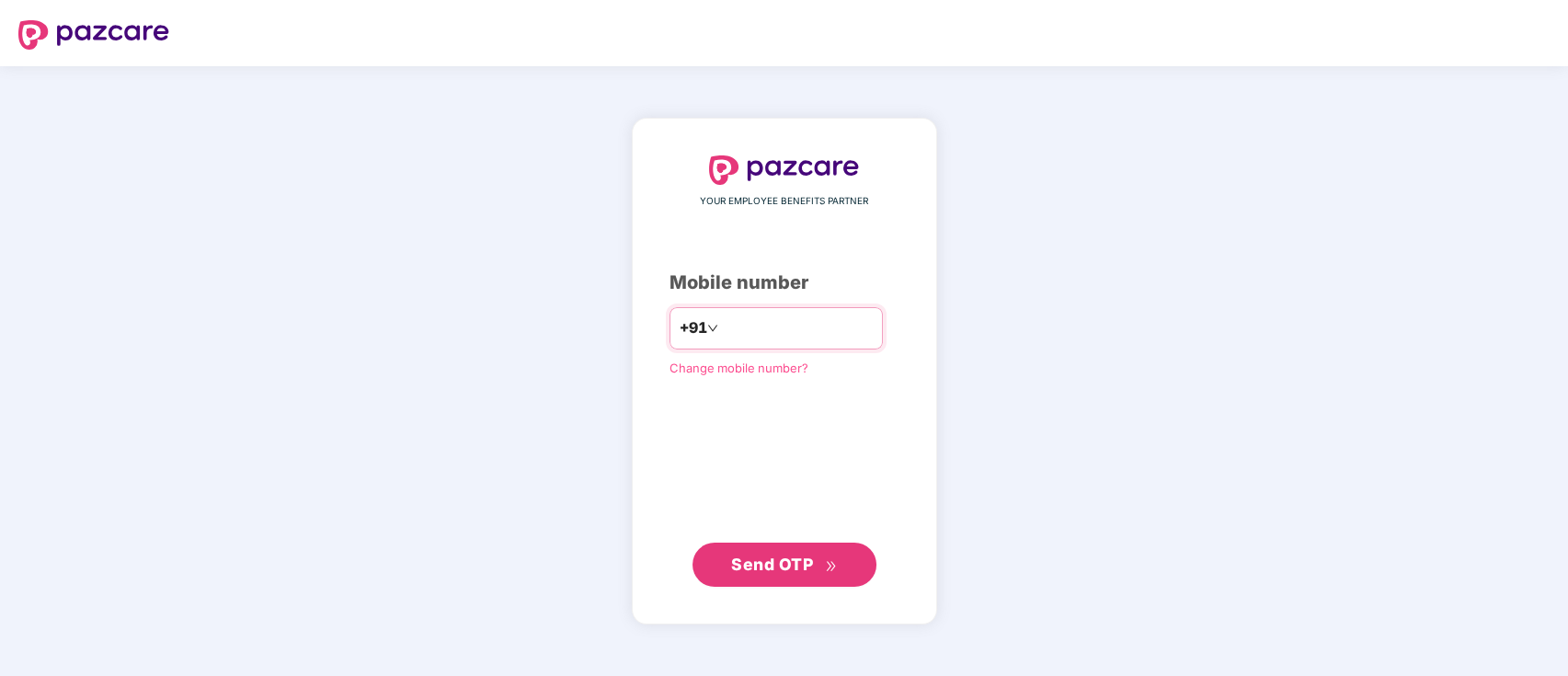
click at [757, 340] on input "number" at bounding box center [797, 328] width 150 height 29
type input "**********"
click at [800, 571] on span "Send OTP" at bounding box center [772, 565] width 82 height 20
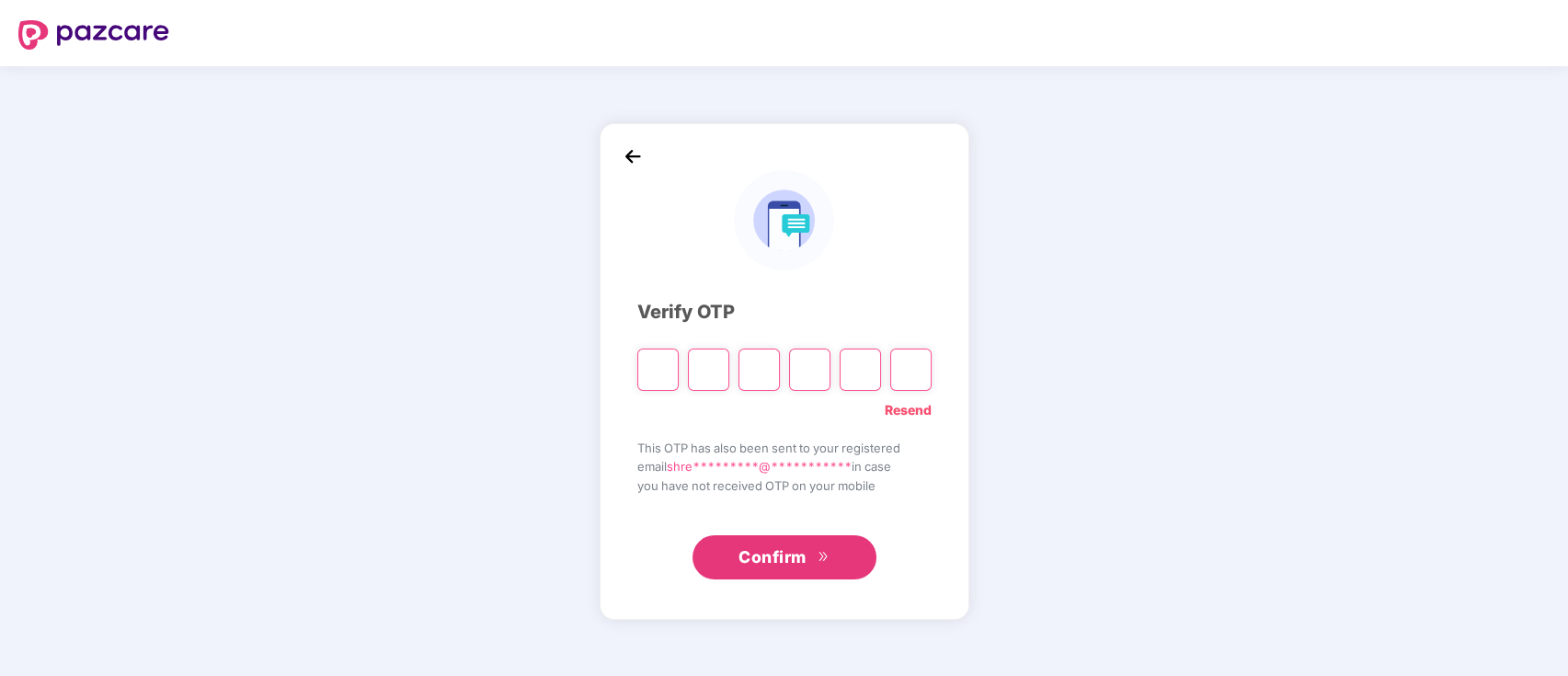
type input "*"
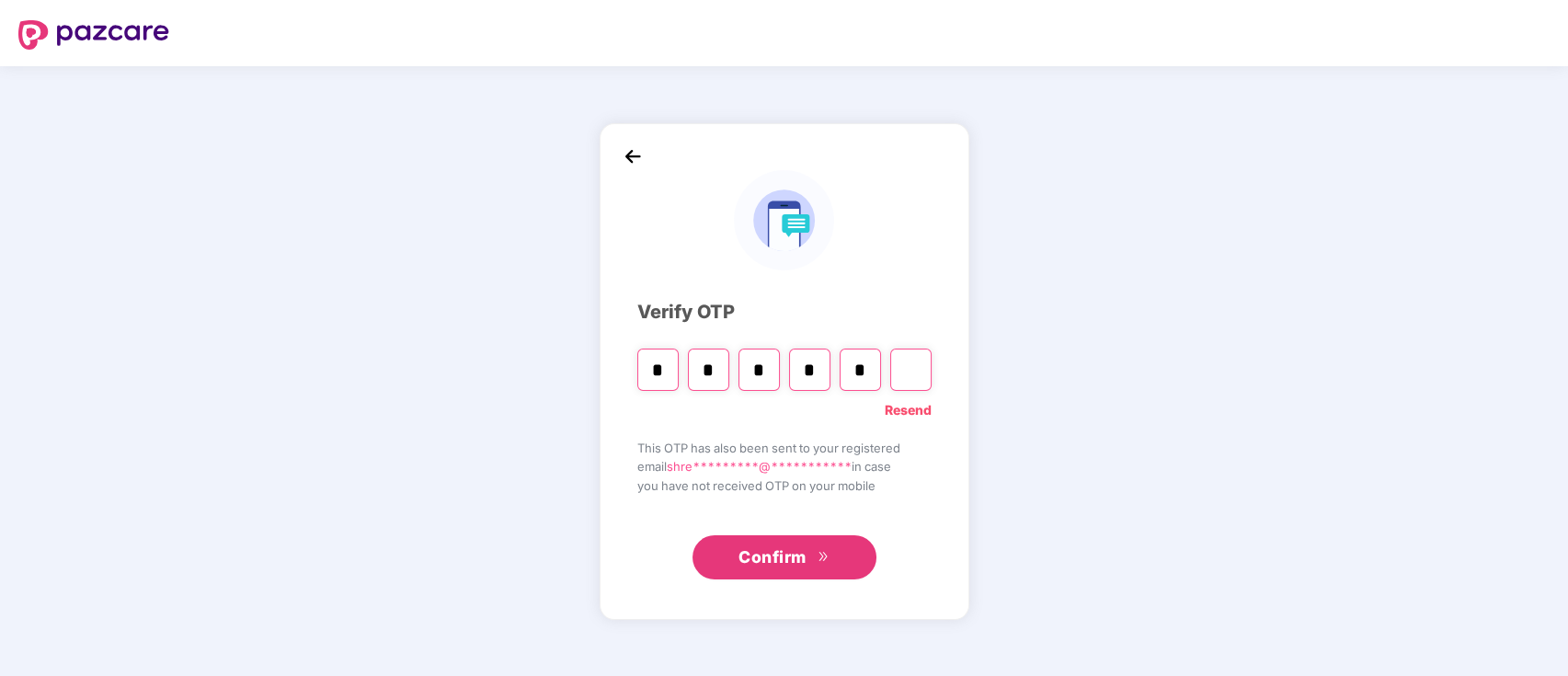
type input "*"
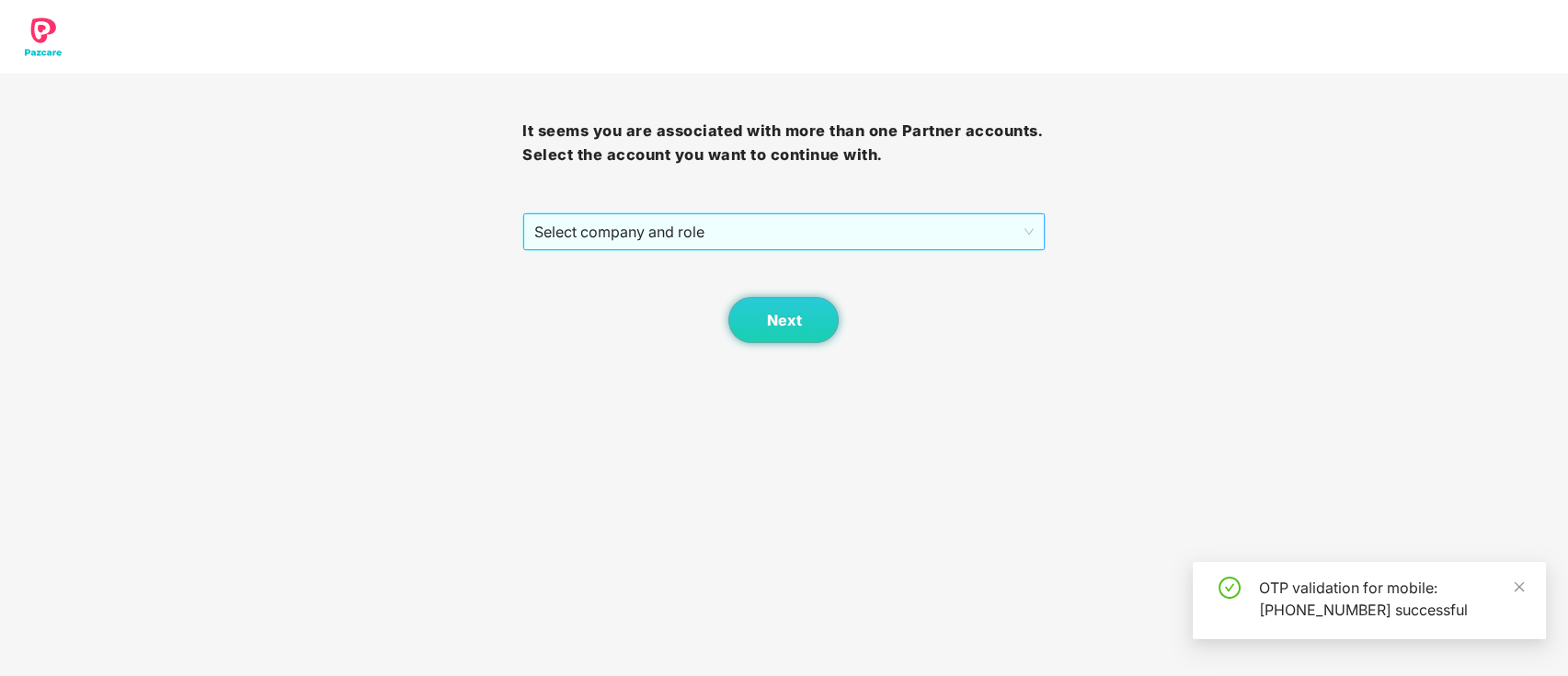
click at [883, 229] on span "Select company and role" at bounding box center [783, 231] width 498 height 35
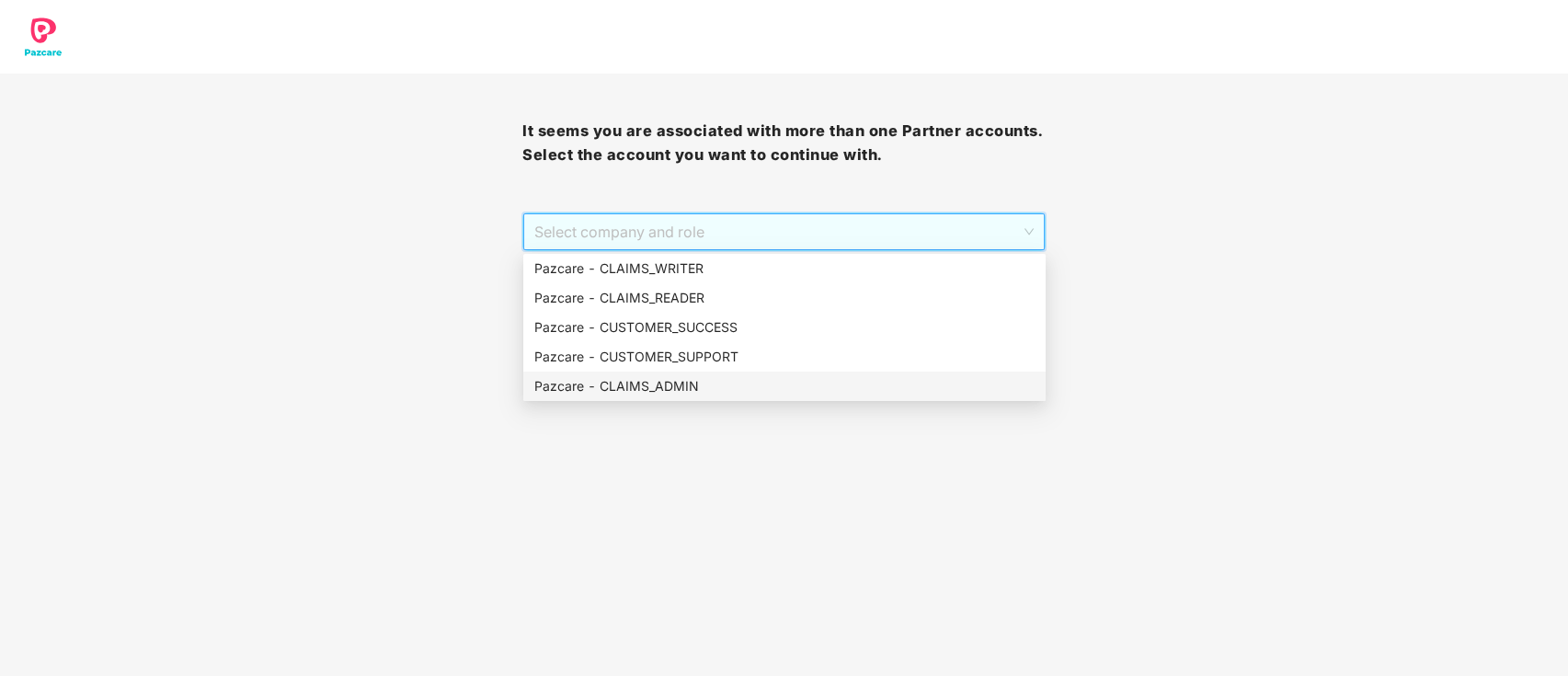
click at [794, 394] on div "Pazcare - CLAIMS_ADMIN" at bounding box center [784, 387] width 500 height 21
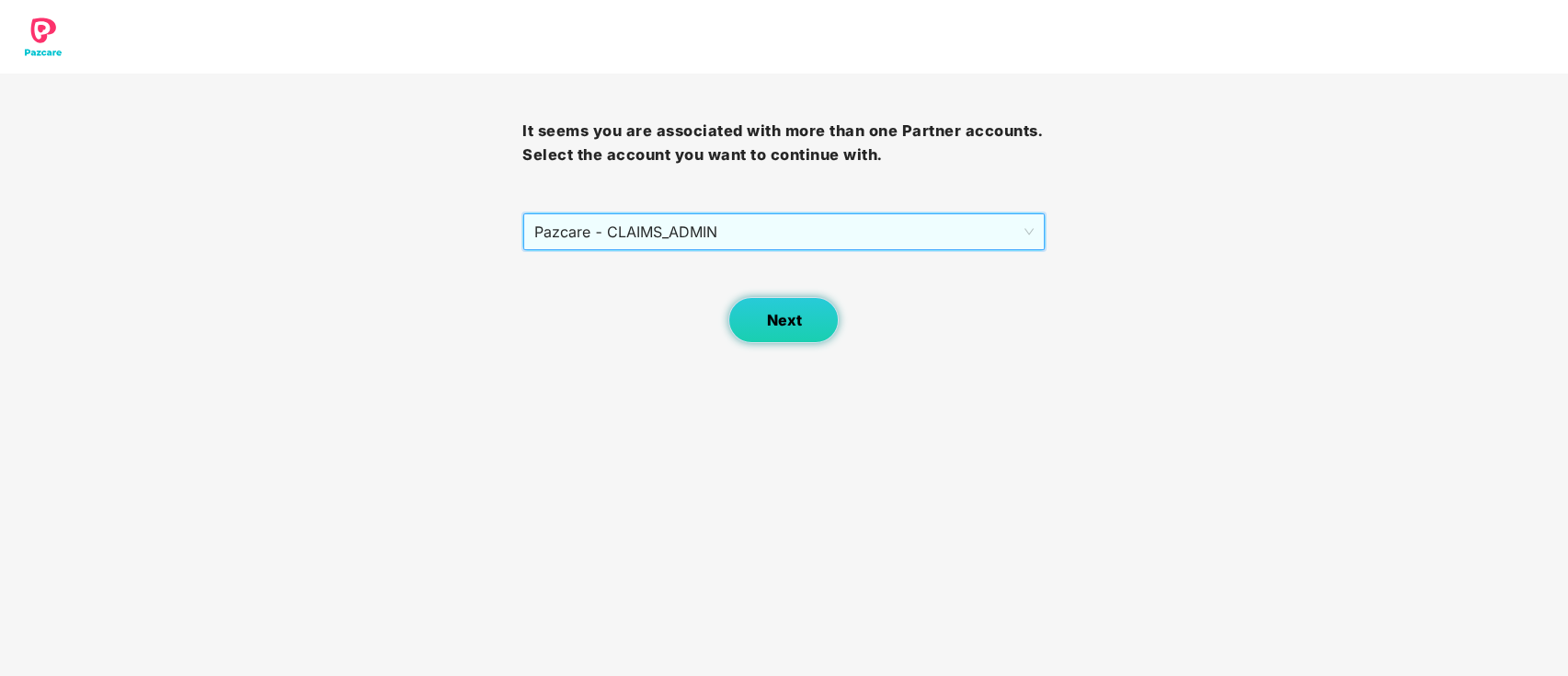
click at [791, 316] on span "Next" at bounding box center [783, 321] width 35 height 18
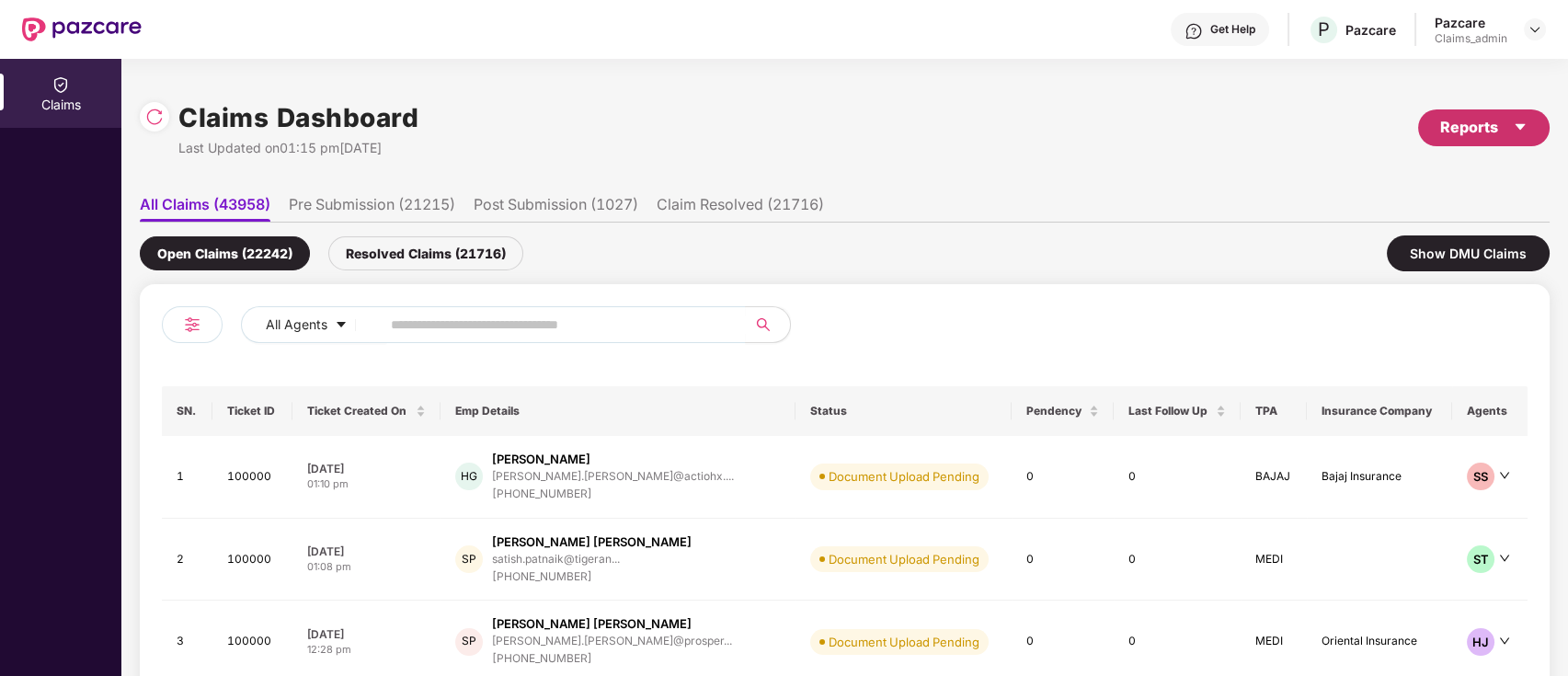
click at [1502, 128] on div "Reports" at bounding box center [1484, 127] width 88 height 23
click at [1446, 175] on div "Claims Report" at bounding box center [1433, 177] width 207 height 21
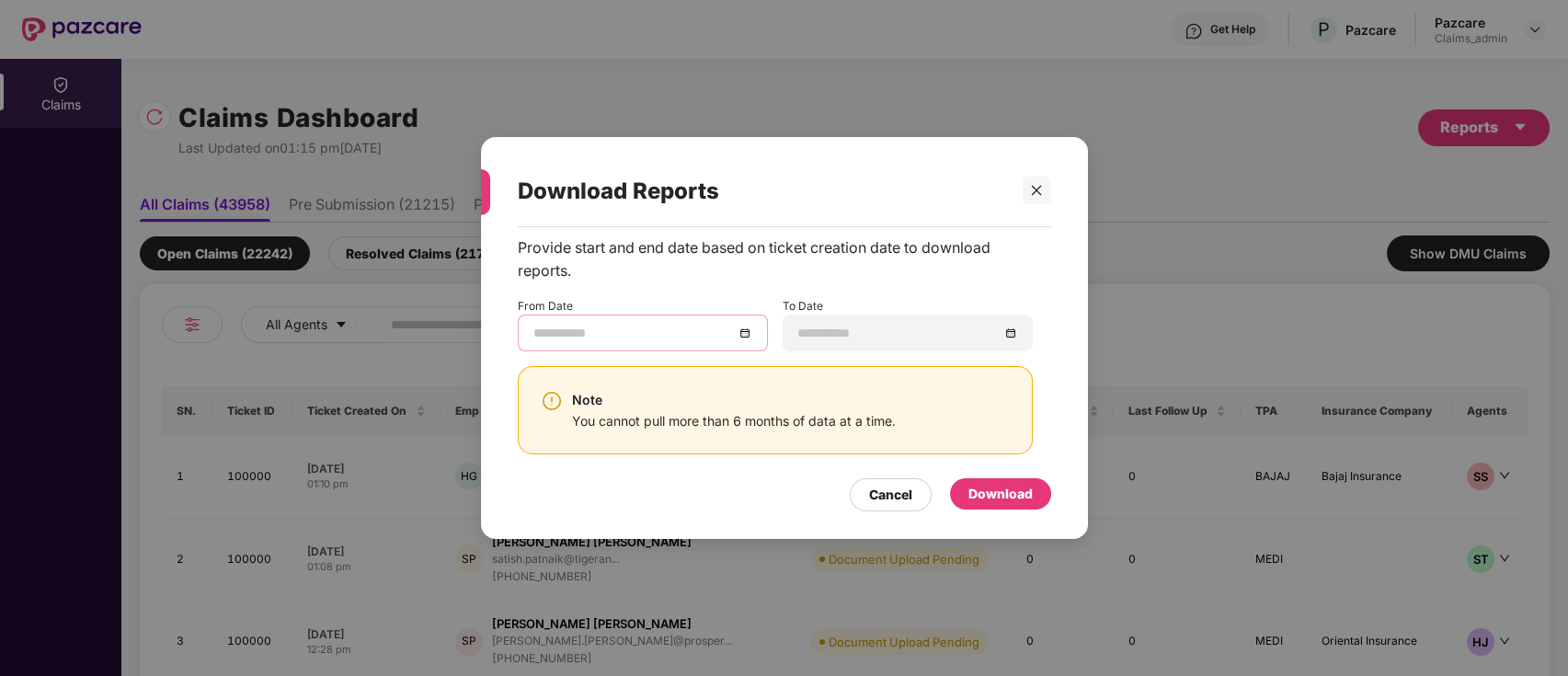
click at [733, 335] on input at bounding box center [634, 333] width 201 height 21
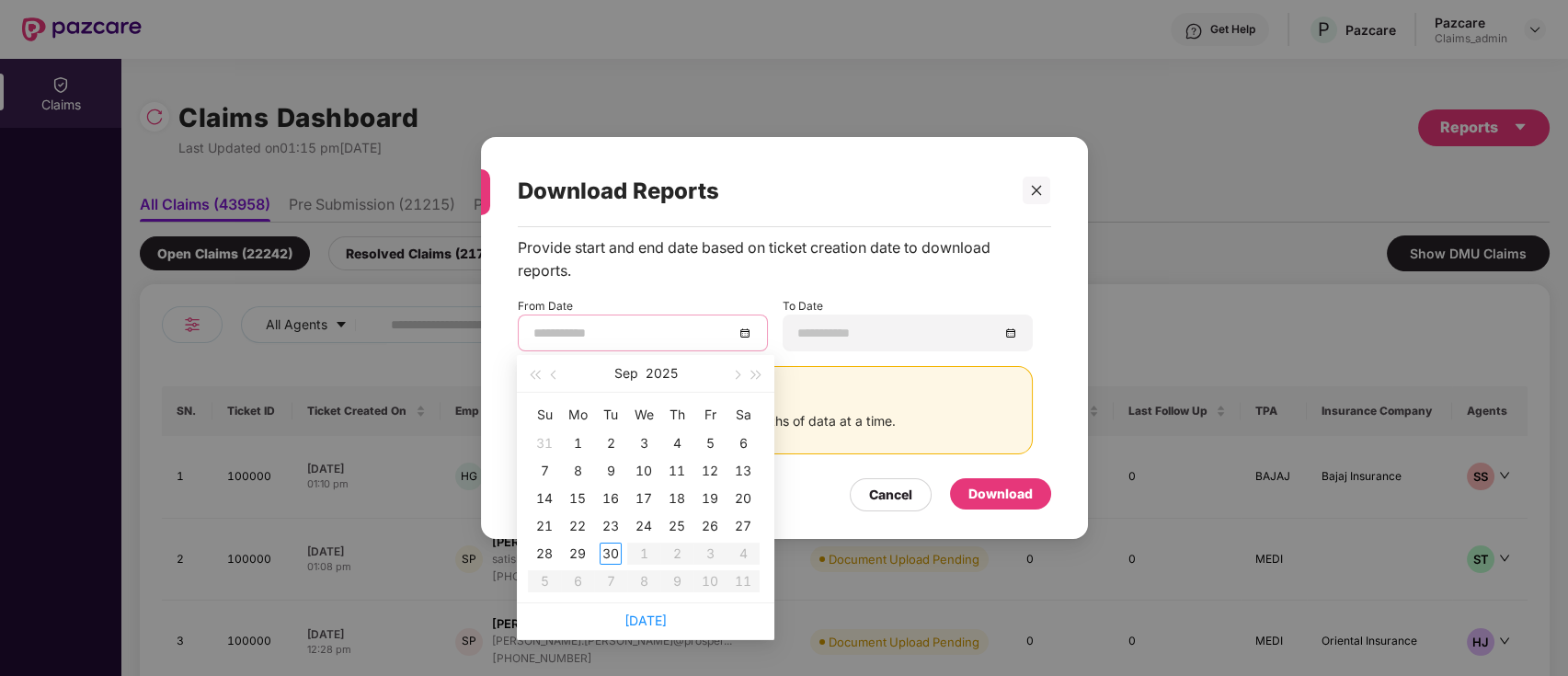
type input "**********"
click at [555, 378] on span "button" at bounding box center [556, 376] width 9 height 9
type input "**********"
click at [710, 439] on div "1" at bounding box center [710, 444] width 22 height 22
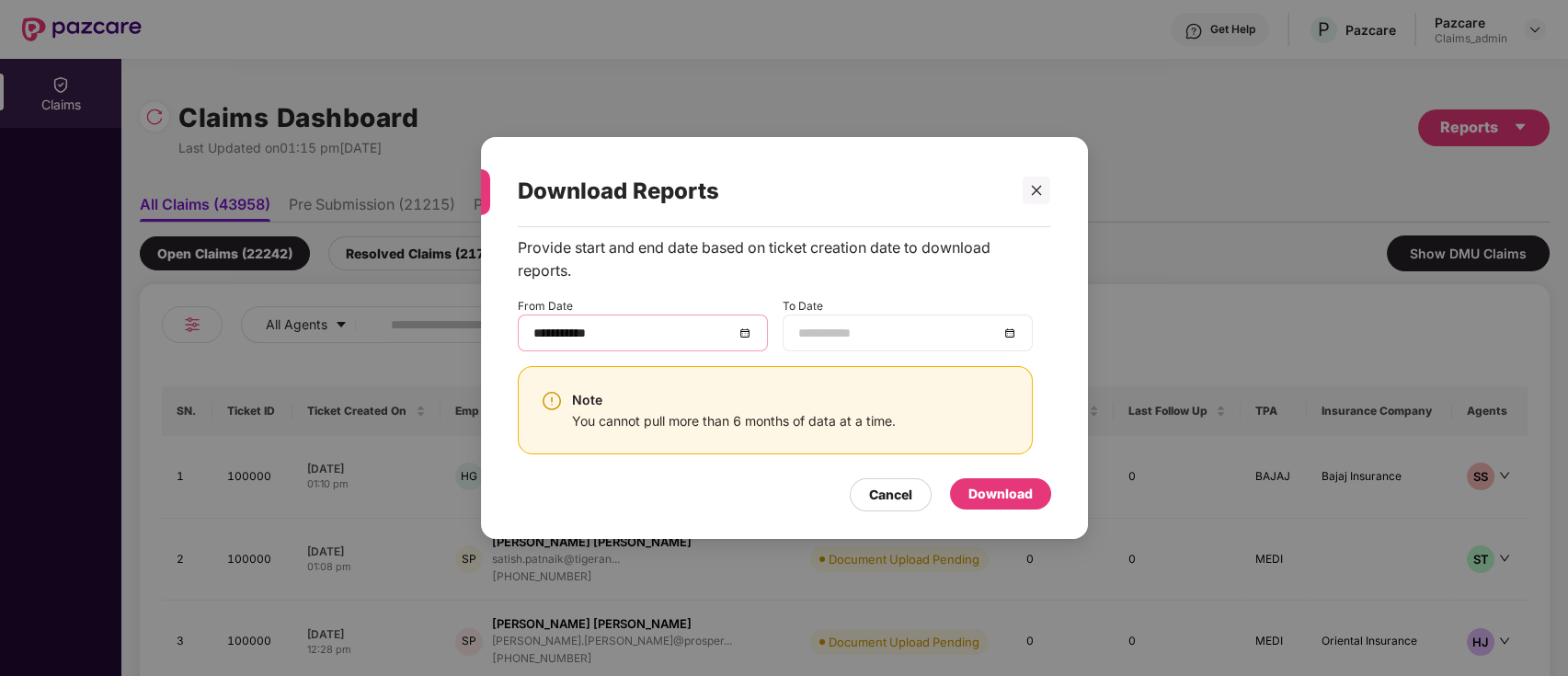
click at [936, 338] on input at bounding box center [898, 333] width 201 height 21
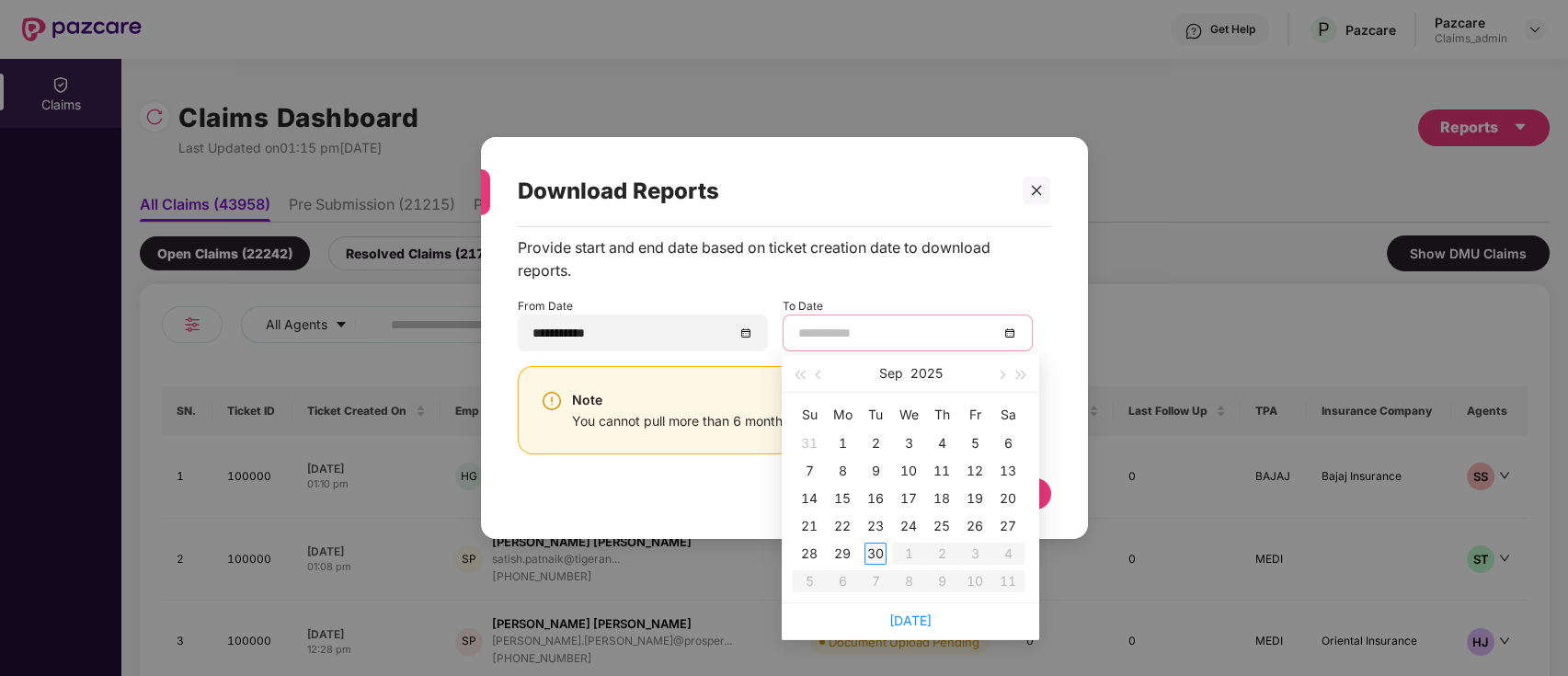
type input "**********"
click at [867, 551] on div "30" at bounding box center [876, 554] width 22 height 22
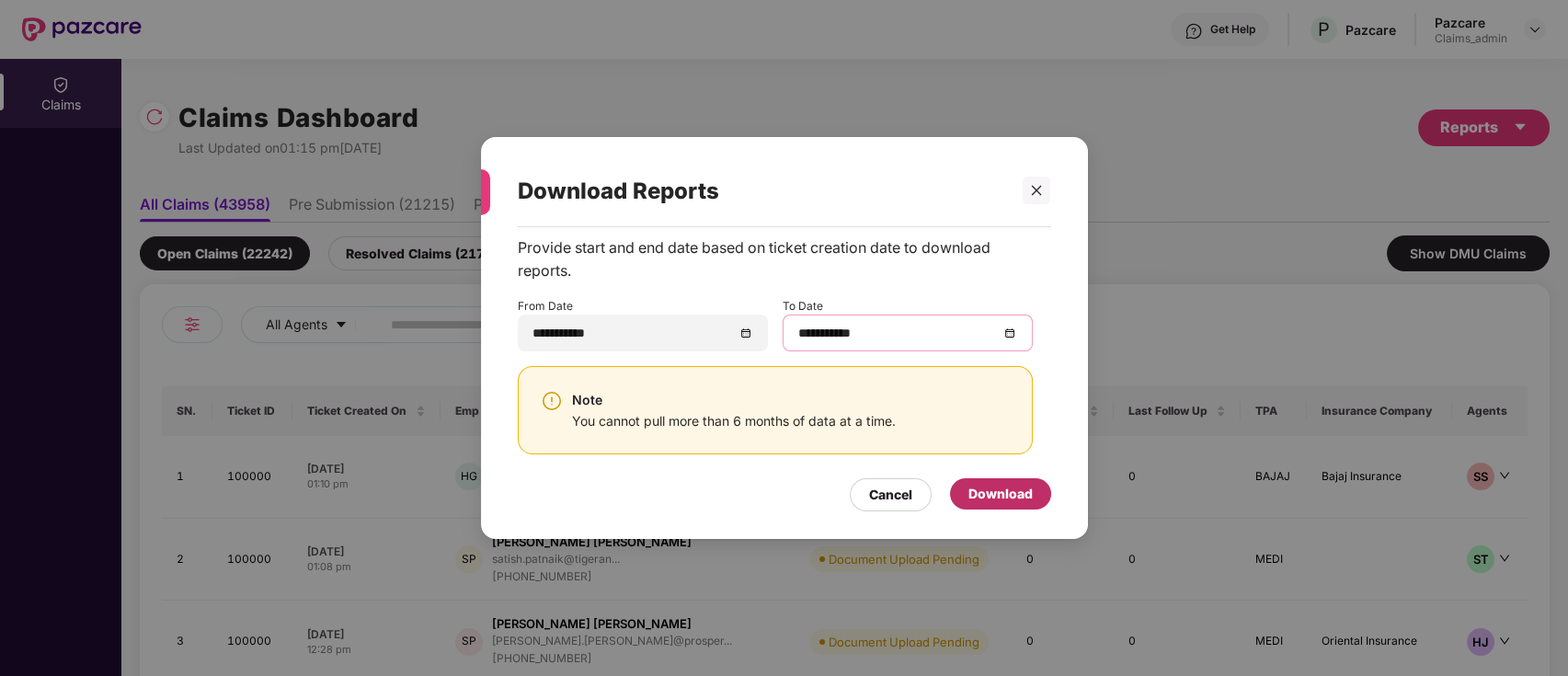
click at [1003, 490] on div "Download" at bounding box center [1000, 495] width 64 height 21
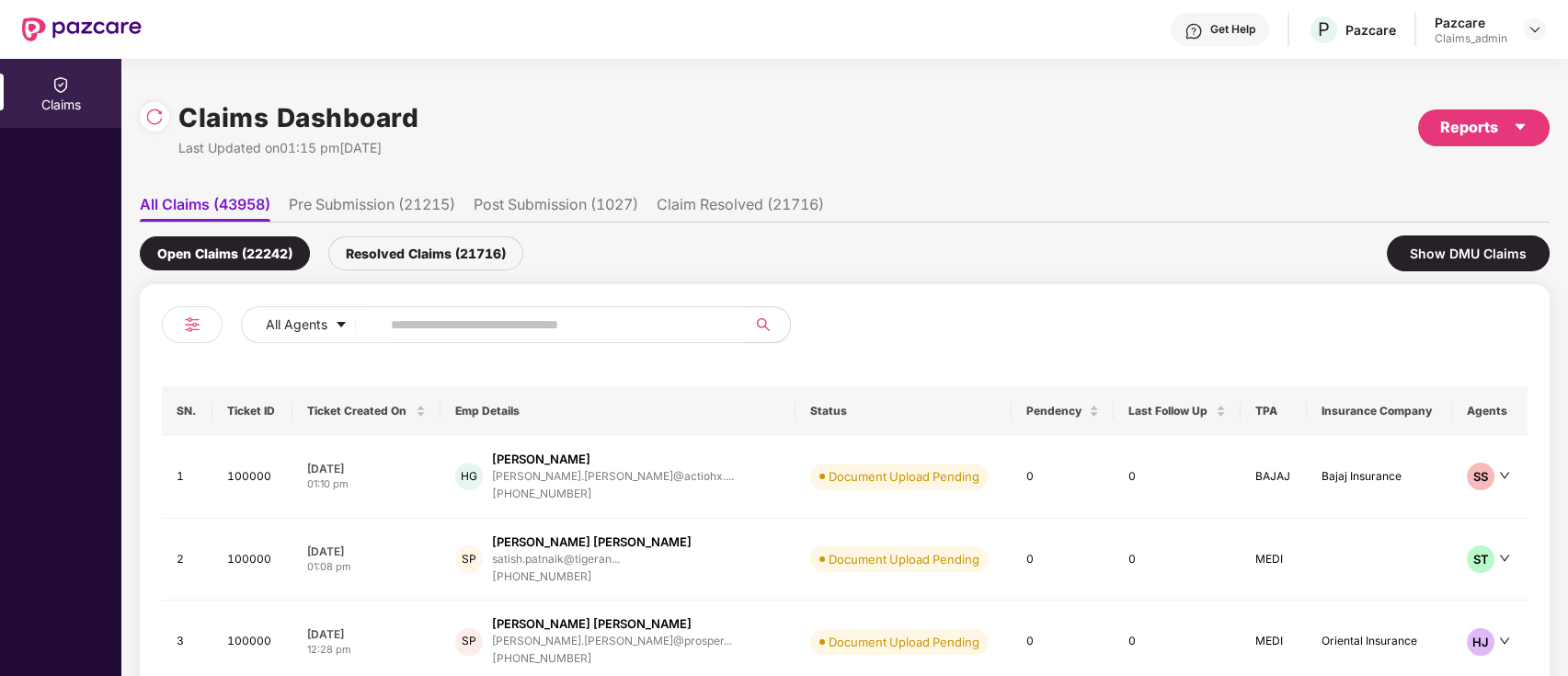
click at [448, 259] on div "Resolved Claims (21716)" at bounding box center [425, 253] width 195 height 34
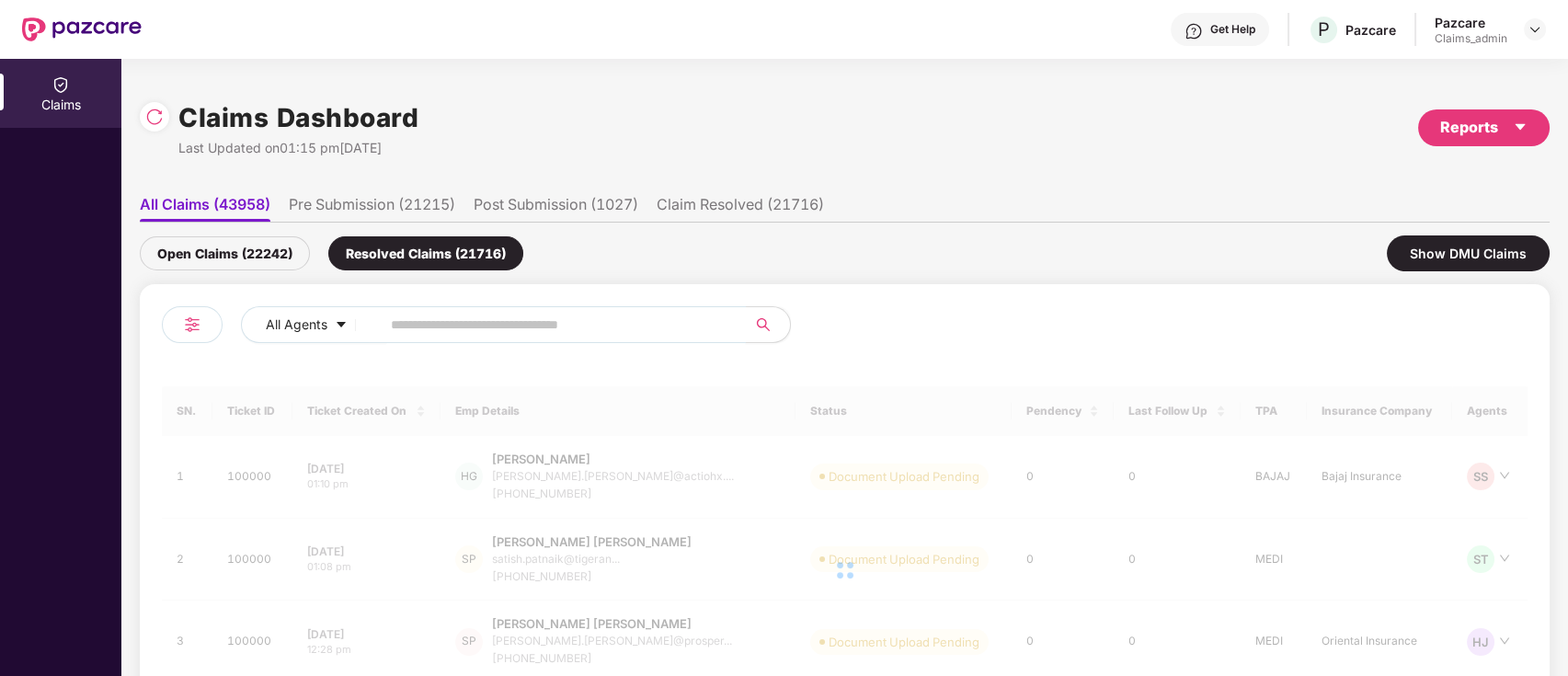
click at [457, 326] on input "text" at bounding box center [555, 325] width 330 height 28
paste input "******"
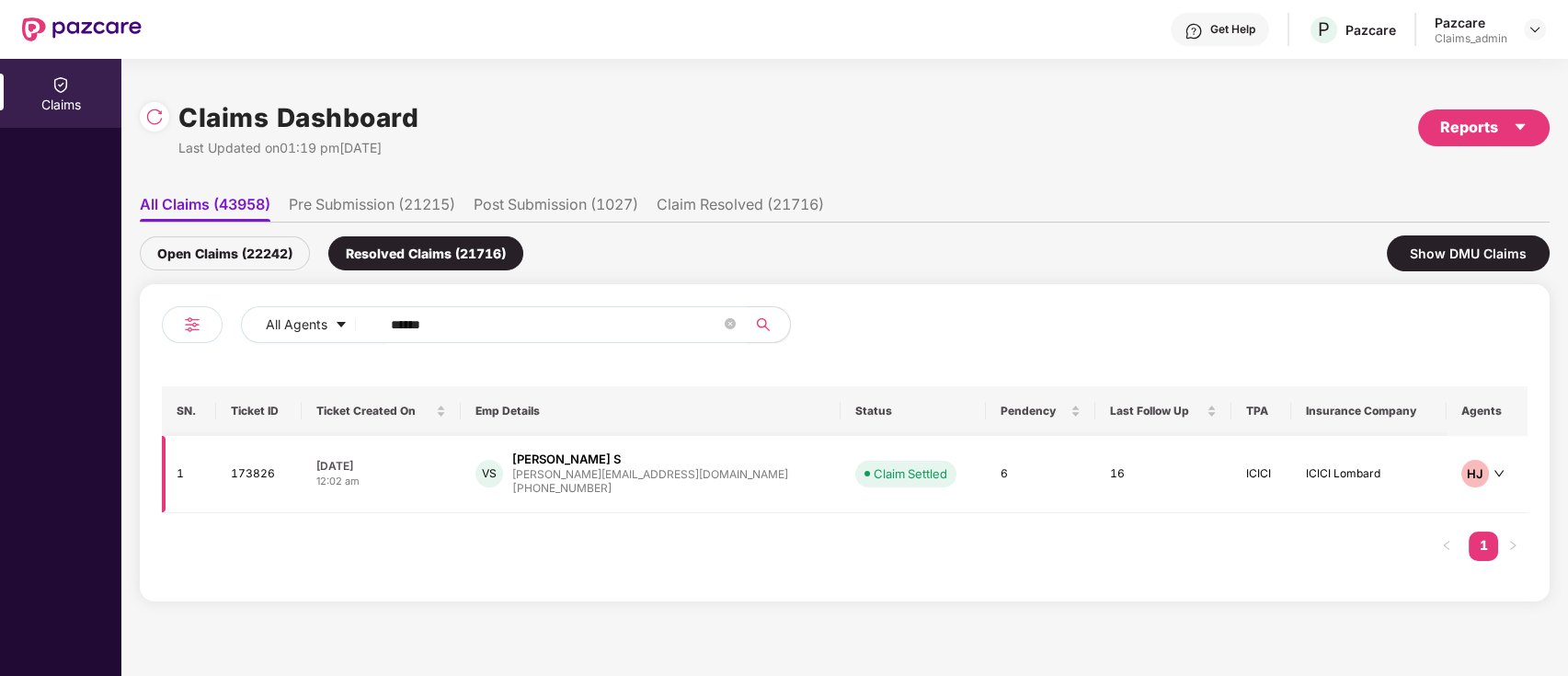
type input "******"
click at [670, 469] on div "VS Vignesh S vignesh.s@zuper.co +919962770623" at bounding box center [650, 474] width 350 height 47
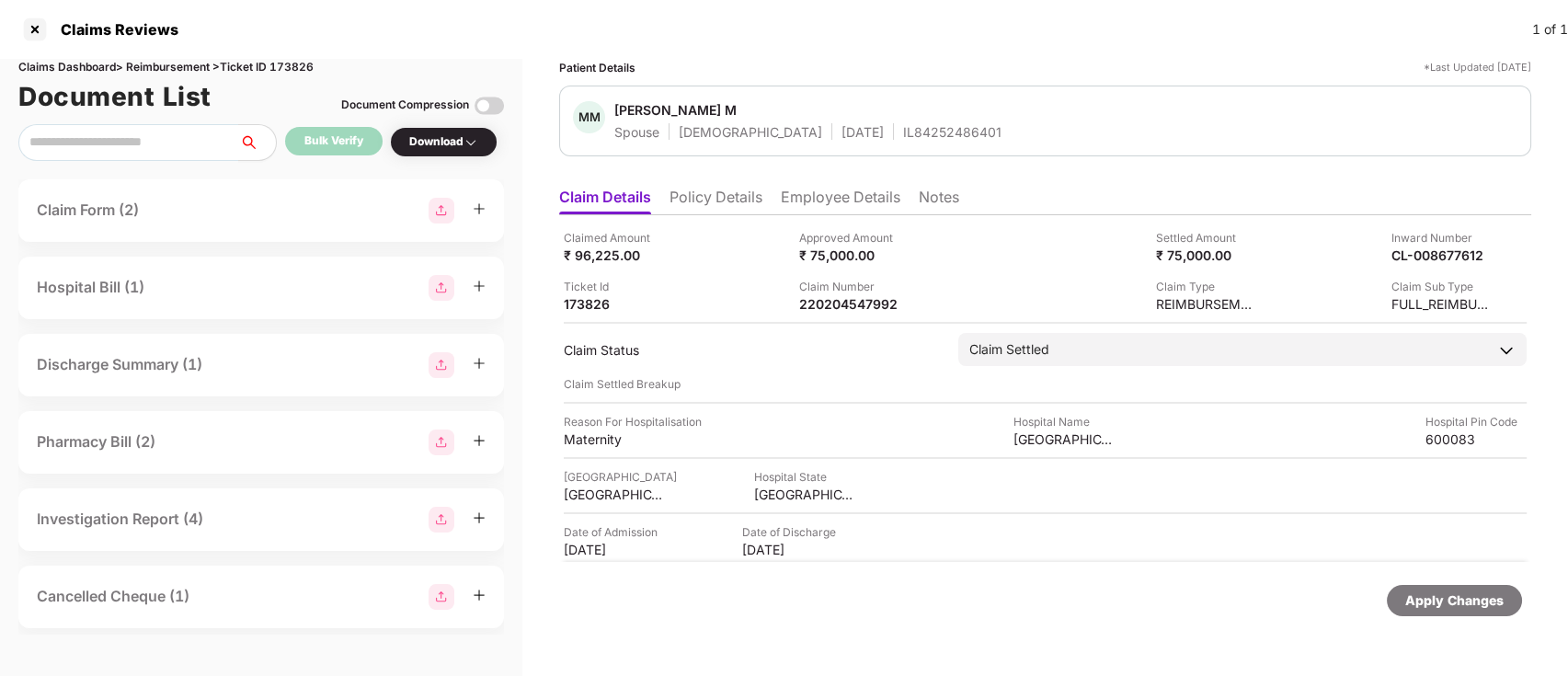
click at [475, 148] on img at bounding box center [471, 143] width 15 height 15
click at [463, 137] on div "Download" at bounding box center [444, 142] width 69 height 18
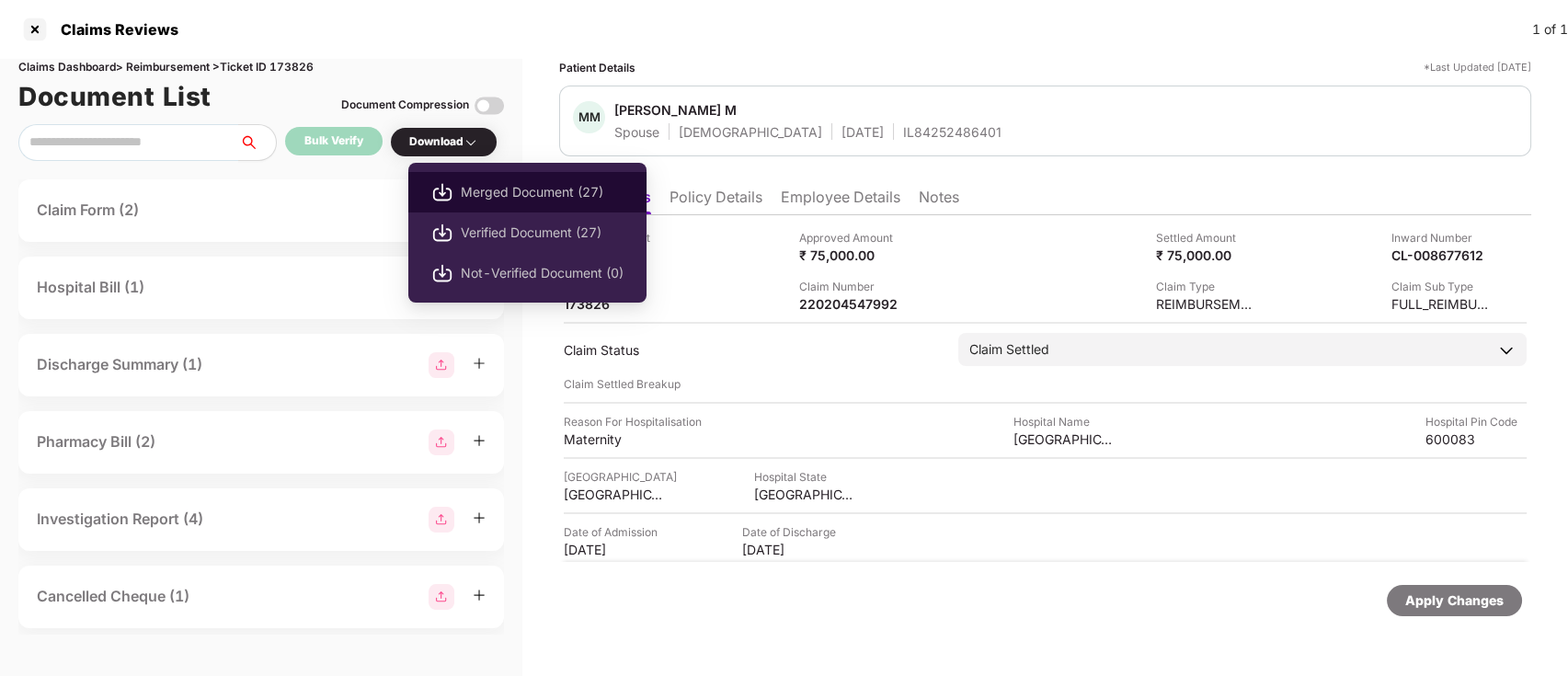
click at [481, 187] on span "Merged Document (27)" at bounding box center [542, 193] width 163 height 21
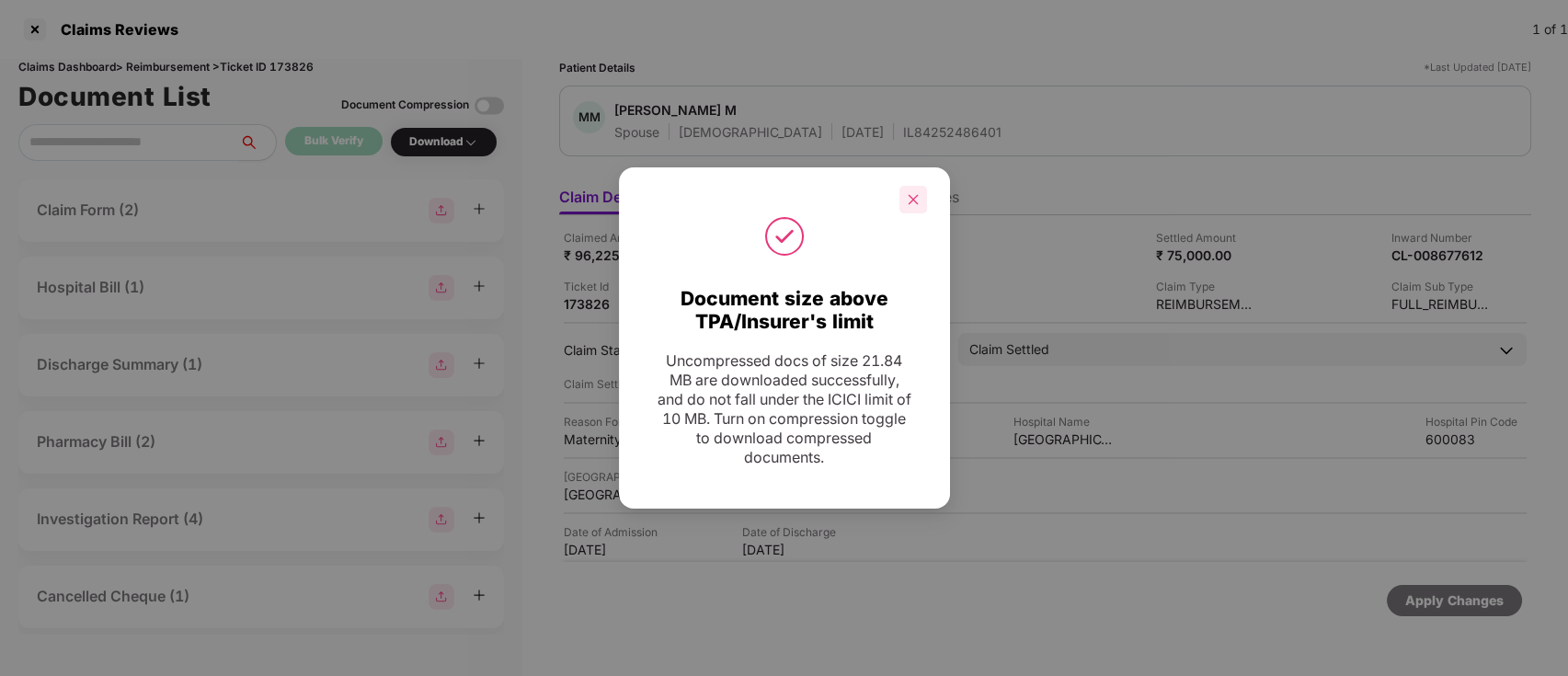
click at [912, 205] on div at bounding box center [914, 200] width 28 height 28
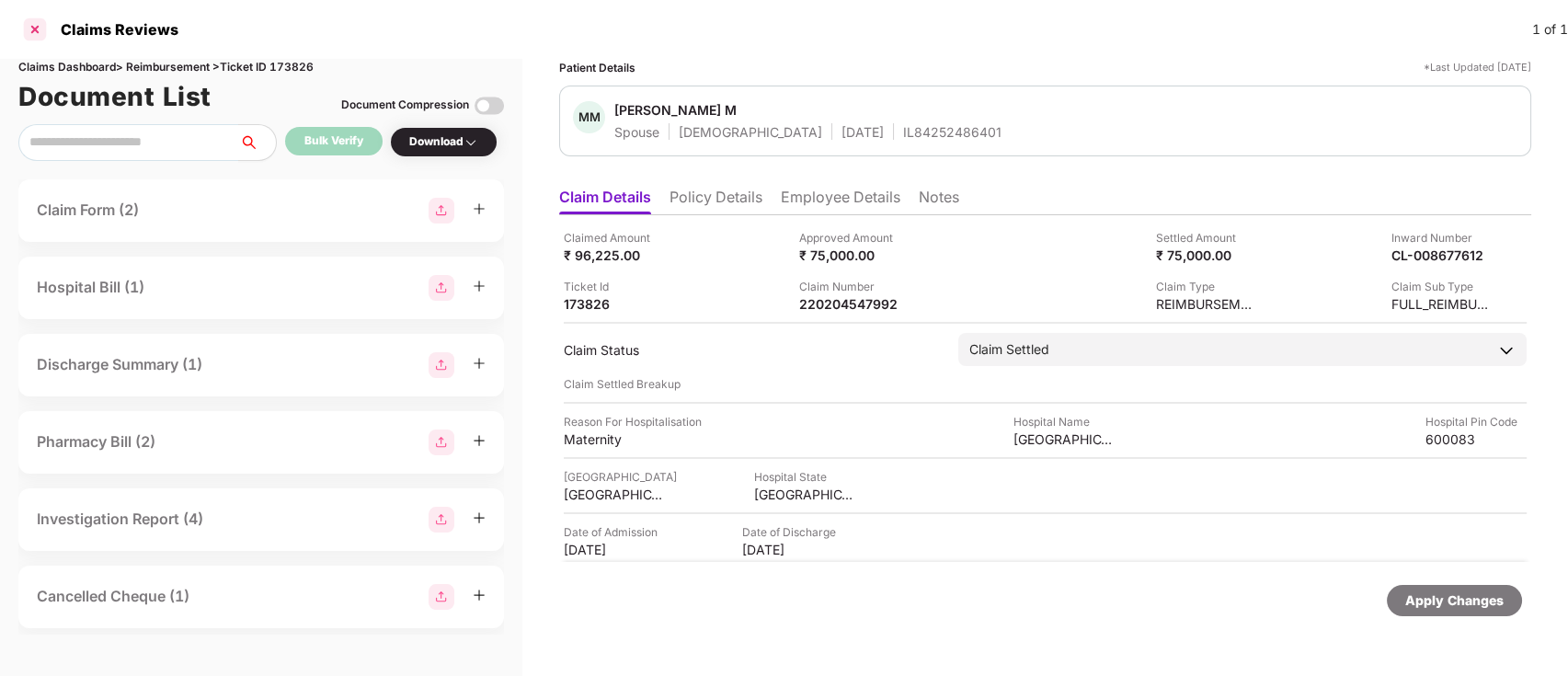
click at [36, 25] on div at bounding box center [35, 29] width 29 height 29
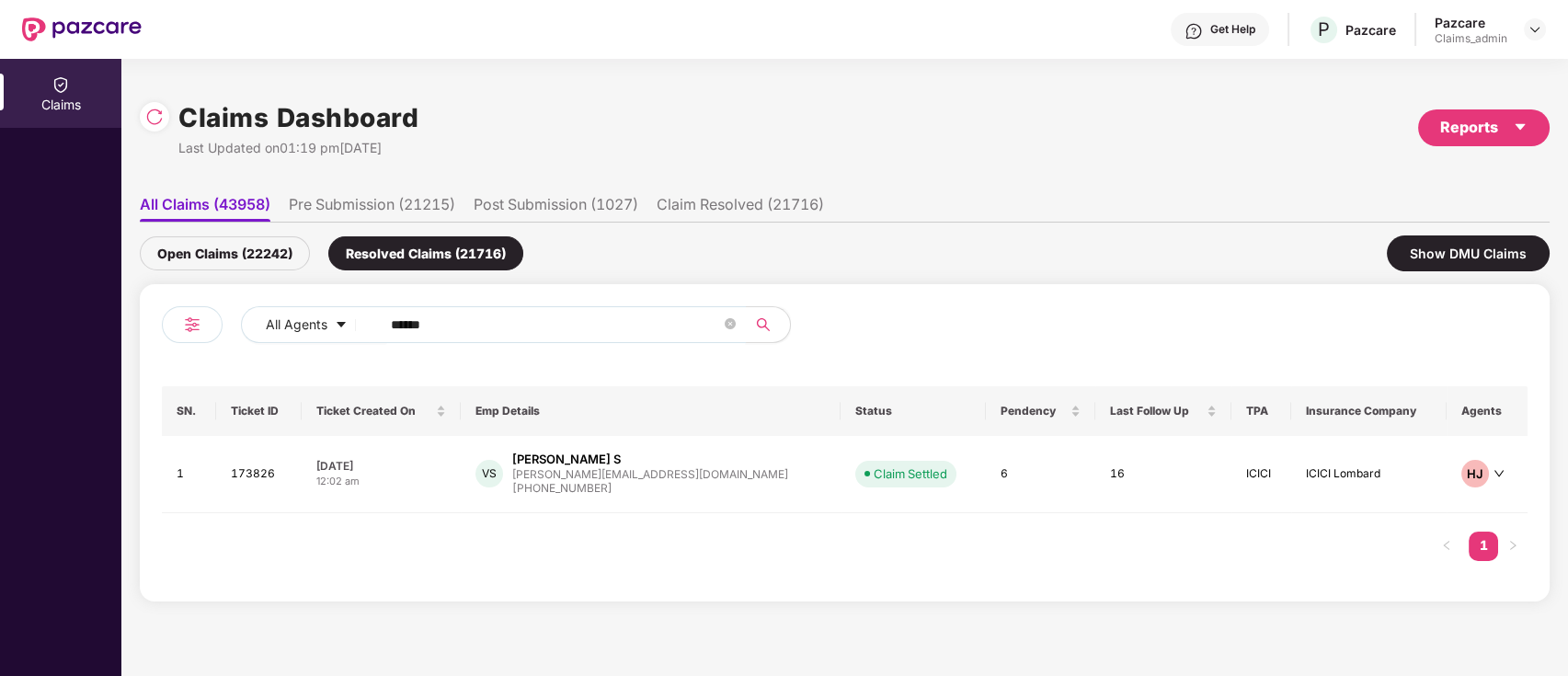
click at [509, 324] on input "******" at bounding box center [555, 325] width 330 height 28
type input "*"
paste input "******"
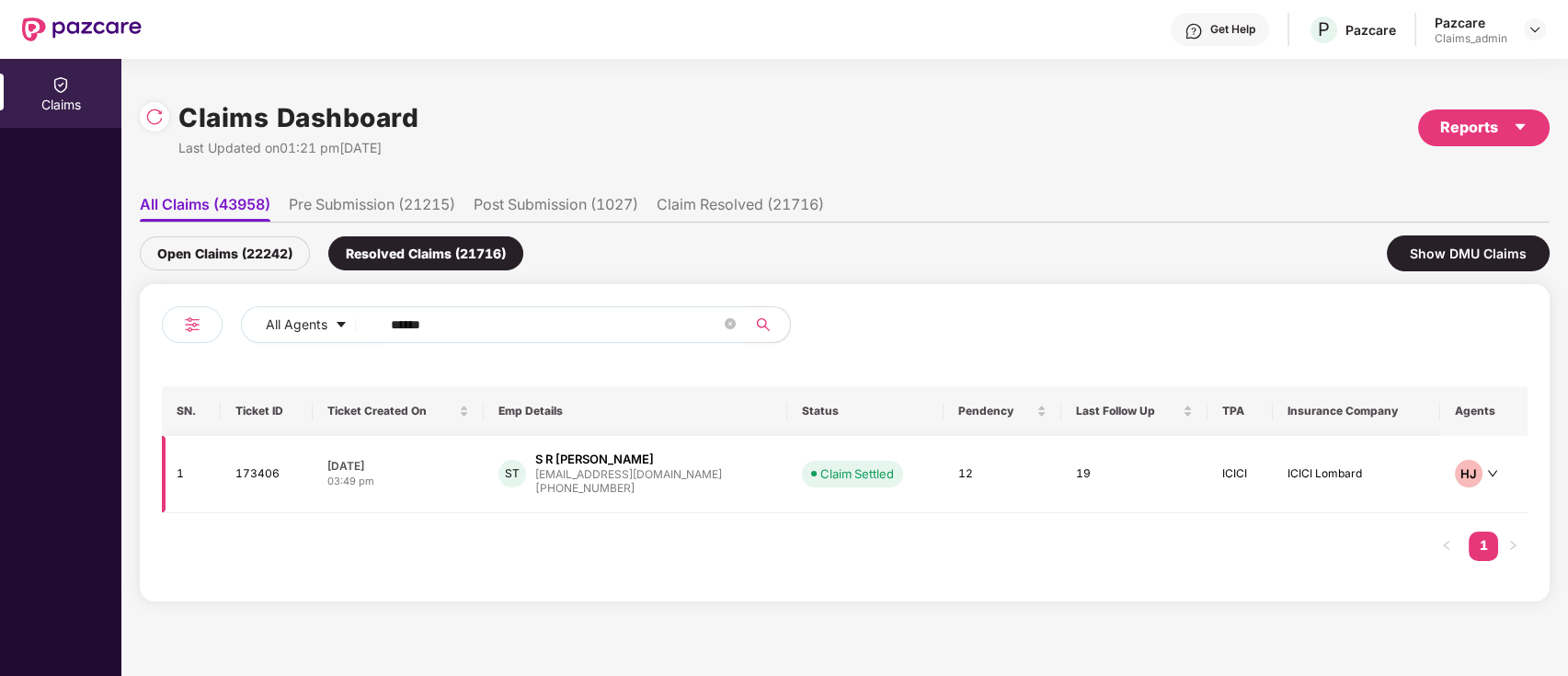
type input "******"
click at [628, 473] on div "sai@klenty.com" at bounding box center [629, 474] width 187 height 12
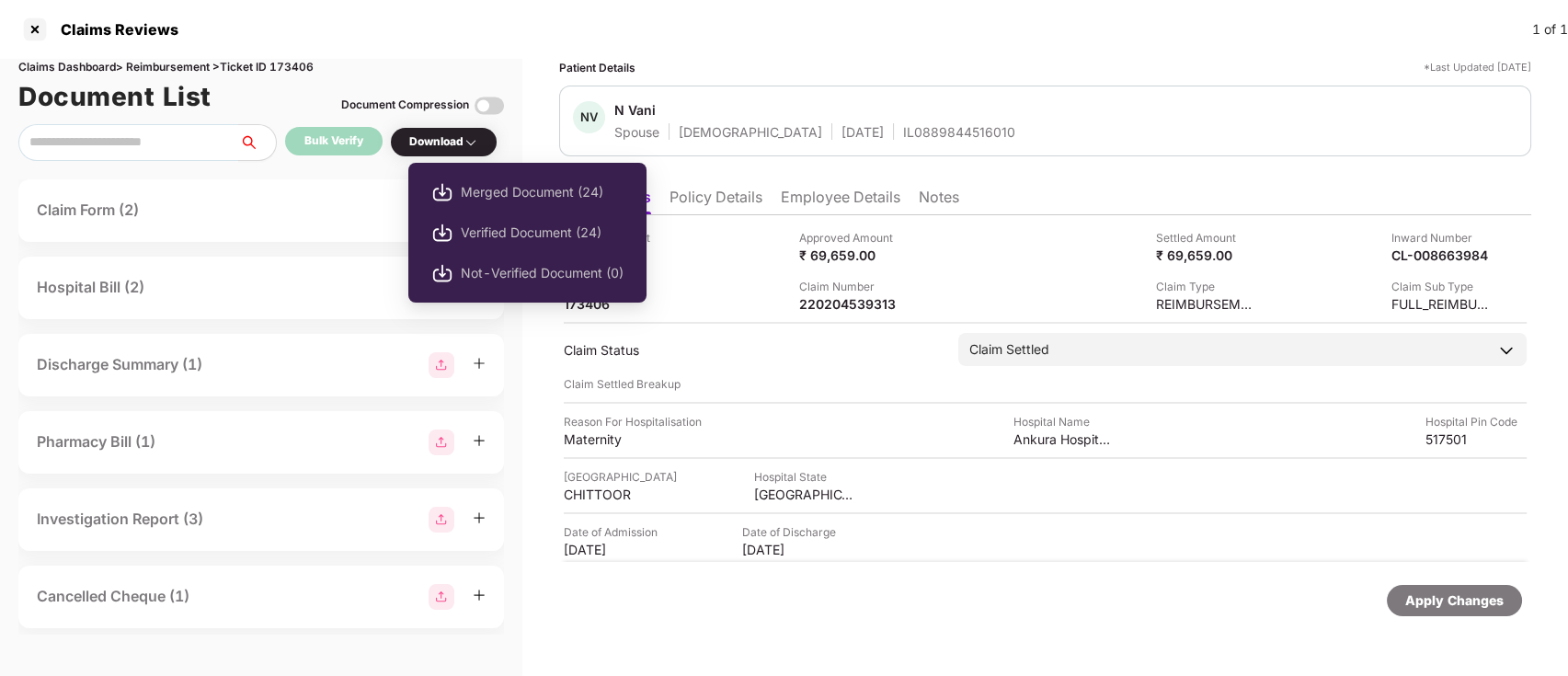
click at [474, 143] on img at bounding box center [471, 143] width 15 height 15
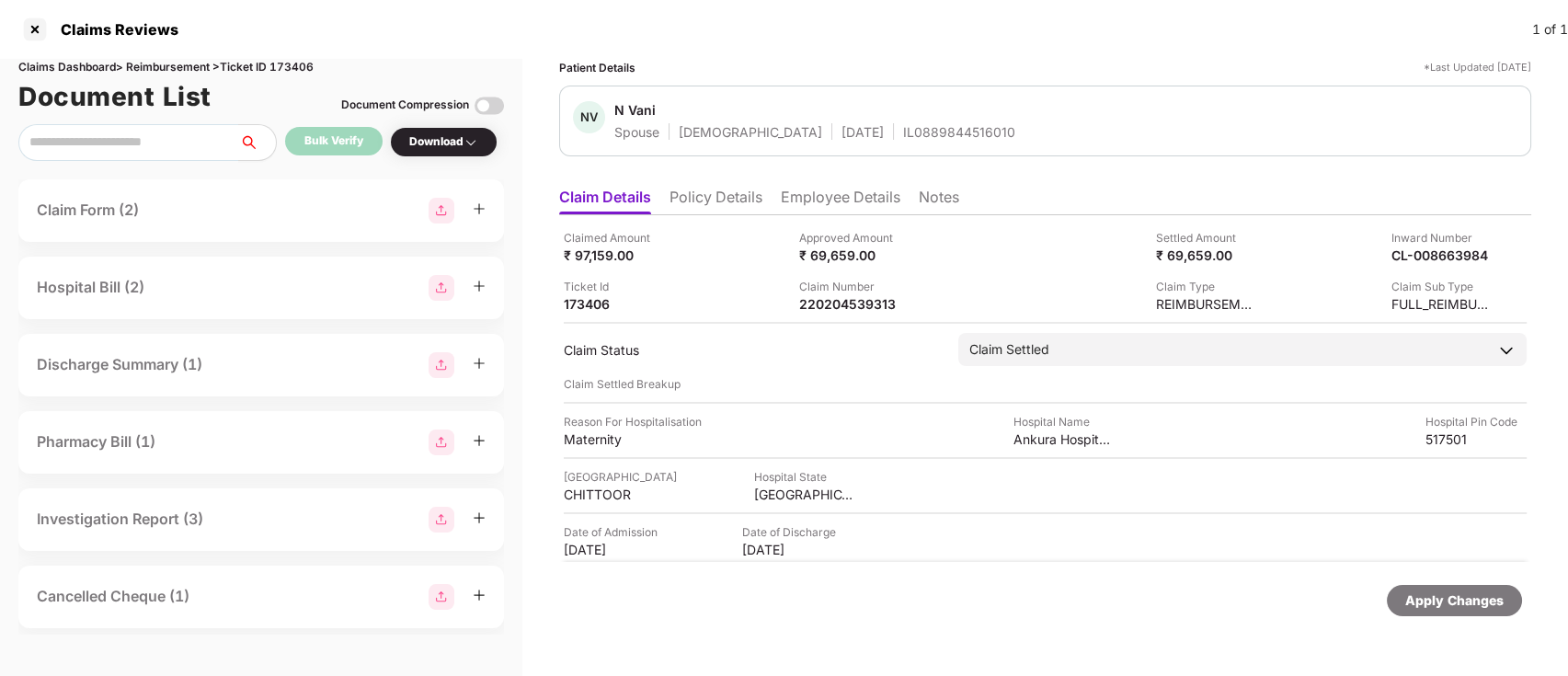
click at [471, 143] on img at bounding box center [471, 143] width 15 height 15
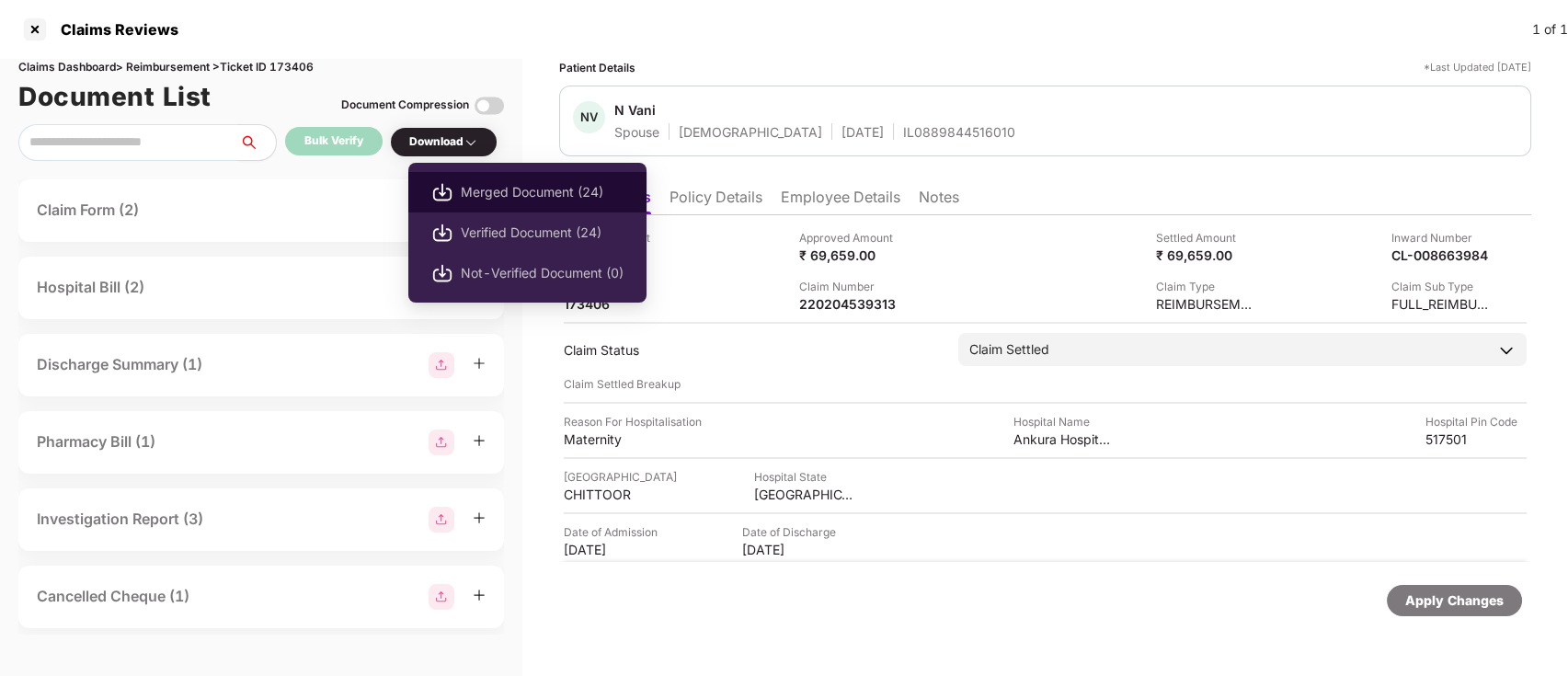
click at [473, 191] on span "Merged Document (24)" at bounding box center [542, 193] width 163 height 21
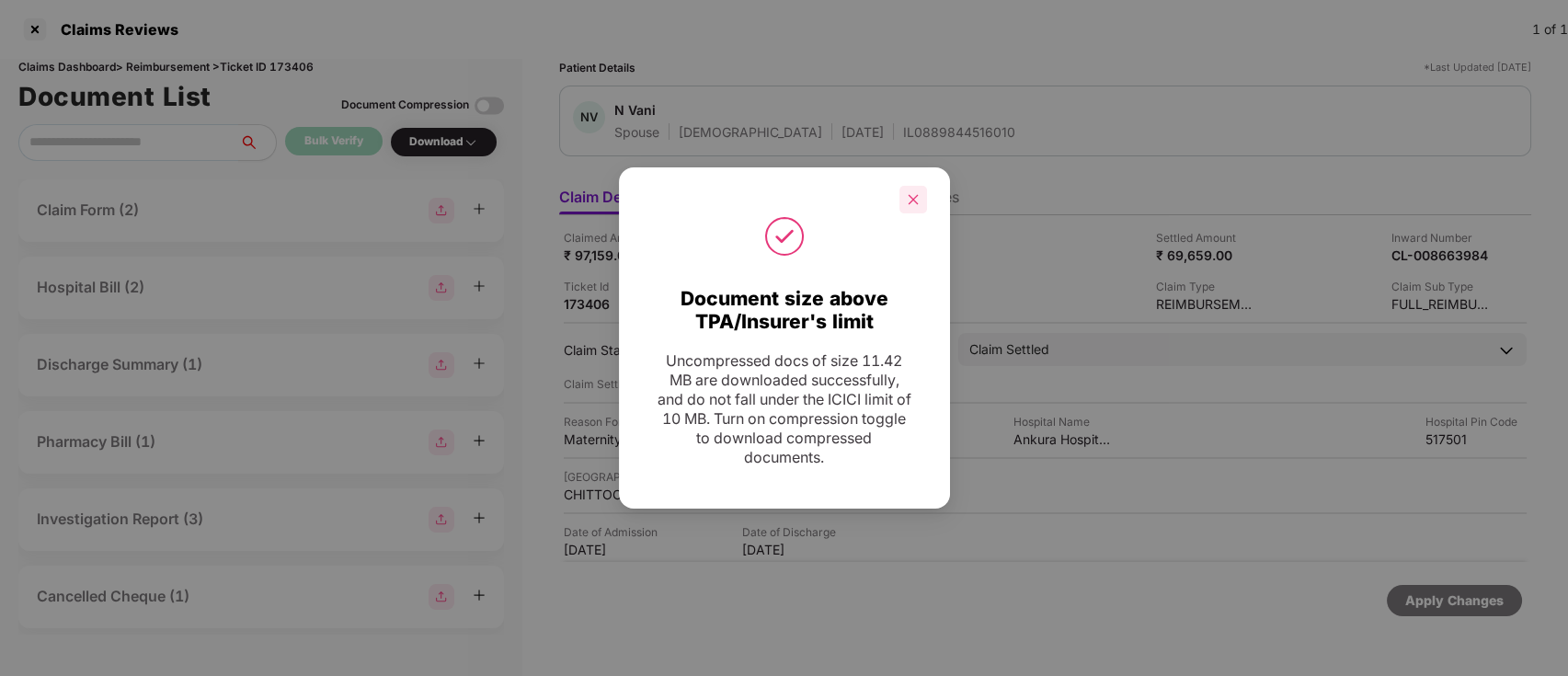
click at [914, 202] on icon "close" at bounding box center [913, 200] width 13 height 13
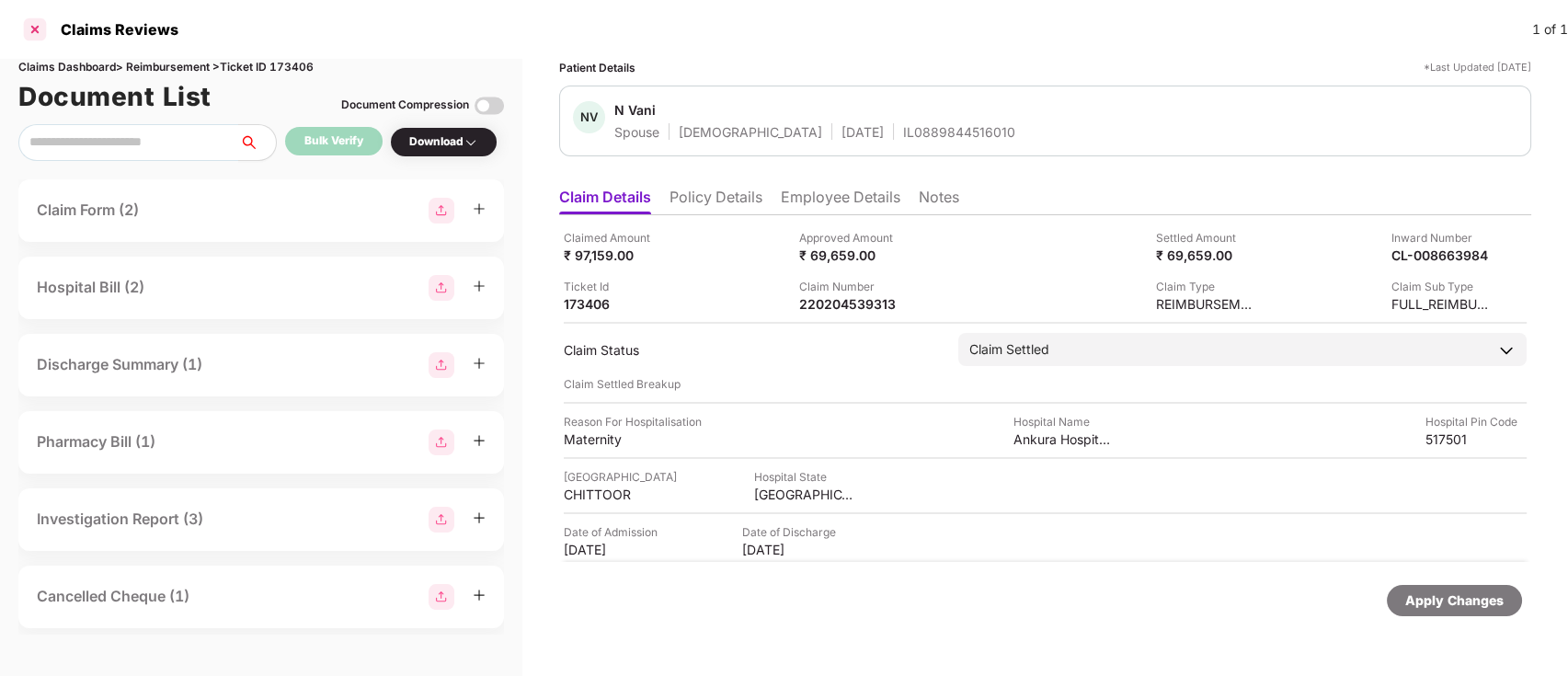
click at [36, 31] on div at bounding box center [35, 29] width 29 height 29
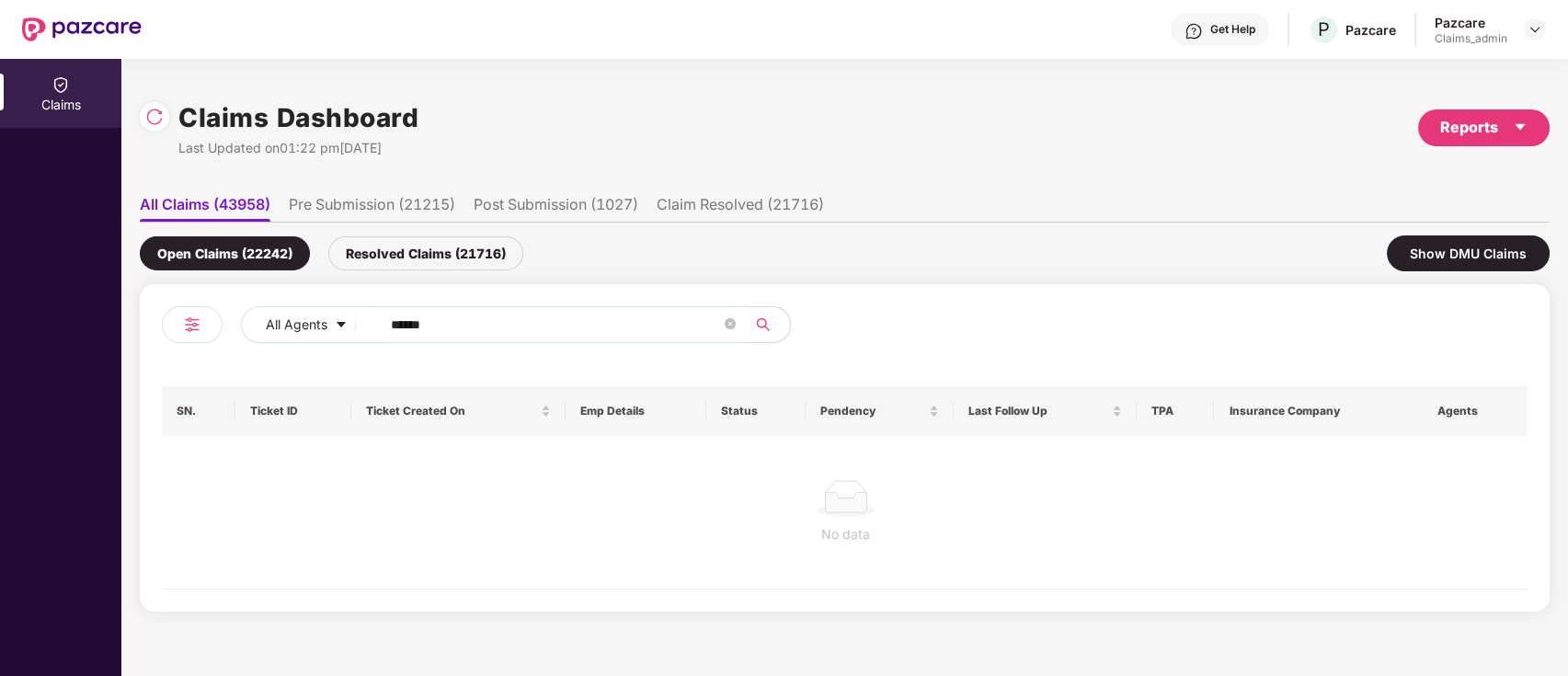
click at [473, 260] on div "Resolved Claims (21716)" at bounding box center [425, 253] width 195 height 34
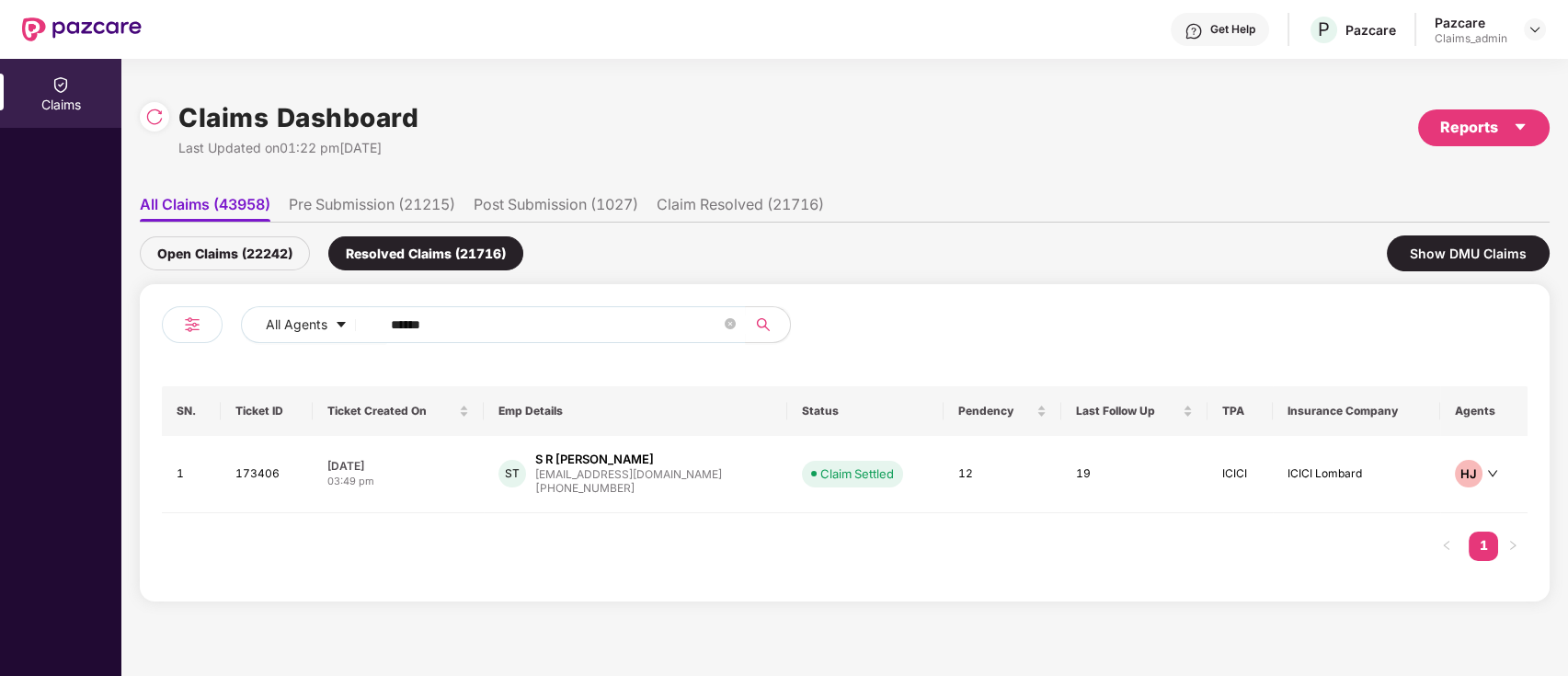
click at [294, 254] on div "Open Claims (22242)" at bounding box center [225, 253] width 170 height 34
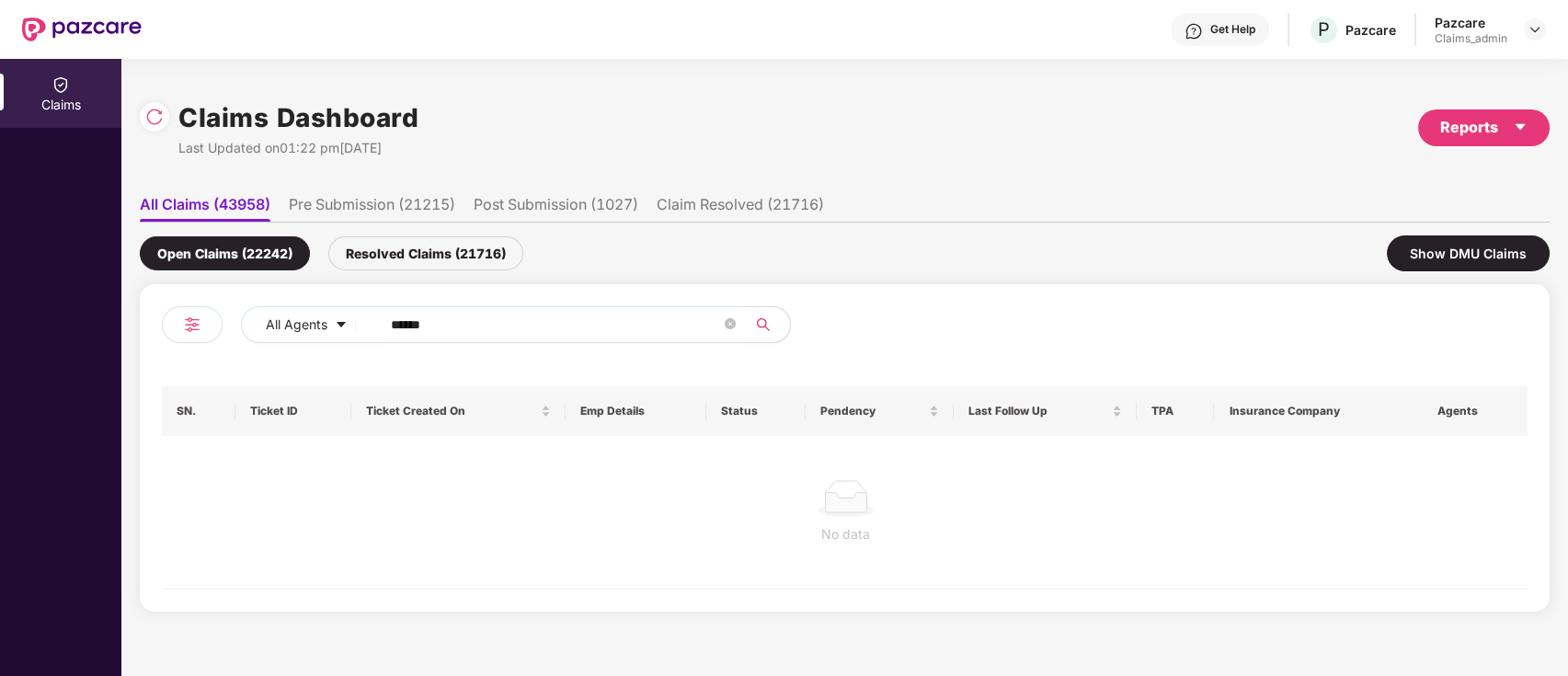
click at [455, 312] on input "******" at bounding box center [555, 325] width 330 height 28
type input "*"
paste input "******"
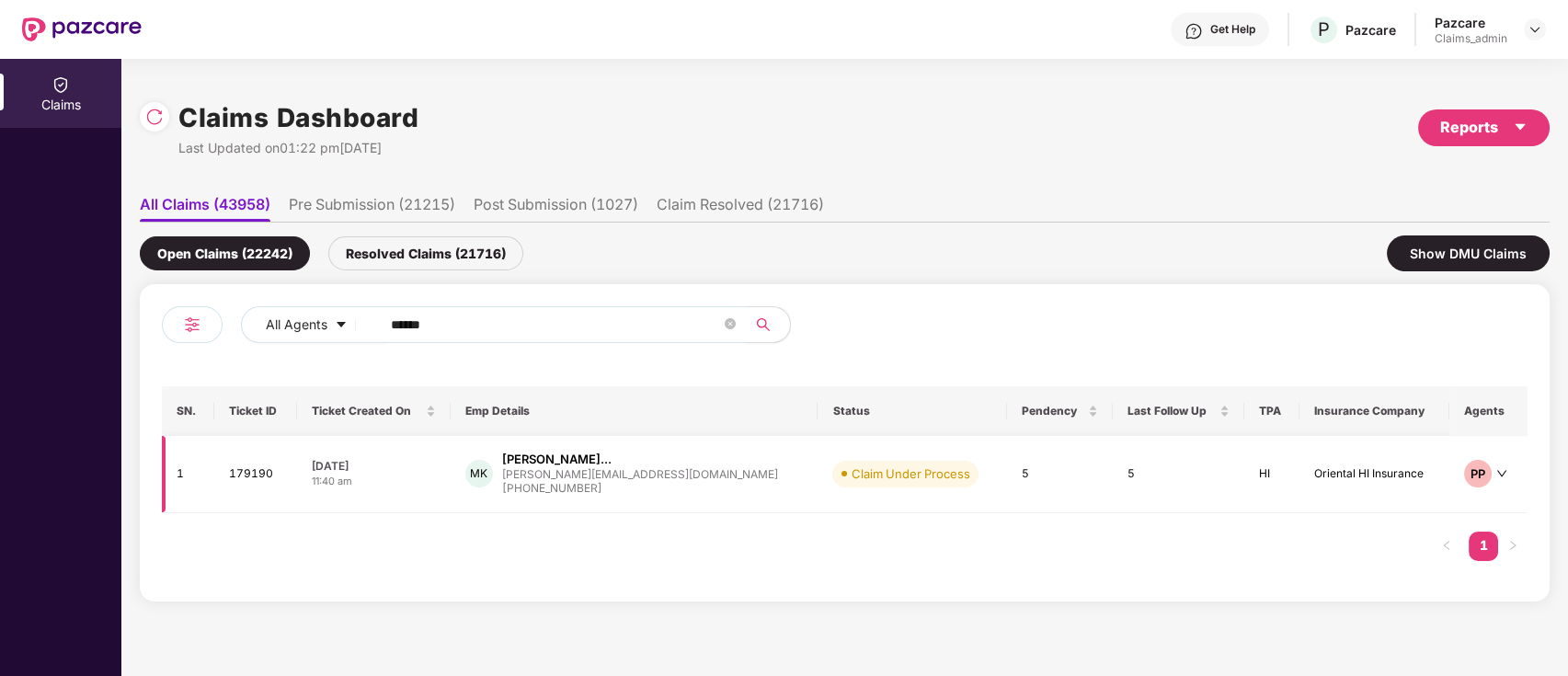
type input "******"
click at [640, 482] on div "+918904331128" at bounding box center [639, 489] width 276 height 18
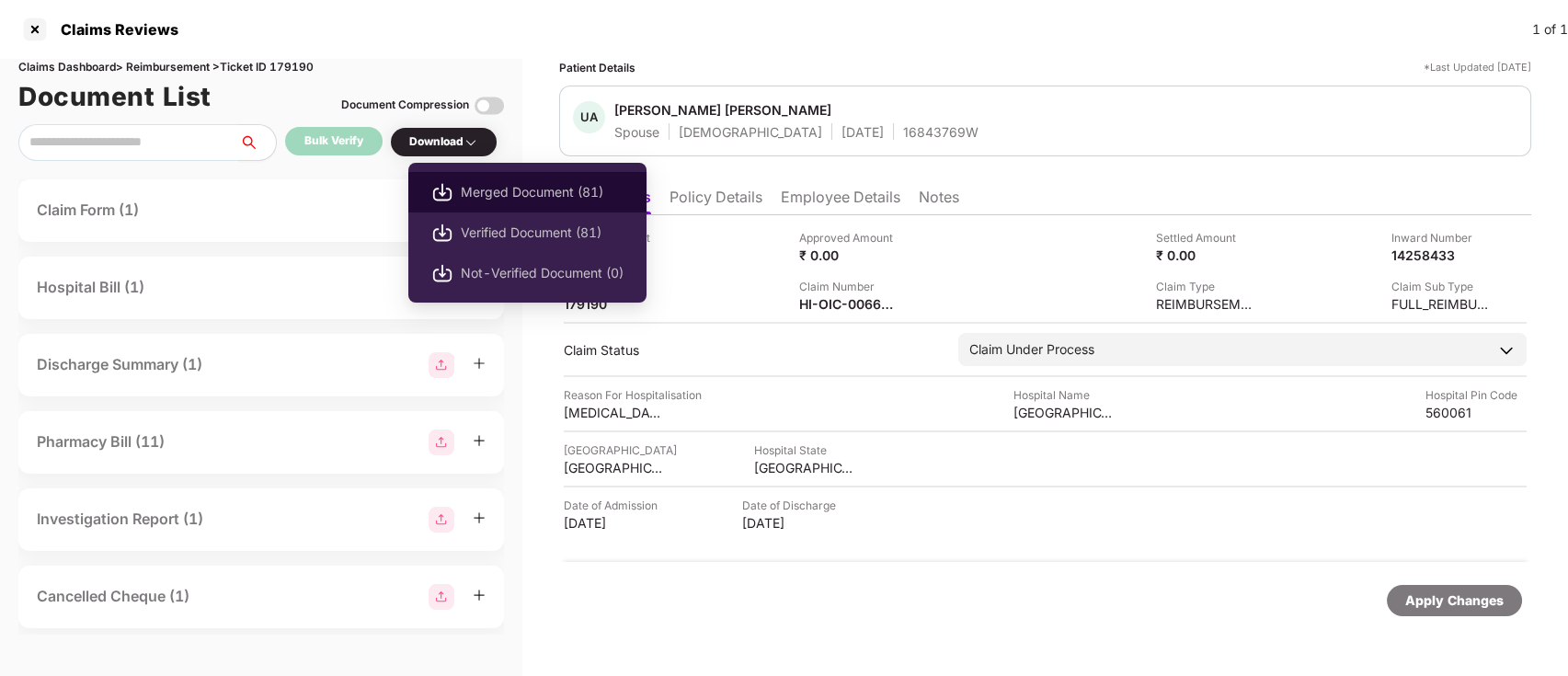
click at [511, 195] on span "Merged Document (81)" at bounding box center [542, 193] width 163 height 21
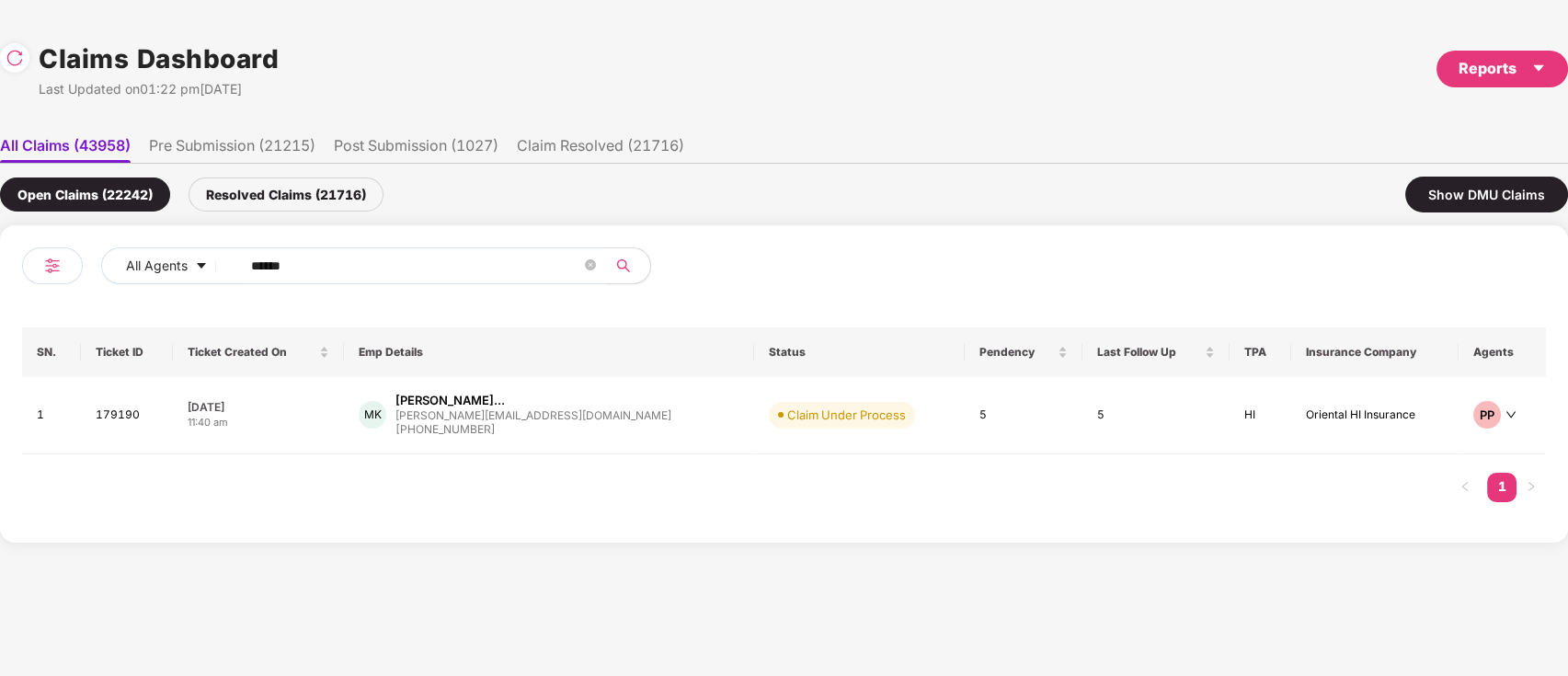
click at [353, 265] on input "******" at bounding box center [416, 266] width 330 height 28
type input "*"
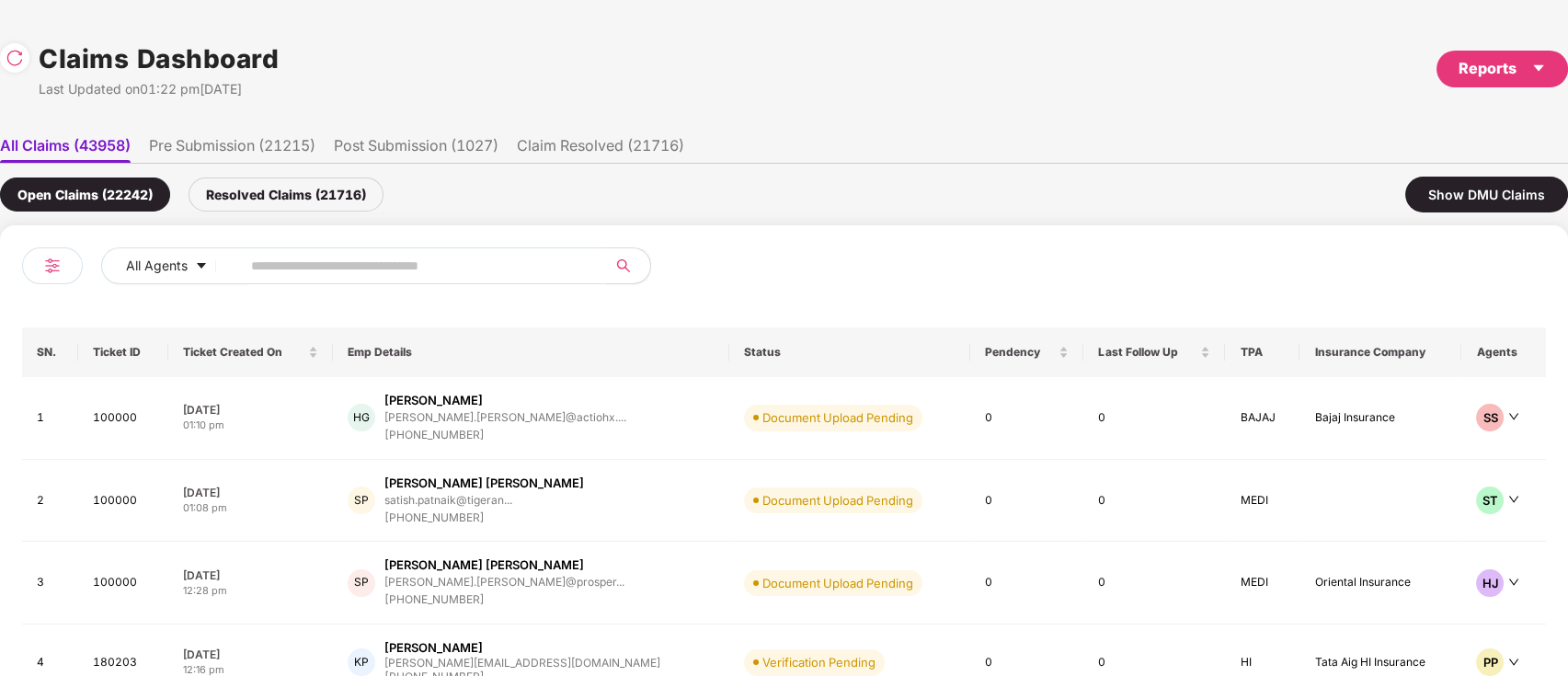
paste input "******"
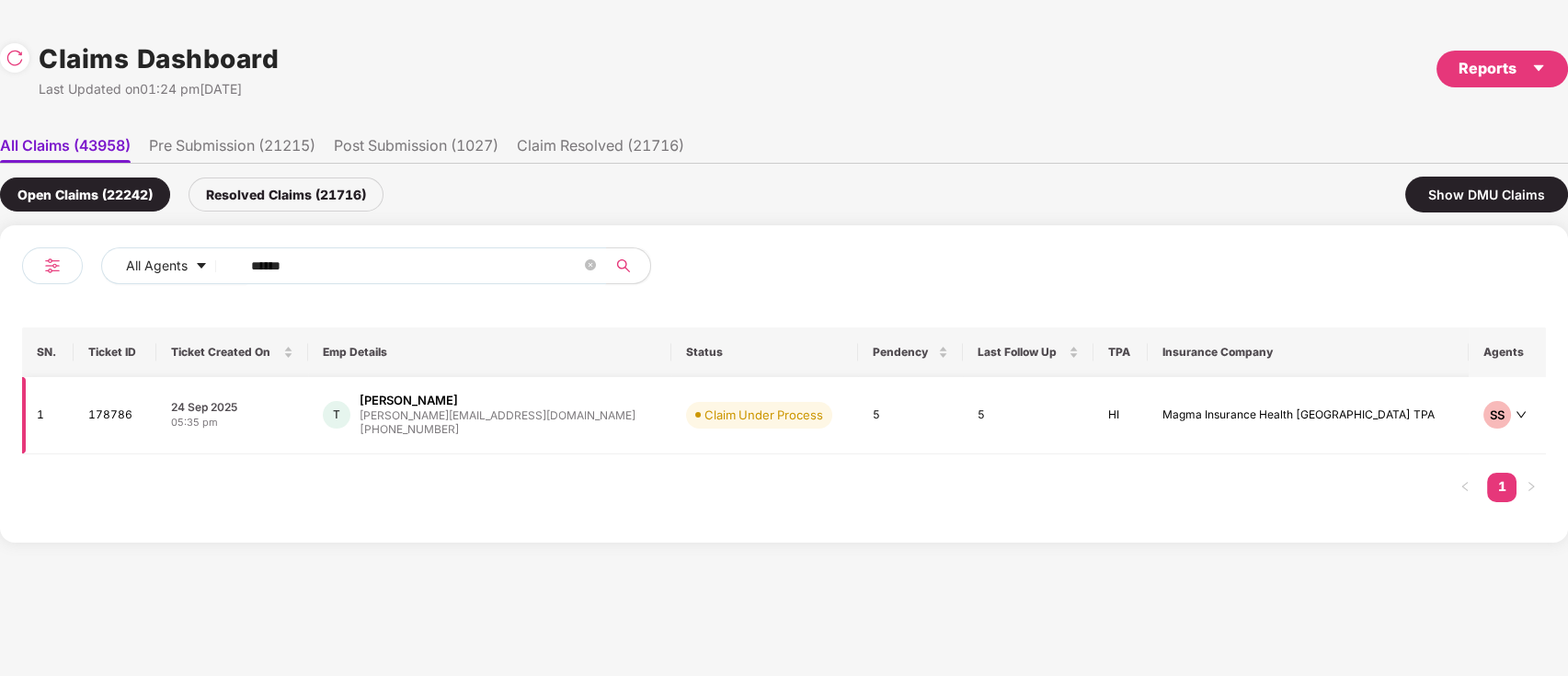
type input "******"
click at [515, 430] on div "+918549016760" at bounding box center [497, 430] width 276 height 18
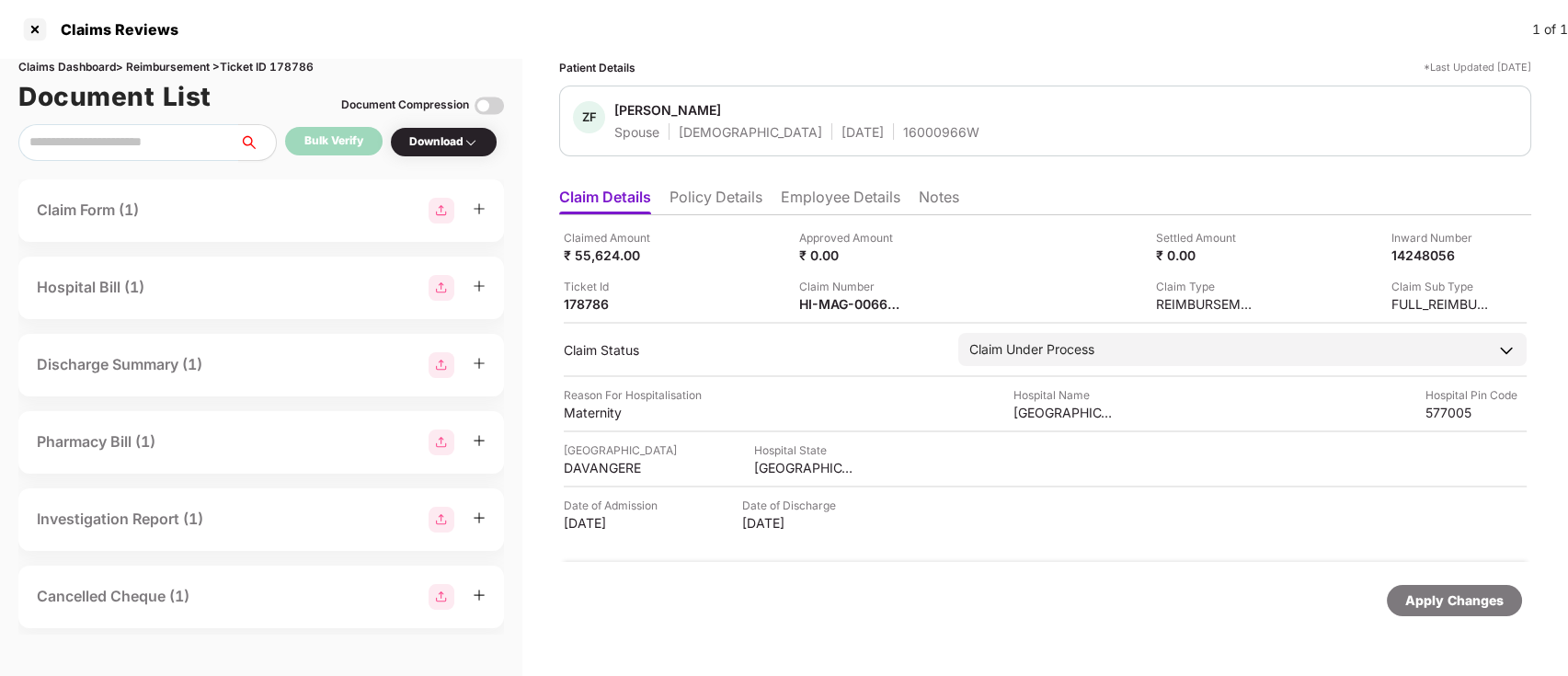
click at [456, 142] on div "Download" at bounding box center [444, 142] width 69 height 18
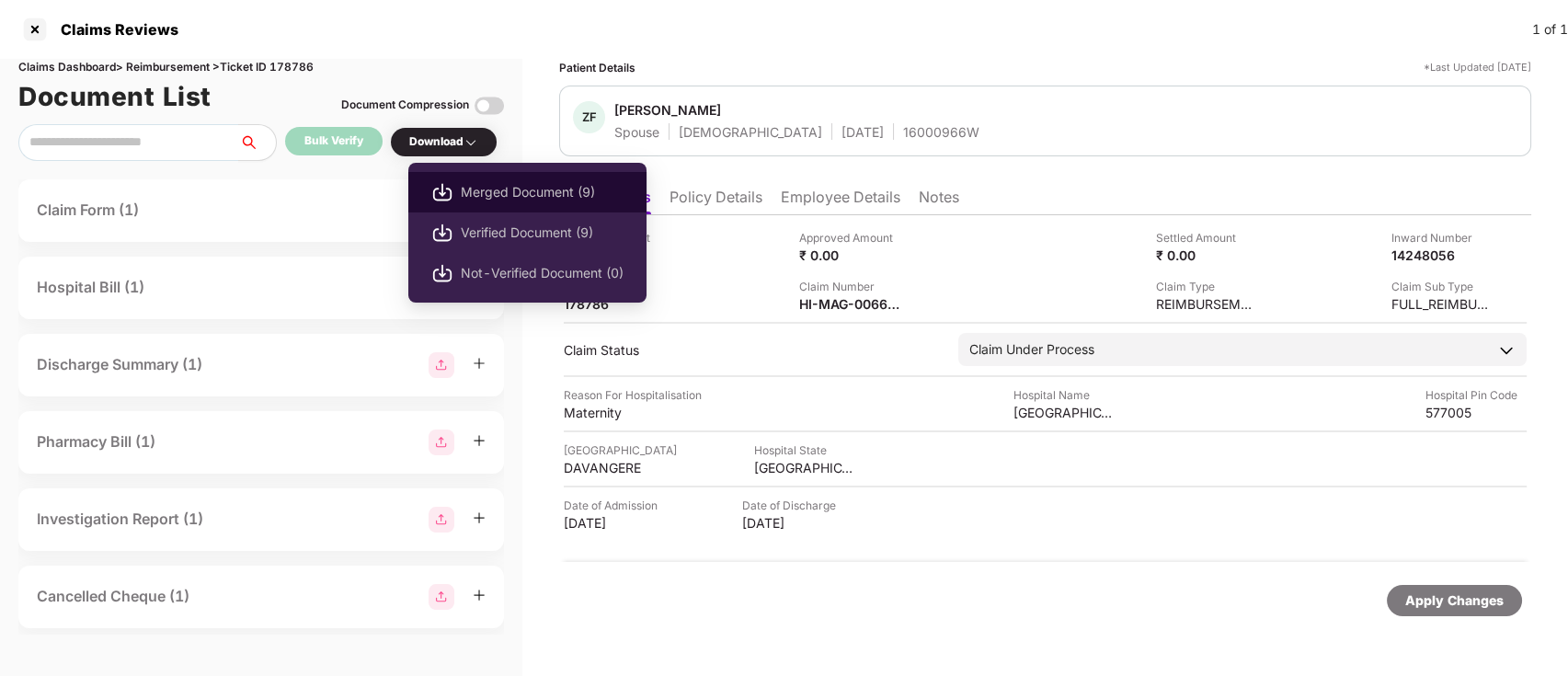
click at [500, 194] on span "Merged Document (9)" at bounding box center [542, 193] width 163 height 21
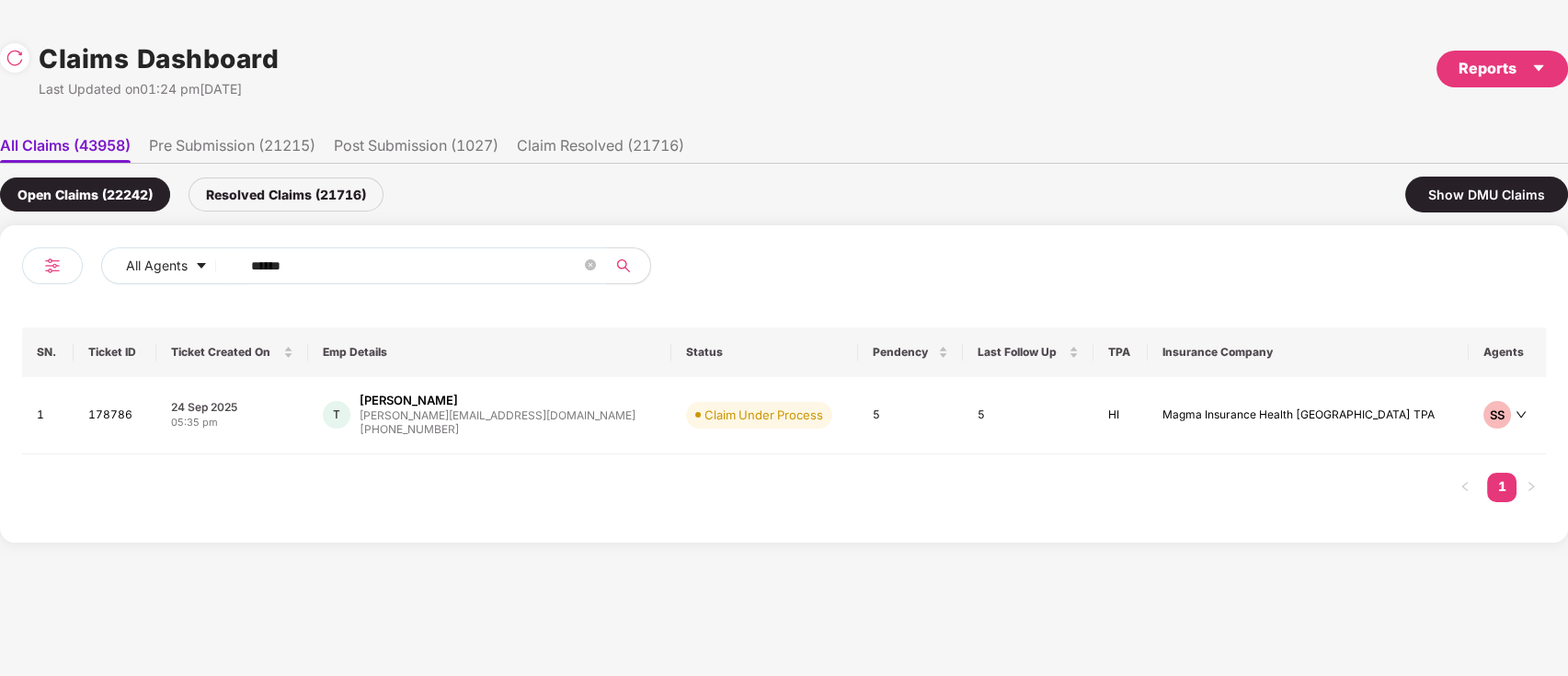
click at [327, 263] on input "******" at bounding box center [416, 266] width 330 height 28
type input "*"
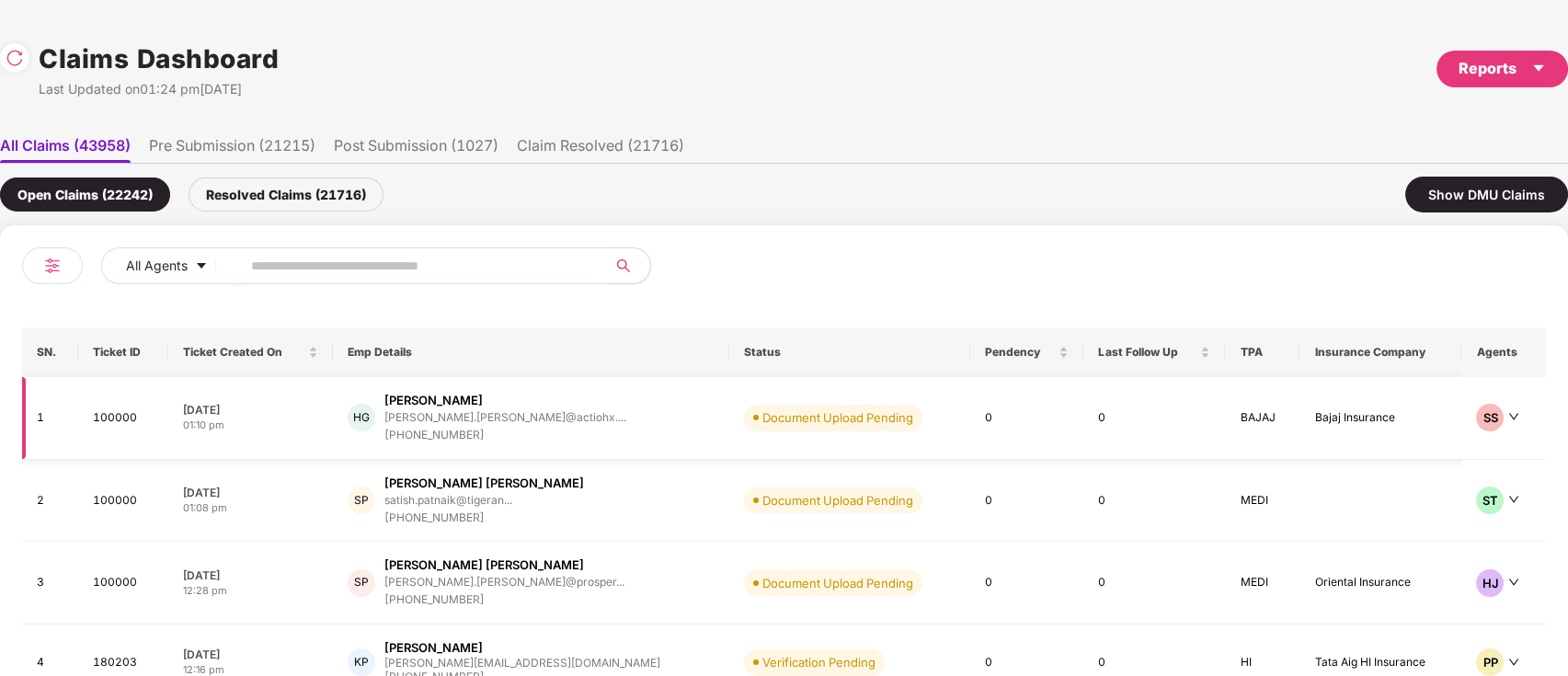
paste input "******"
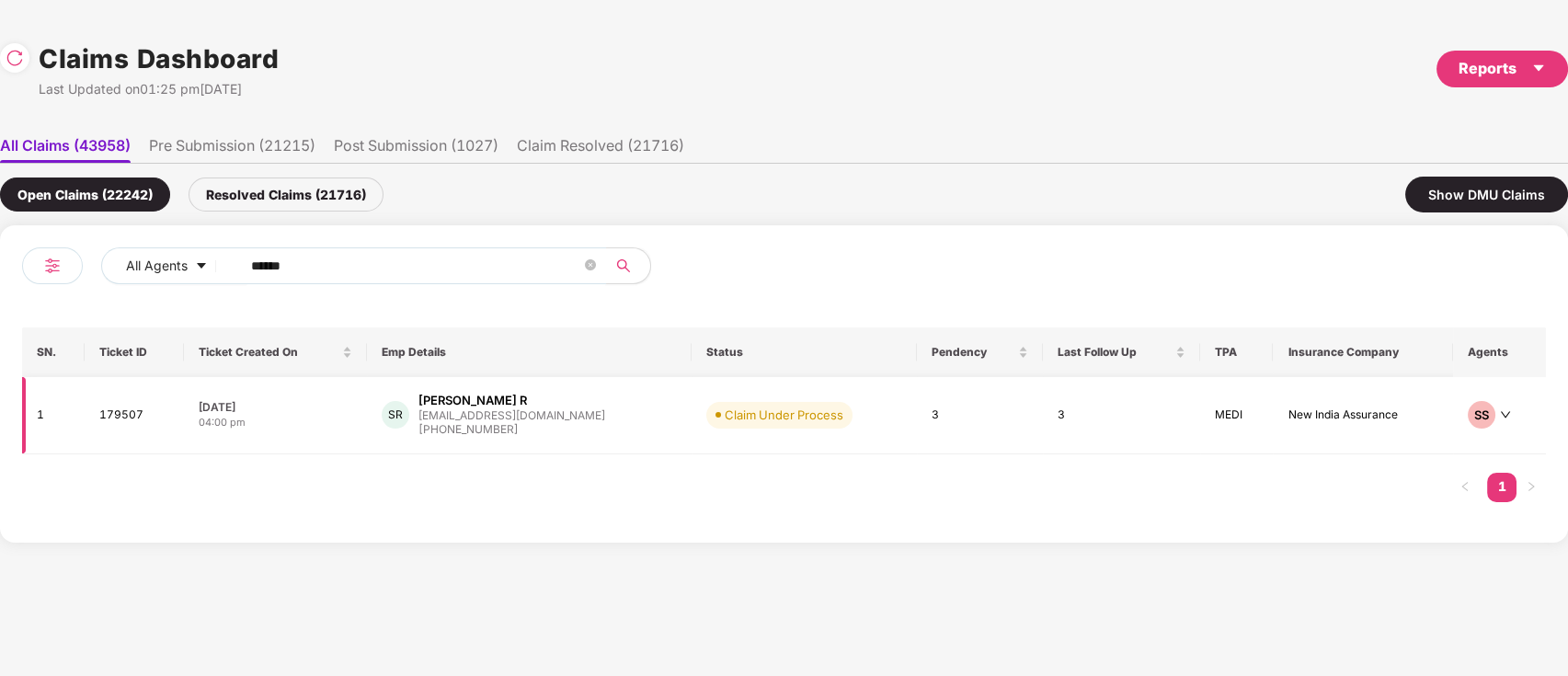
type input "******"
click at [650, 430] on td "SR Sindhuja R sindhusuba98@gmail.com +917603936695" at bounding box center [529, 416] width 324 height 78
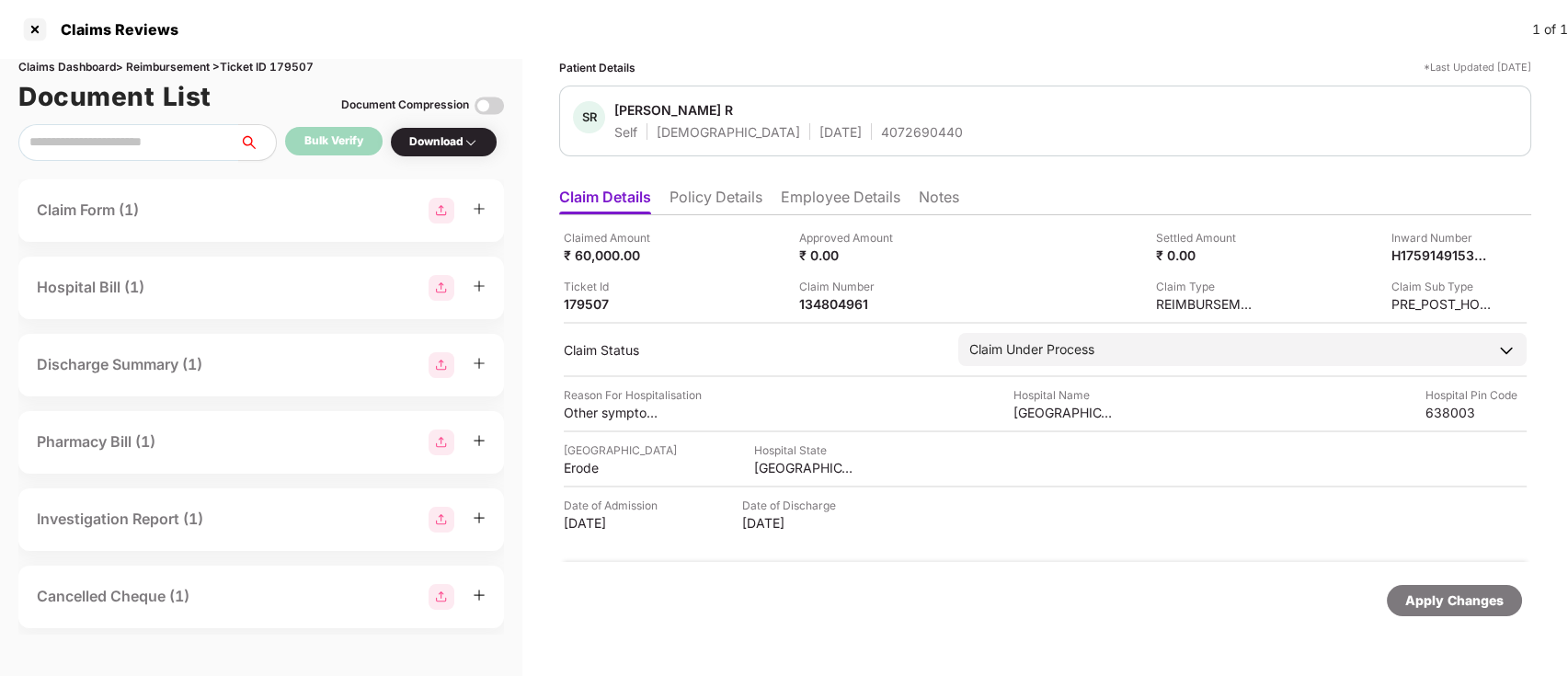
click at [476, 121] on div "Document Compression" at bounding box center [422, 106] width 163 height 40
click at [471, 137] on img at bounding box center [471, 143] width 15 height 15
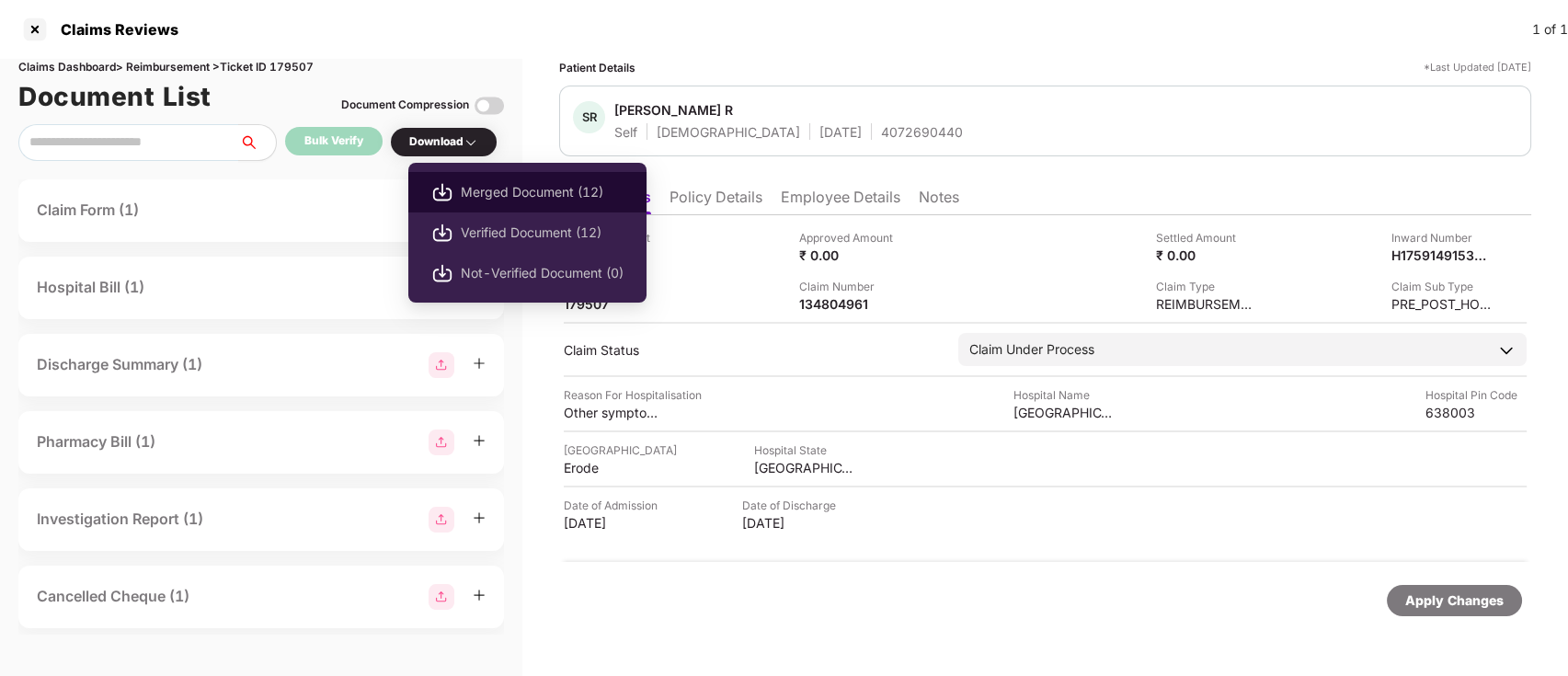
click at [492, 196] on span "Merged Document (12)" at bounding box center [542, 193] width 163 height 21
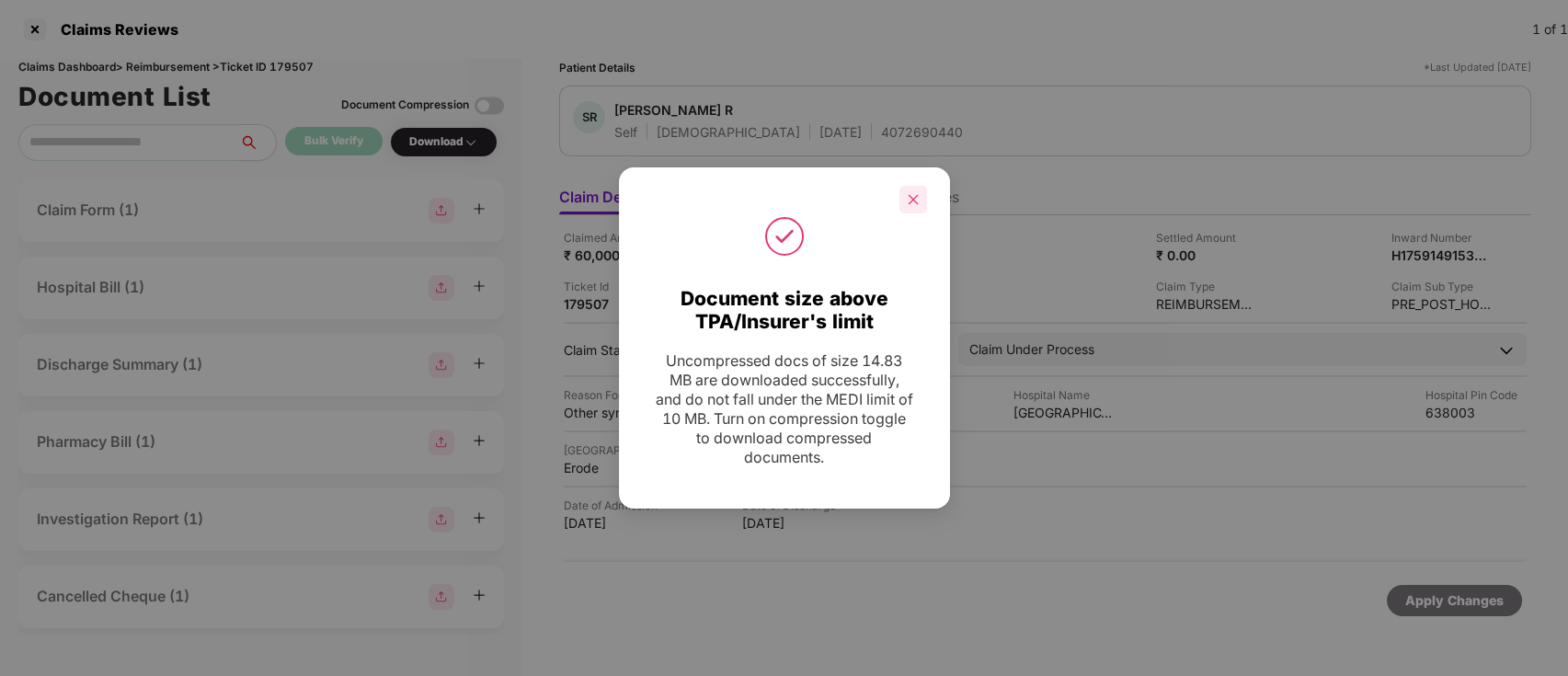
click at [907, 204] on icon "close" at bounding box center [913, 200] width 13 height 13
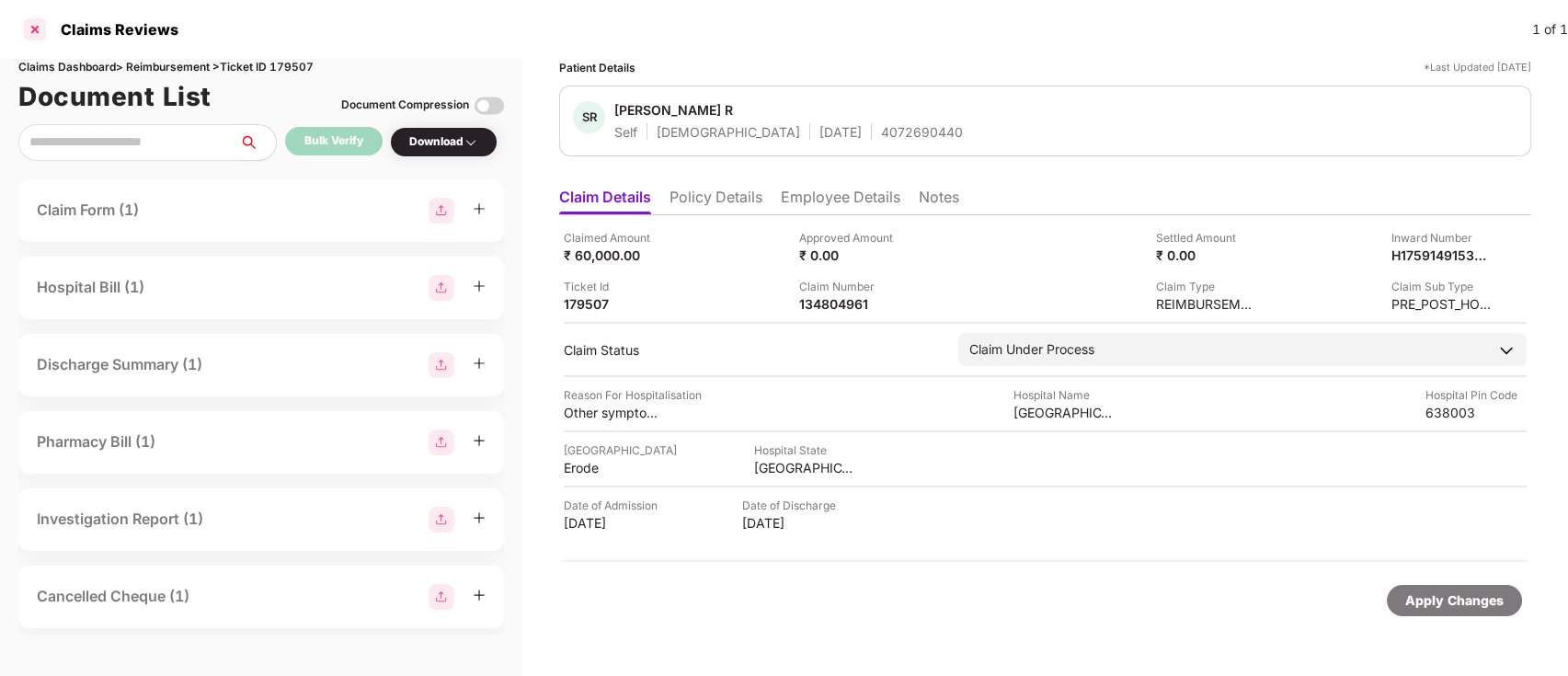
click at [37, 26] on div at bounding box center [35, 29] width 29 height 29
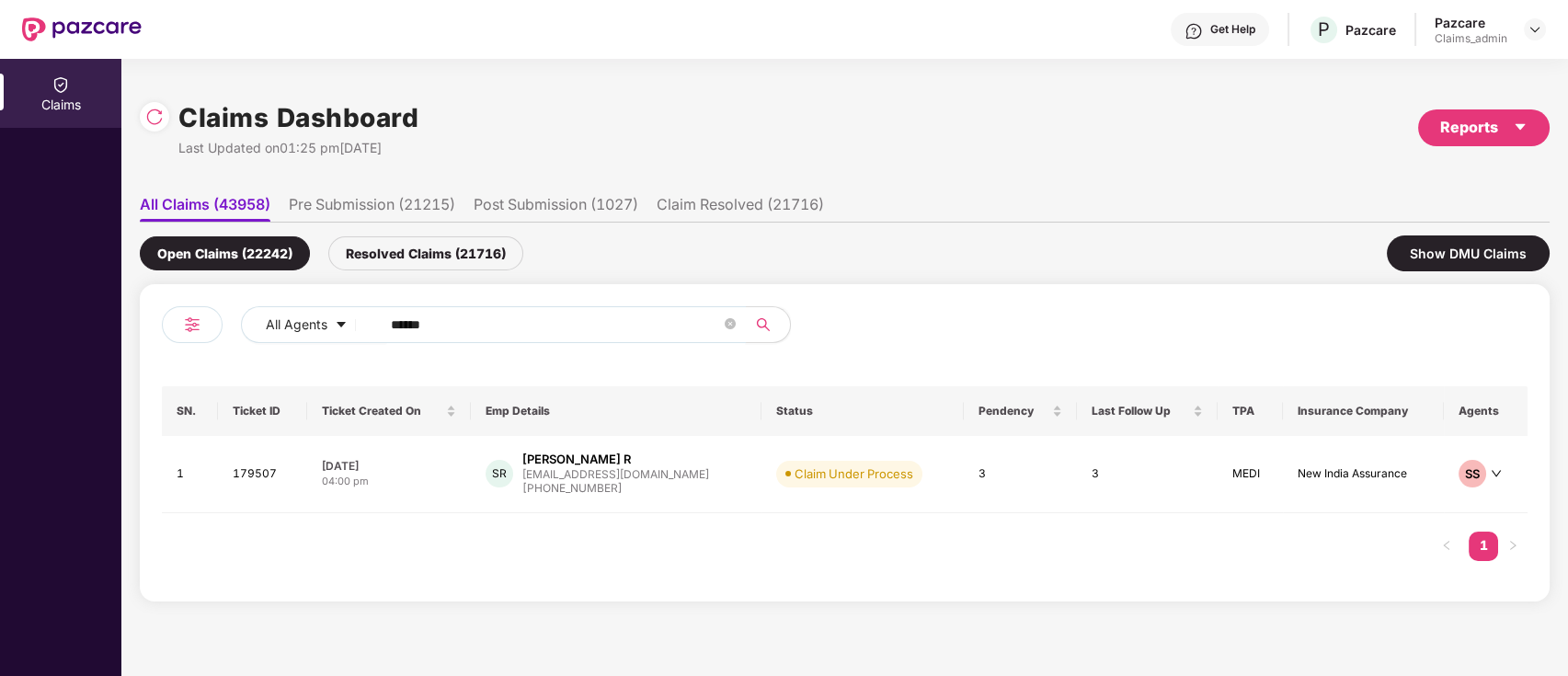
click at [485, 316] on input "******" at bounding box center [555, 325] width 330 height 28
type input "*"
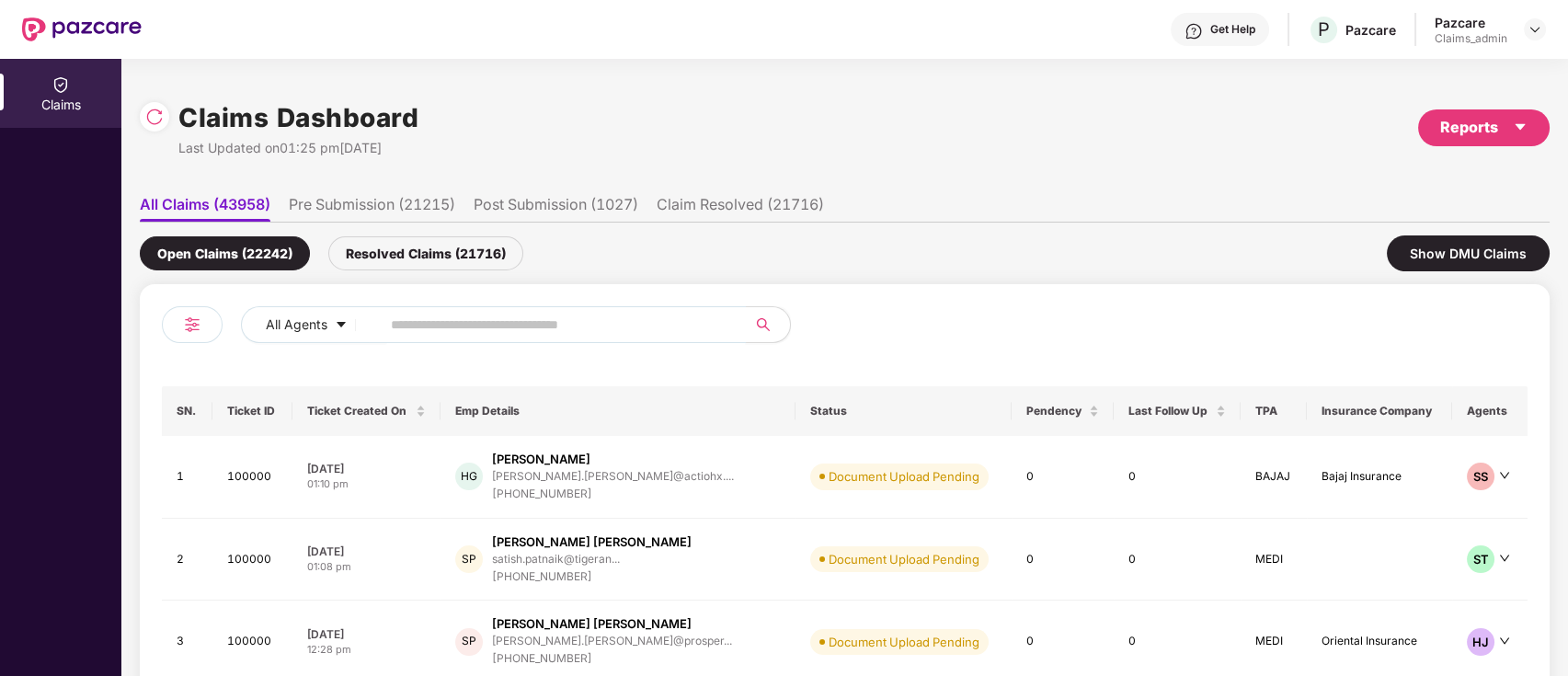
paste input "******"
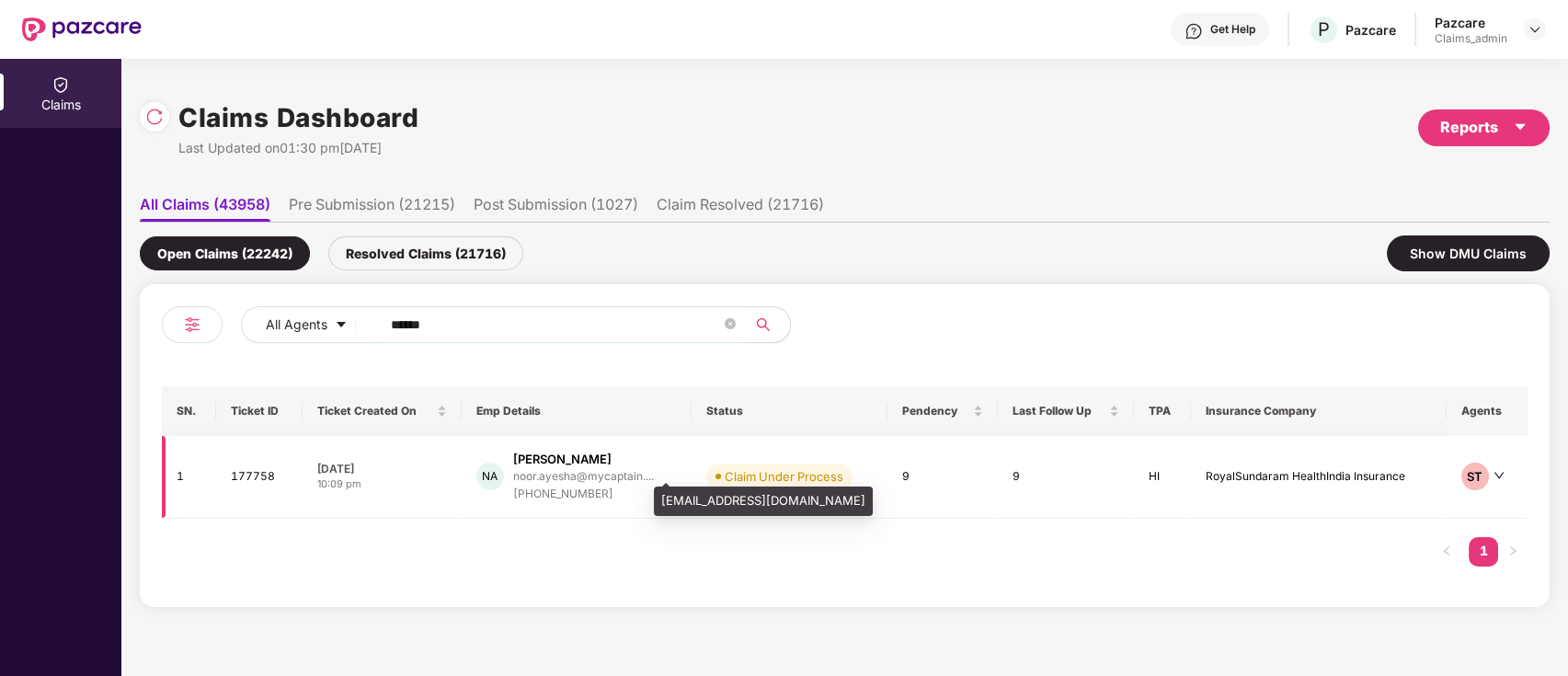
type input "******"
click at [600, 480] on div "noor.ayesha@mycaptain...." at bounding box center [583, 476] width 141 height 12
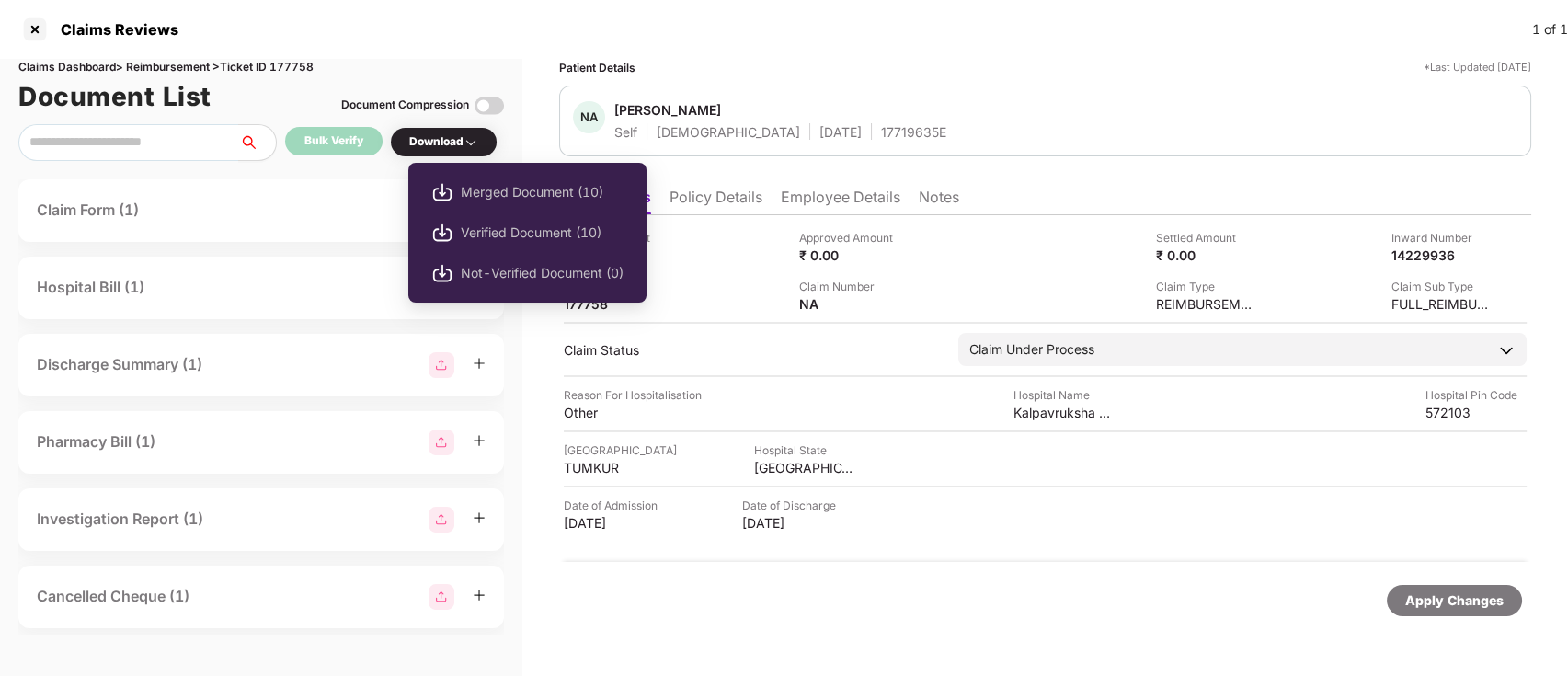
click at [467, 142] on img at bounding box center [471, 143] width 15 height 15
click at [492, 200] on span "Merged Document (10)" at bounding box center [542, 193] width 163 height 21
